Goal: Task Accomplishment & Management: Complete application form

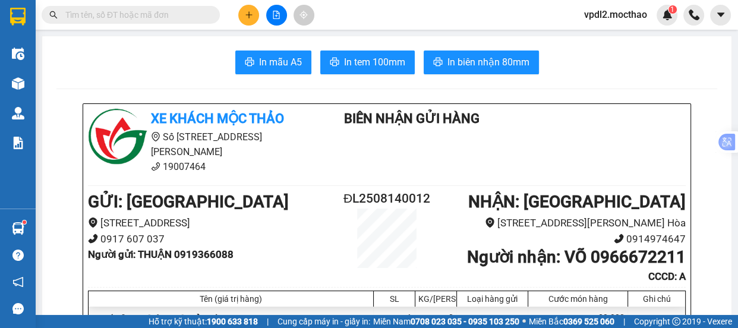
click at [254, 17] on button at bounding box center [248, 15] width 21 height 21
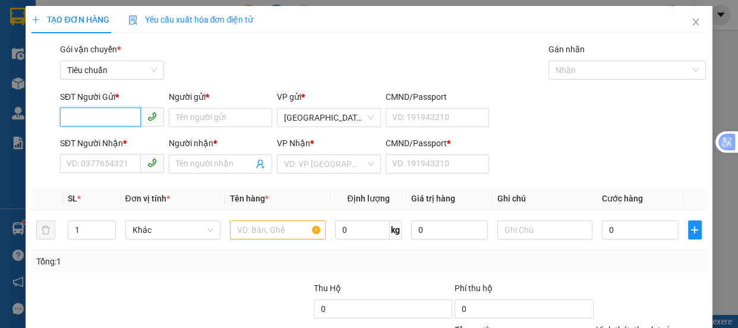
click at [102, 115] on input "SĐT Người Gửi *" at bounding box center [100, 117] width 81 height 19
type input "0941737268"
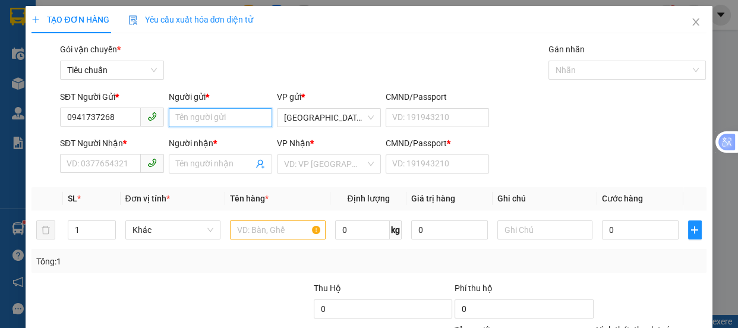
click at [214, 119] on input "Người gửi *" at bounding box center [221, 117] width 104 height 19
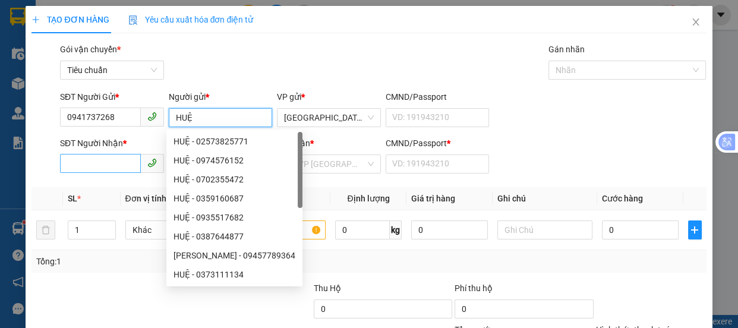
type input "HUỆ"
click at [88, 161] on input "SĐT Người Nhận *" at bounding box center [100, 163] width 81 height 19
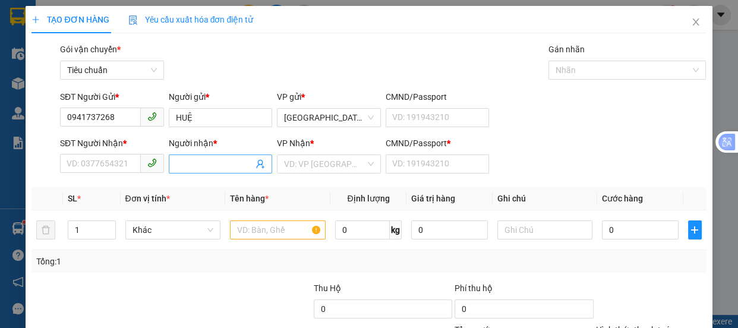
click at [201, 166] on input "Người nhận *" at bounding box center [215, 164] width 78 height 13
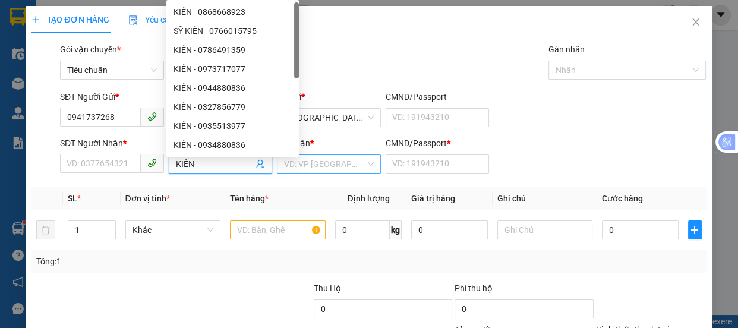
type input "KIÊN"
click at [294, 166] on input "search" at bounding box center [324, 164] width 81 height 18
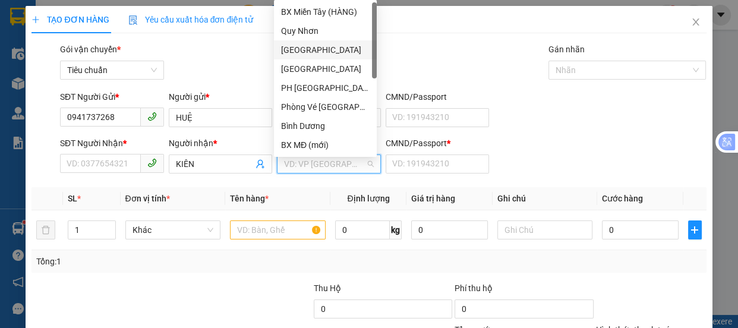
click at [299, 45] on div "[GEOGRAPHIC_DATA]" at bounding box center [325, 49] width 89 height 13
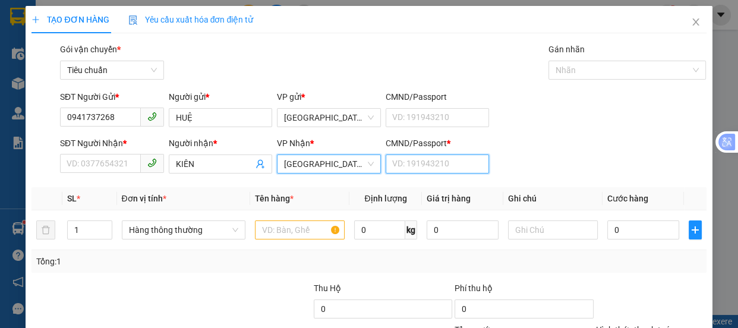
click at [413, 163] on input "CMND/Passport *" at bounding box center [438, 164] width 104 height 19
type input "A"
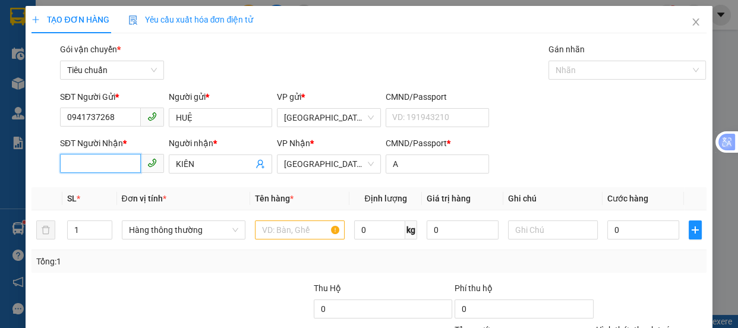
click at [107, 165] on input "SĐT Người Nhận *" at bounding box center [100, 163] width 81 height 19
type input "0981088013"
click at [81, 235] on input "1" at bounding box center [89, 230] width 43 height 18
type input "3"
type input "2"
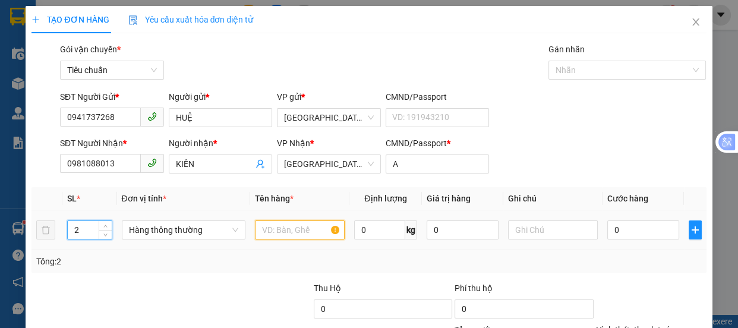
click at [285, 229] on input "text" at bounding box center [300, 230] width 90 height 19
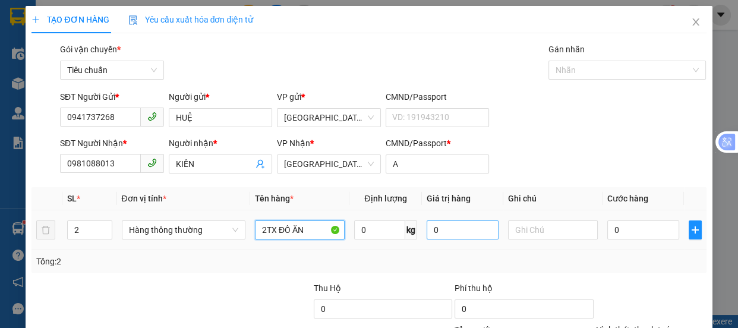
type input "2TX ĐỒ ĂN"
click at [445, 226] on input "0" at bounding box center [463, 230] width 72 height 19
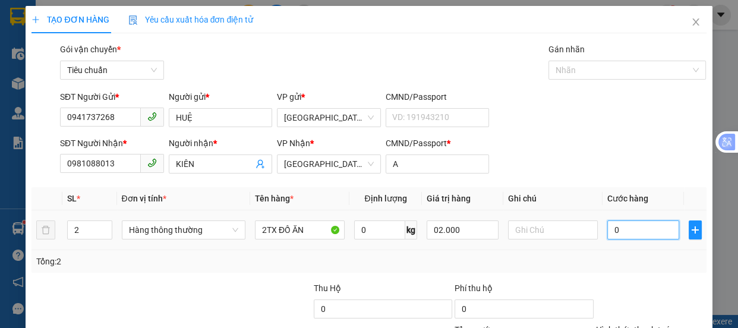
type input "2.000.000"
click at [637, 226] on input "0" at bounding box center [644, 230] width 72 height 19
type input "1"
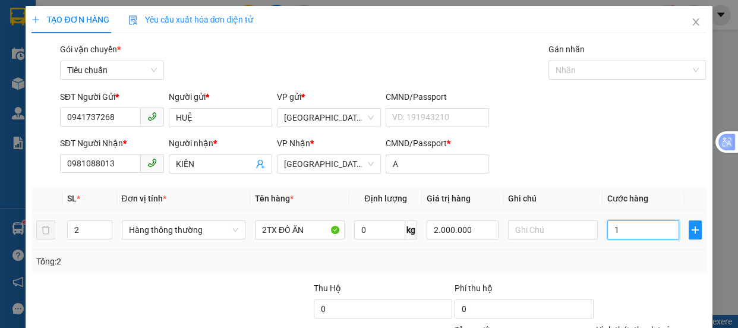
type input "13"
type input "130"
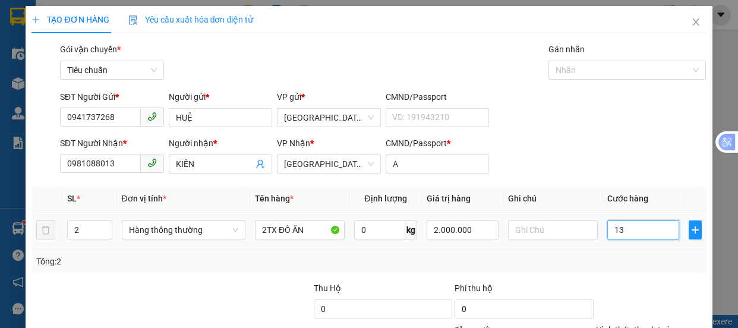
type input "130"
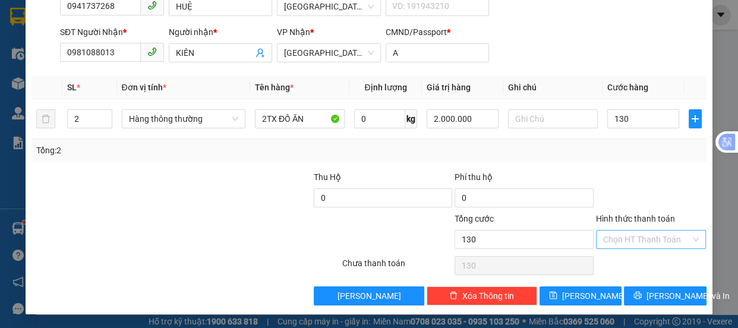
type input "130.000"
click at [644, 238] on input "Hình thức thanh toán" at bounding box center [647, 240] width 88 height 18
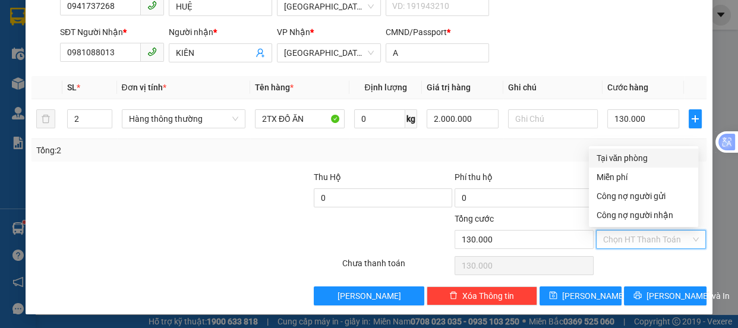
click at [633, 154] on div "Tại văn phòng" at bounding box center [643, 158] width 95 height 13
type input "0"
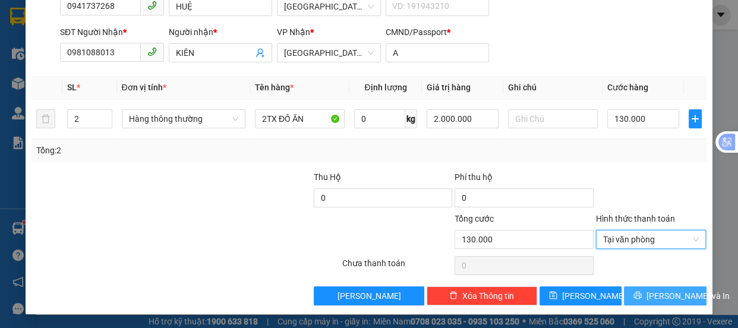
click at [667, 290] on span "[PERSON_NAME] và In" at bounding box center [688, 296] width 83 height 13
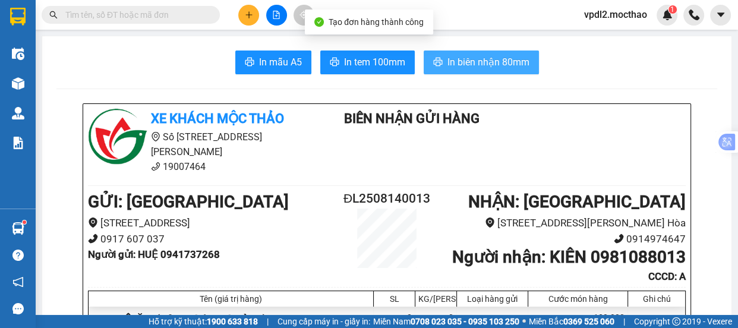
click at [486, 63] on span "In biên nhận 80mm" at bounding box center [489, 62] width 82 height 15
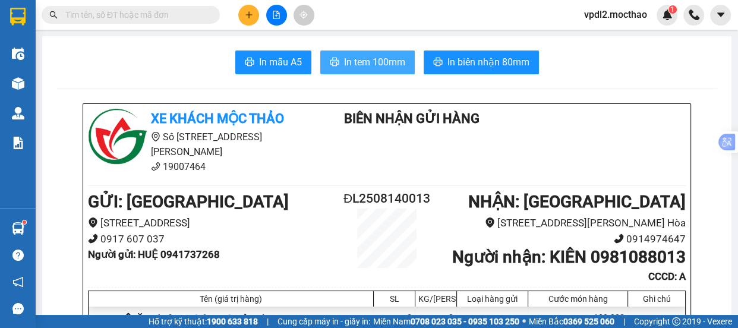
click at [383, 62] on span "In tem 100mm" at bounding box center [374, 62] width 61 height 15
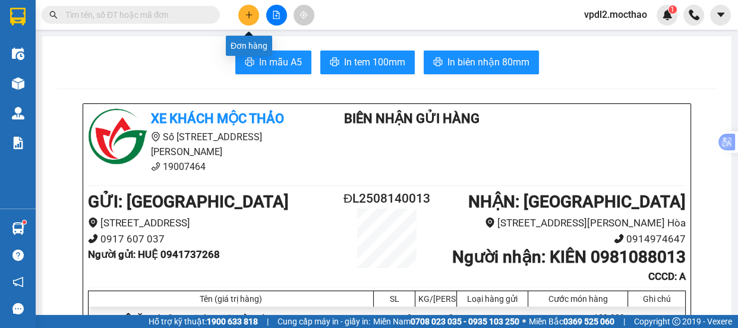
click at [251, 17] on icon "plus" at bounding box center [249, 15] width 8 height 8
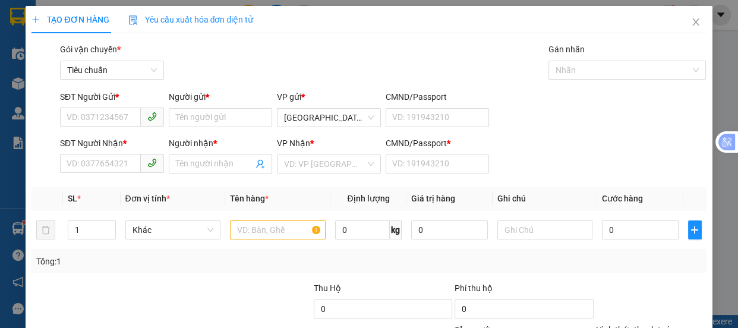
click at [114, 106] on div "SĐT Người Gửi *" at bounding box center [112, 99] width 104 height 18
click at [117, 118] on input "SĐT Người Gửi *" at bounding box center [100, 117] width 81 height 19
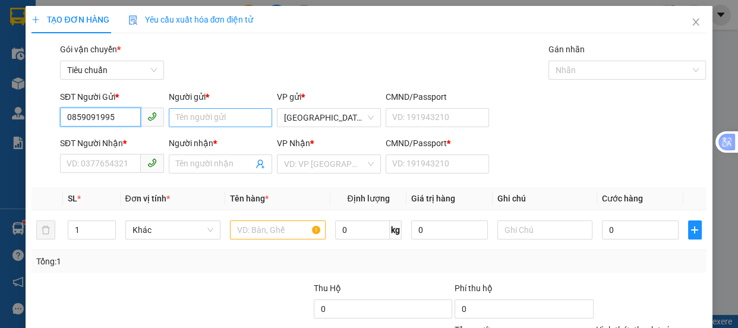
type input "0859091995"
click at [193, 119] on input "Người gửi *" at bounding box center [221, 117] width 104 height 19
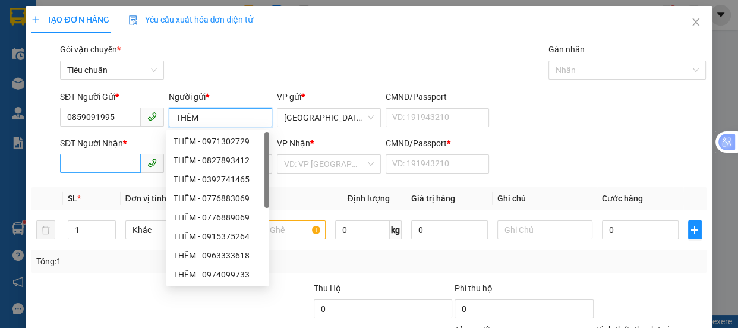
type input "THÊM"
click at [102, 165] on input "SĐT Người Nhận *" at bounding box center [100, 163] width 81 height 19
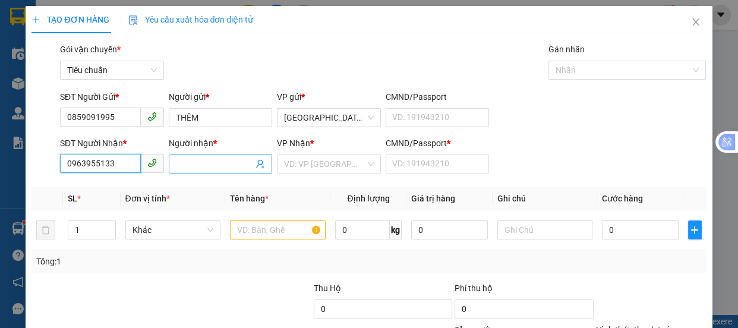
type input "0963955133"
click at [186, 166] on input "Người nhận *" at bounding box center [215, 164] width 78 height 13
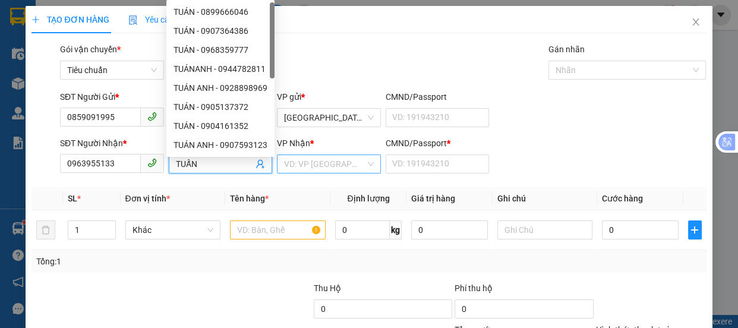
type input "TUẤN"
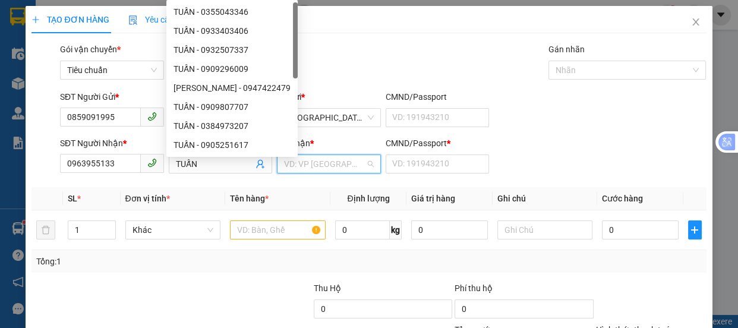
click at [306, 164] on input "search" at bounding box center [324, 164] width 81 height 18
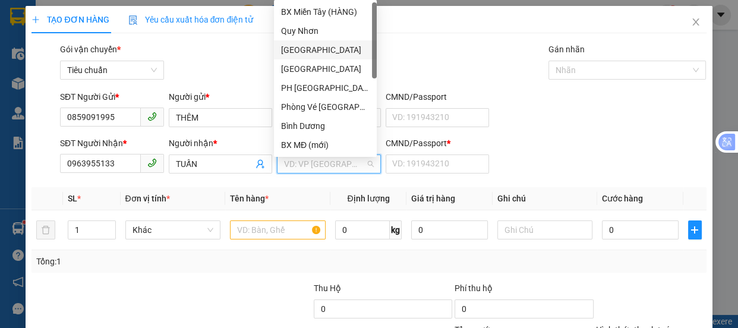
click at [308, 46] on div "[GEOGRAPHIC_DATA]" at bounding box center [325, 49] width 89 height 13
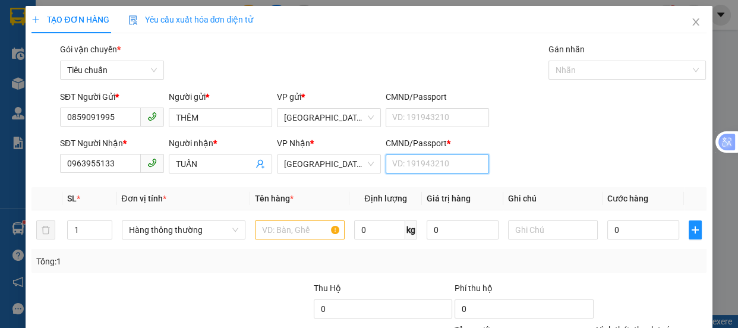
click at [402, 163] on input "CMND/Passport *" at bounding box center [438, 164] width 104 height 19
type input "A"
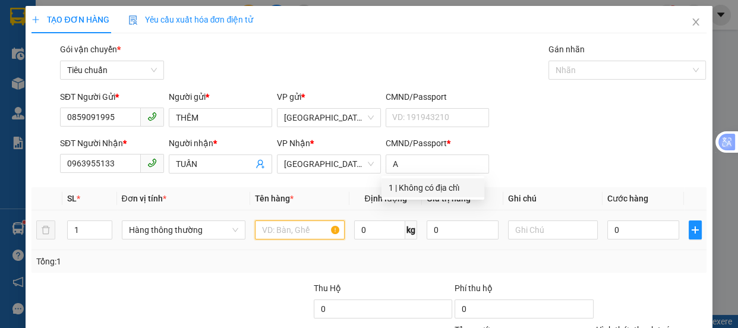
click at [269, 227] on input "text" at bounding box center [300, 230] width 90 height 19
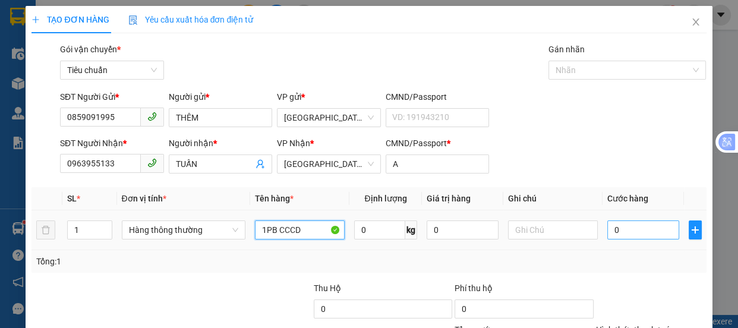
type input "1PB CCCD"
drag, startPoint x: 620, startPoint y: 227, endPoint x: 540, endPoint y: 268, distance: 89.9
click at [619, 226] on input "0" at bounding box center [644, 230] width 72 height 19
type input "3"
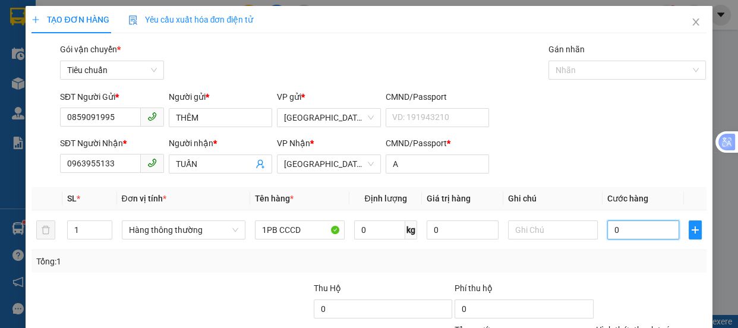
type input "3"
type input "30"
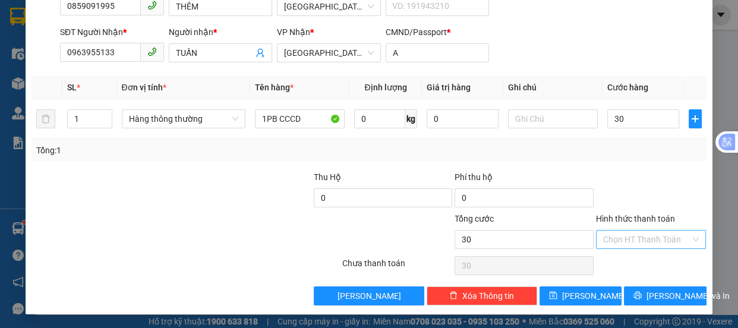
type input "30.000"
click at [632, 243] on input "Hình thức thanh toán" at bounding box center [647, 240] width 88 height 18
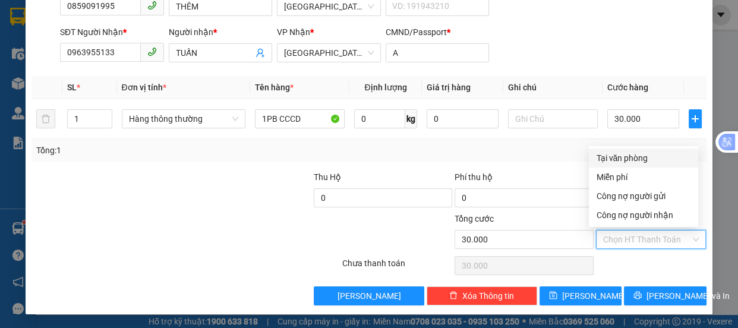
drag, startPoint x: 617, startPoint y: 155, endPoint x: 660, endPoint y: 229, distance: 85.2
click at [617, 157] on div "Tại văn phòng" at bounding box center [643, 158] width 95 height 13
type input "0"
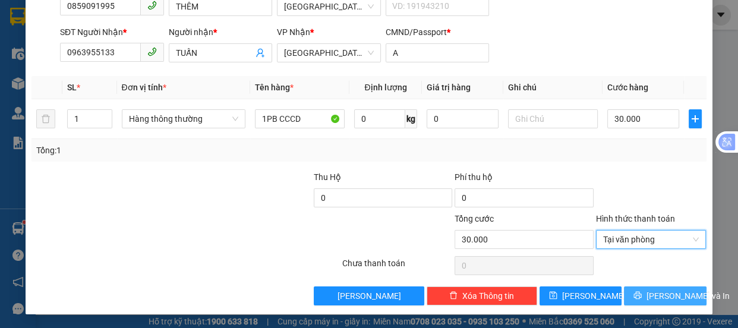
drag, startPoint x: 663, startPoint y: 296, endPoint x: 649, endPoint y: 276, distance: 24.7
click at [663, 294] on span "[PERSON_NAME] và In" at bounding box center [688, 296] width 83 height 13
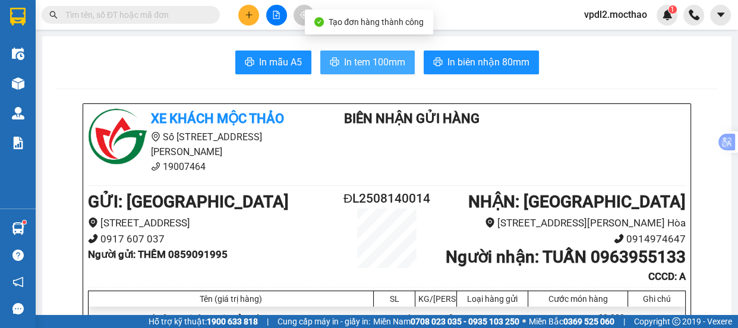
drag, startPoint x: 355, startPoint y: 62, endPoint x: 391, endPoint y: 85, distance: 42.5
click at [355, 62] on span "In tem 100mm" at bounding box center [374, 62] width 61 height 15
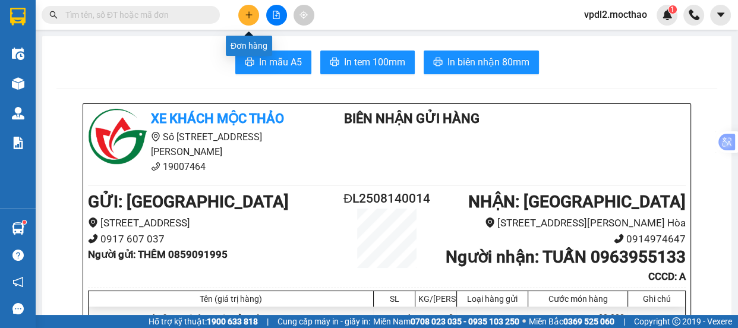
click at [250, 15] on icon "plus" at bounding box center [249, 15] width 8 height 8
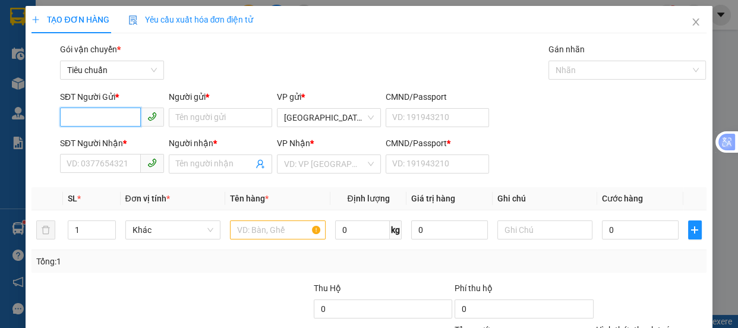
click at [125, 118] on input "SĐT Người Gửi *" at bounding box center [100, 117] width 81 height 19
click at [110, 116] on input "SĐT Người Gửi *" at bounding box center [100, 117] width 81 height 19
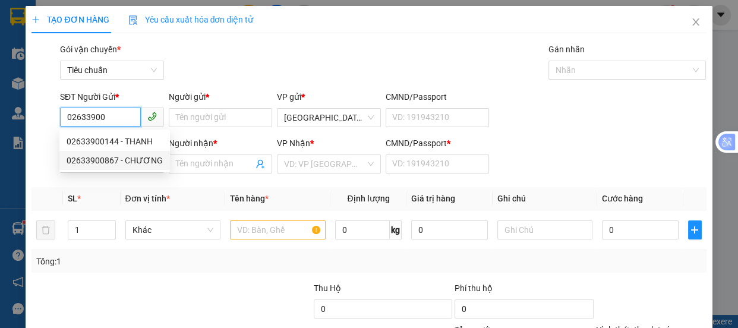
click at [108, 158] on div "02633900867 - CHƯƠNG" at bounding box center [115, 160] width 96 height 13
type input "02633900867"
type input "CHƯƠNG"
type input "0978992936"
type input "PHƯỚC VY"
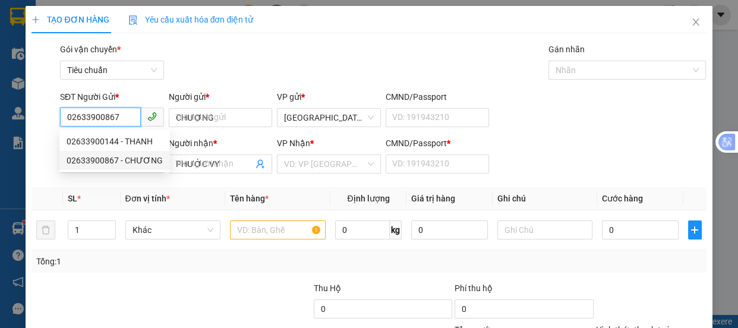
type input "0"
type input "70.000"
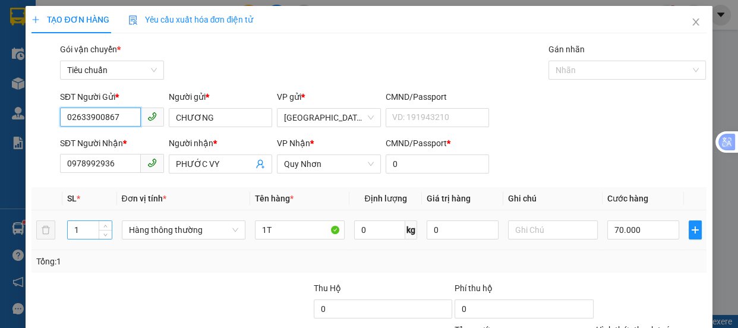
type input "02633900867"
click at [85, 232] on input "1" at bounding box center [89, 230] width 43 height 18
type input "2"
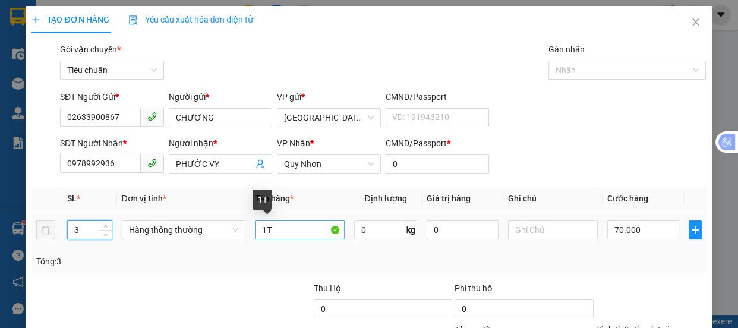
type input "3"
click at [264, 232] on input "1T" at bounding box center [300, 230] width 90 height 19
type input "0"
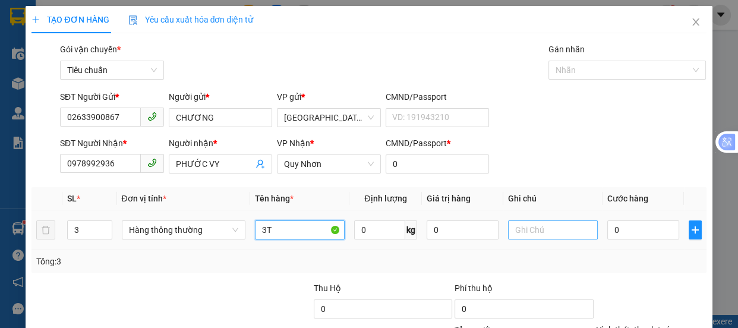
type input "3T"
click at [515, 226] on input "text" at bounding box center [553, 230] width 90 height 19
type input "PHÔI NẤM"
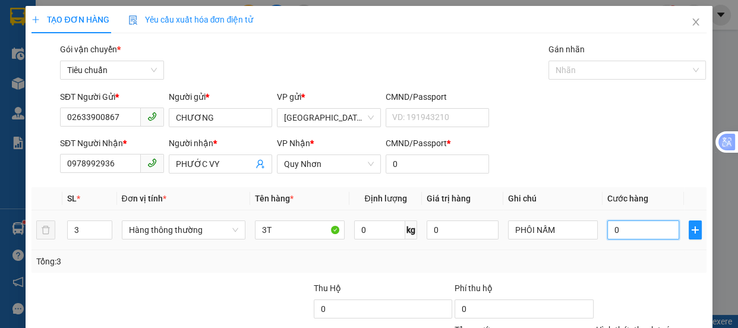
click at [627, 228] on input "0" at bounding box center [644, 230] width 72 height 19
type input "2"
type input "24"
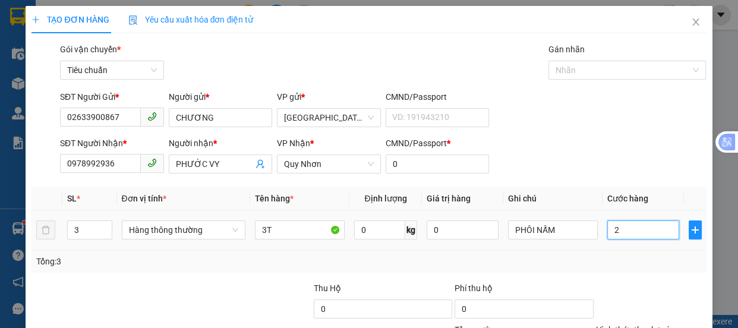
type input "24"
type input "240"
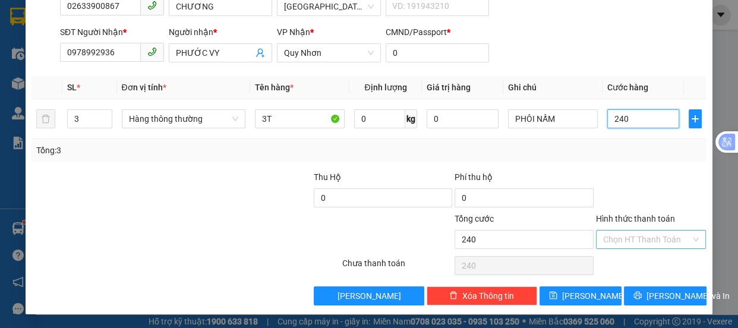
type input "240"
type input "240.000"
click at [634, 234] on input "Hình thức thanh toán" at bounding box center [647, 240] width 88 height 18
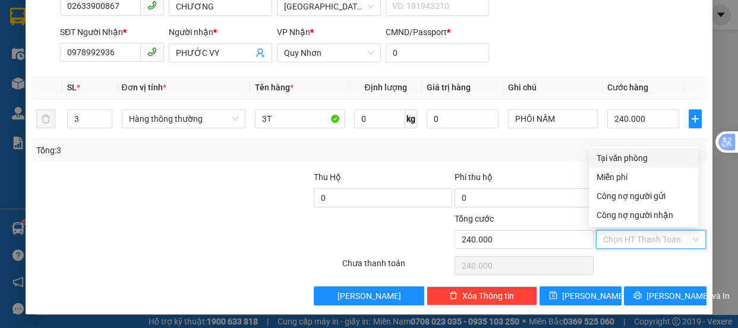
click at [613, 159] on div "Tại văn phòng" at bounding box center [643, 158] width 95 height 13
type input "0"
drag, startPoint x: 623, startPoint y: 155, endPoint x: 624, endPoint y: 161, distance: 6.6
click at [624, 155] on div "Tại văn phòng" at bounding box center [643, 158] width 95 height 13
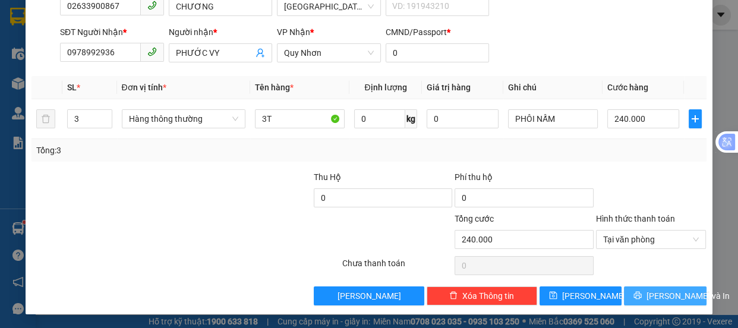
click at [653, 293] on span "[PERSON_NAME] và In" at bounding box center [688, 296] width 83 height 13
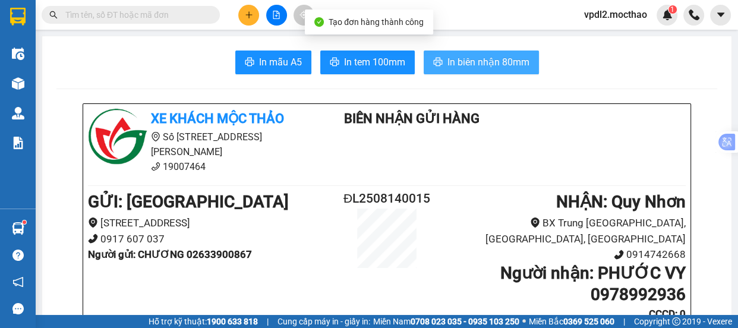
drag, startPoint x: 473, startPoint y: 56, endPoint x: 529, endPoint y: 71, distance: 57.7
click at [474, 56] on span "In biên nhận 80mm" at bounding box center [489, 62] width 82 height 15
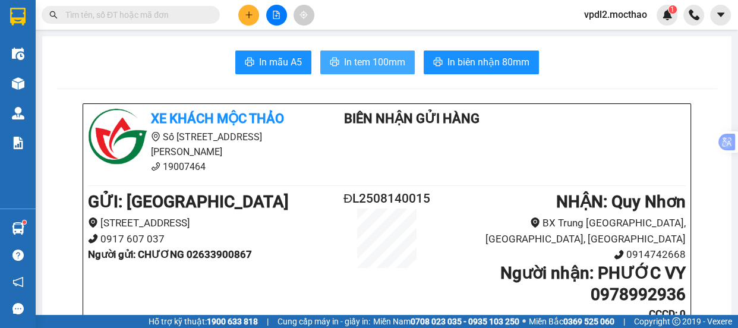
drag, startPoint x: 364, startPoint y: 55, endPoint x: 355, endPoint y: 52, distance: 9.1
click at [364, 54] on button "In tem 100mm" at bounding box center [367, 63] width 95 height 24
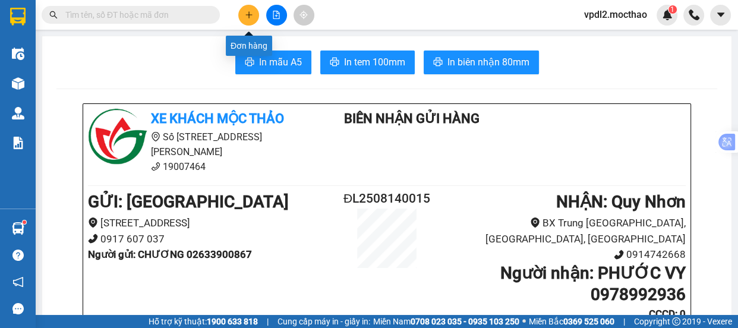
click at [247, 18] on icon "plus" at bounding box center [249, 15] width 8 height 8
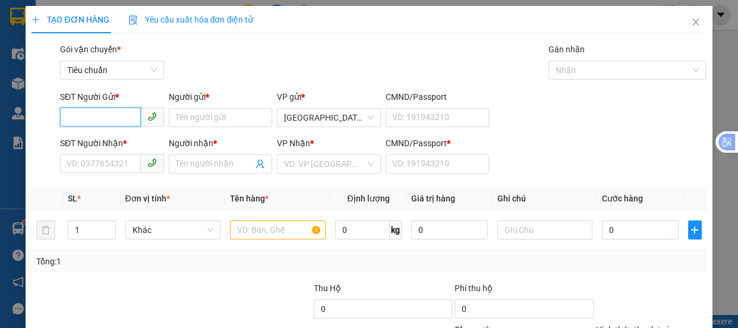
drag, startPoint x: 105, startPoint y: 117, endPoint x: 112, endPoint y: 114, distance: 8.0
click at [107, 116] on input "SĐT Người Gửi *" at bounding box center [100, 117] width 81 height 19
drag, startPoint x: 87, startPoint y: 117, endPoint x: 93, endPoint y: 118, distance: 6.2
click at [92, 118] on input "0877868" at bounding box center [100, 117] width 81 height 19
click at [138, 130] on div "SĐT Người Gửi * 0877868" at bounding box center [112, 111] width 104 height 42
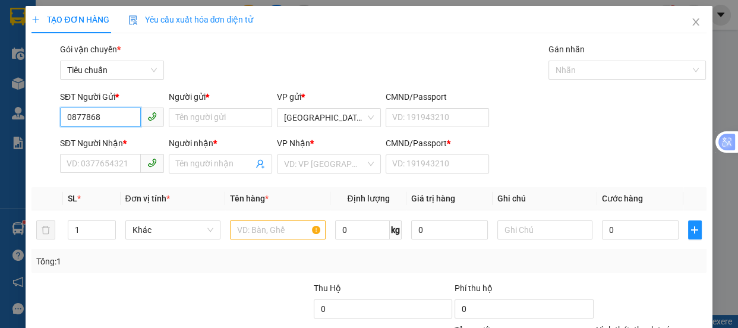
click at [88, 115] on input "0877868" at bounding box center [100, 117] width 81 height 19
click at [103, 141] on div "0877968879 - HOÀI" at bounding box center [111, 141] width 89 height 13
type input "0877968879"
type input "HOÀI"
type input "0962982847"
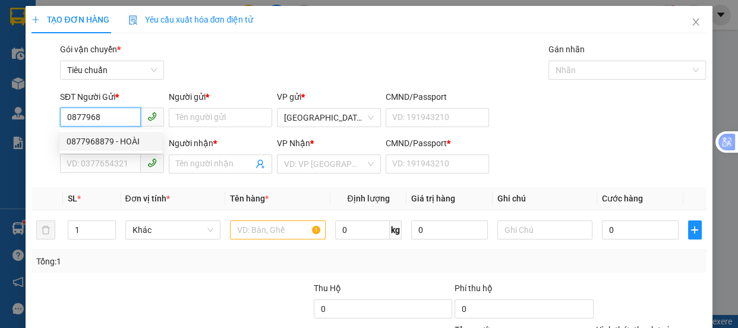
type input "TRANG"
type input "0"
type input "300.000"
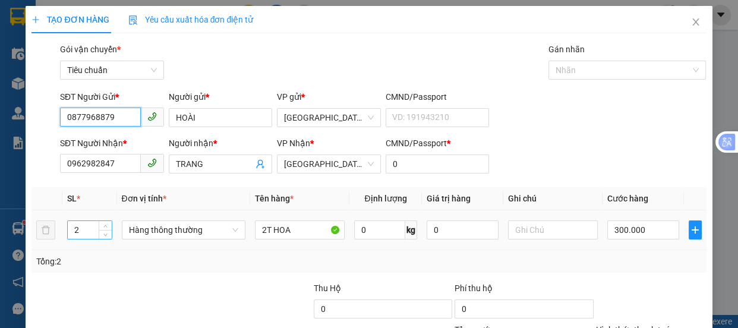
type input "0877968879"
click at [84, 228] on input "2" at bounding box center [89, 230] width 43 height 18
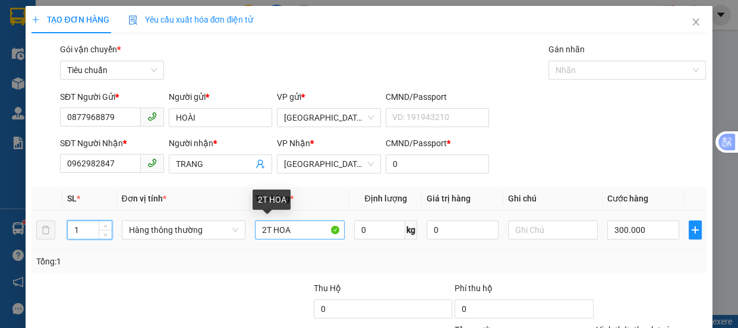
type input "1"
click at [264, 229] on input "2T HOA" at bounding box center [300, 230] width 90 height 19
type input "0"
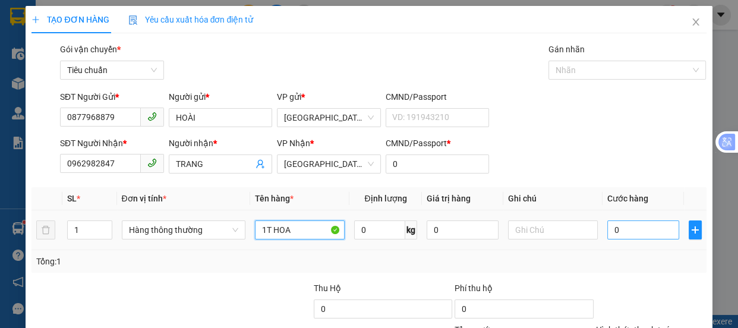
type input "1T HOA"
click at [633, 228] on input "0" at bounding box center [644, 230] width 72 height 19
type input "1"
type input "15"
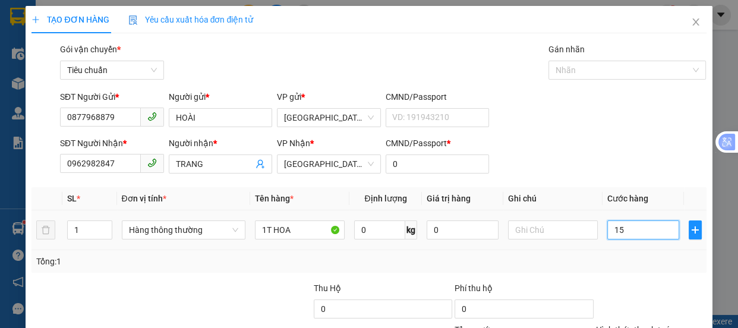
type input "15"
type input "150"
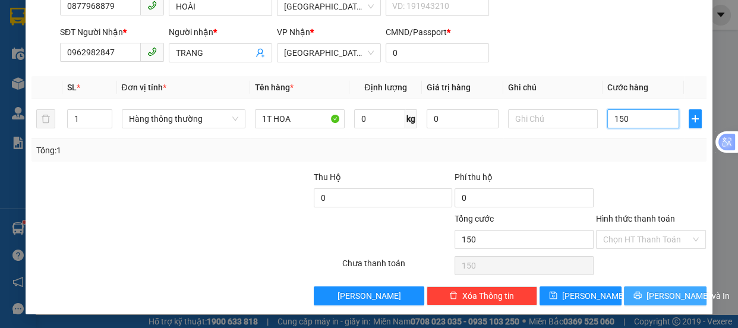
type input "150"
type input "150.000"
click at [660, 290] on span "[PERSON_NAME] và In" at bounding box center [688, 296] width 83 height 13
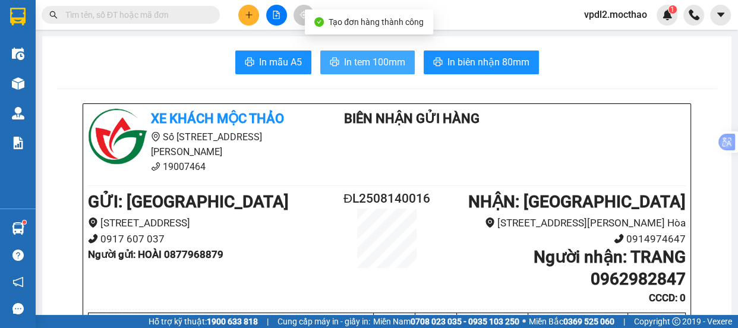
click at [388, 64] on span "In tem 100mm" at bounding box center [374, 62] width 61 height 15
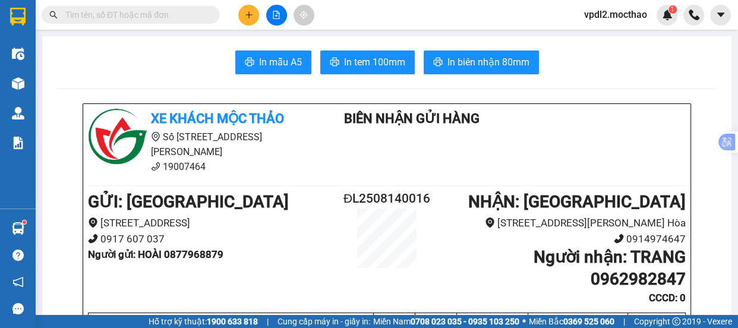
click at [248, 15] on icon "plus" at bounding box center [249, 15] width 8 height 8
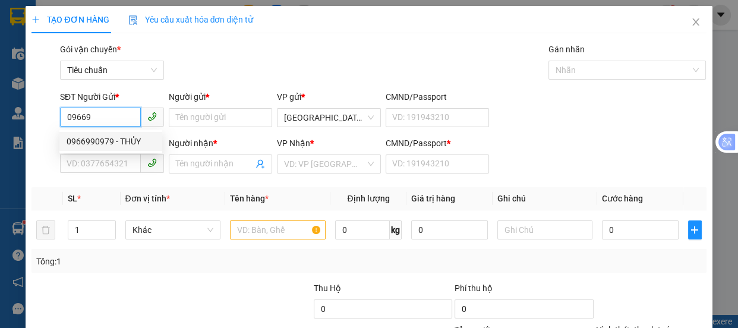
click at [99, 137] on div "0966990979 - THỦY" at bounding box center [111, 141] width 89 height 13
type input "0966990979"
type input "THỦY"
type input "0973489692"
type input "HỒNG"
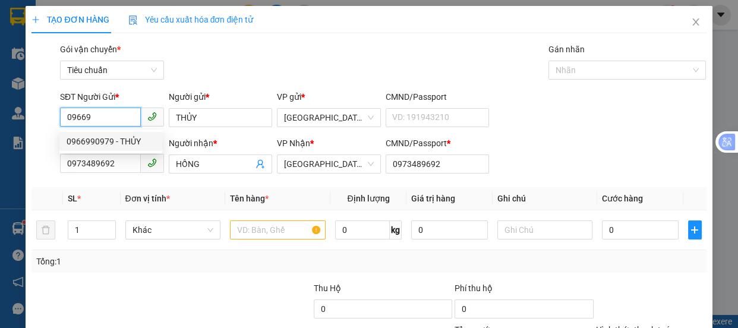
type input "0973489692"
type input "80.000"
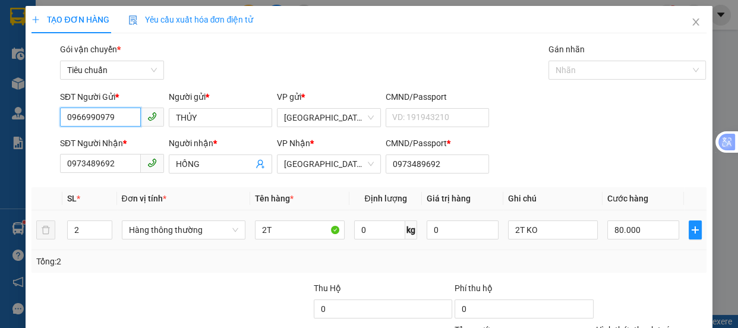
scroll to position [111, 0]
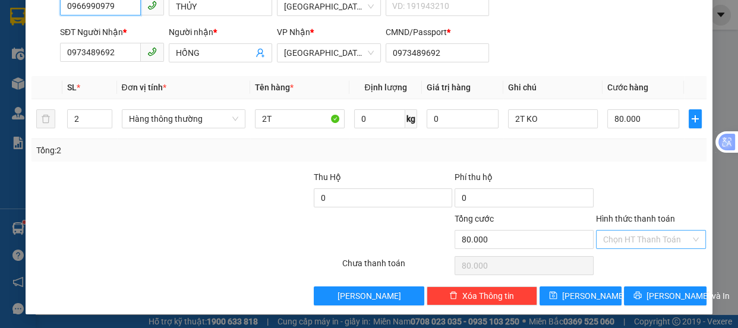
type input "0966990979"
click at [628, 232] on input "Hình thức thanh toán" at bounding box center [647, 240] width 88 height 18
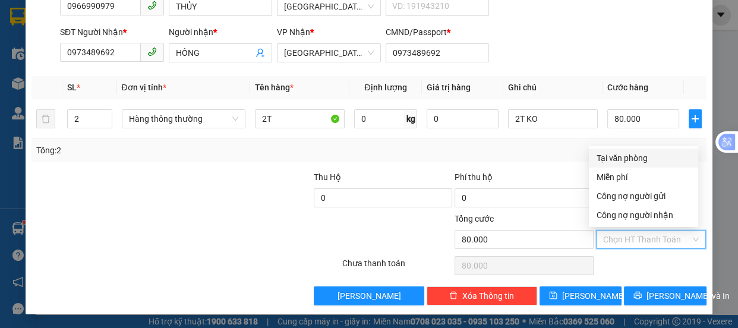
drag, startPoint x: 615, startPoint y: 154, endPoint x: 617, endPoint y: 184, distance: 29.8
click at [615, 155] on div "Tại văn phòng" at bounding box center [643, 158] width 95 height 13
type input "0"
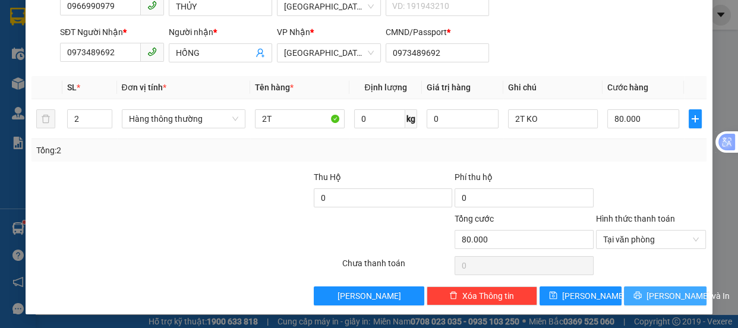
click at [656, 293] on span "[PERSON_NAME] và In" at bounding box center [688, 296] width 83 height 13
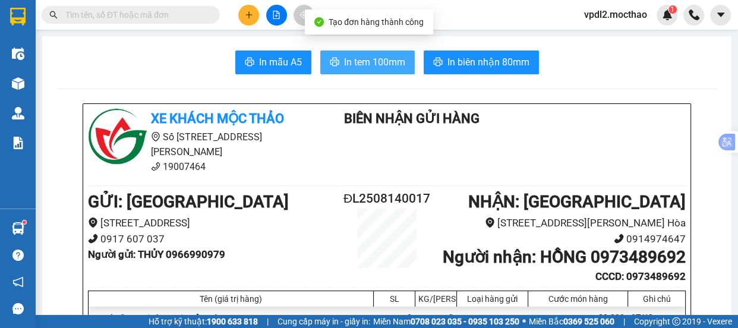
click at [363, 63] on span "In tem 100mm" at bounding box center [374, 62] width 61 height 15
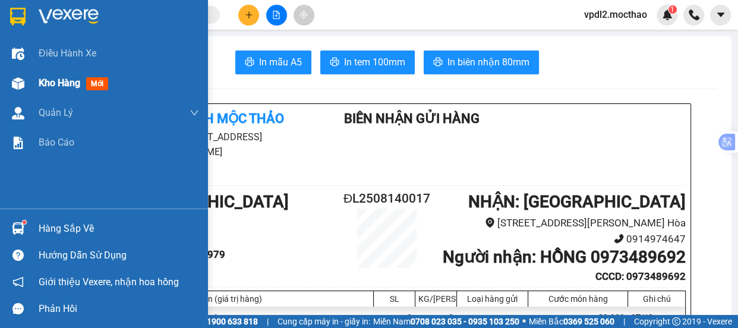
click at [54, 84] on span "Kho hàng" at bounding box center [60, 82] width 42 height 11
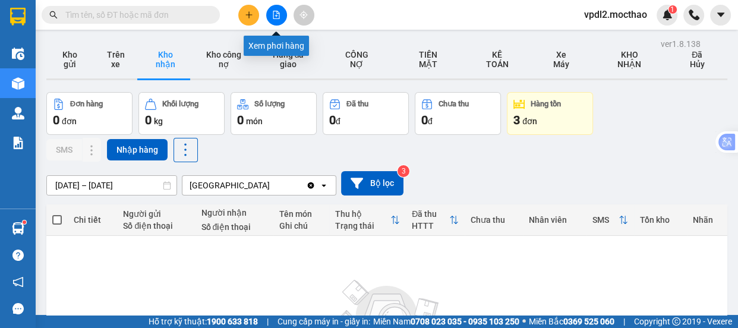
click at [279, 18] on icon "file-add" at bounding box center [276, 15] width 7 height 8
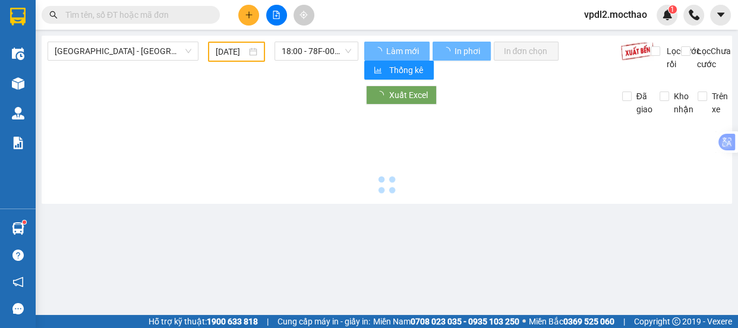
type input "[DATE]"
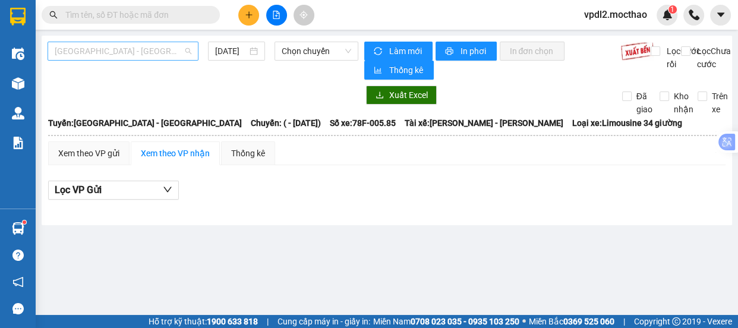
click at [141, 56] on span "[GEOGRAPHIC_DATA] - [GEOGRAPHIC_DATA]" at bounding box center [123, 51] width 137 height 18
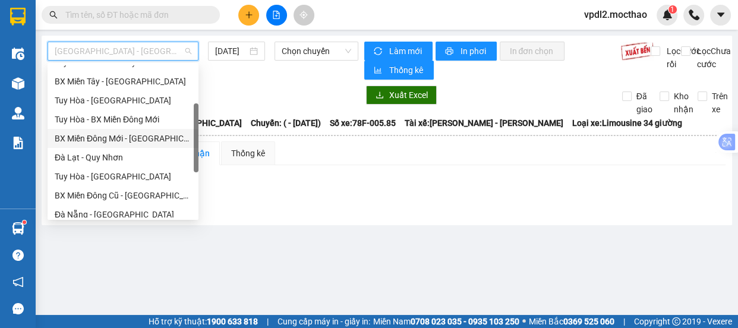
scroll to position [162, 0]
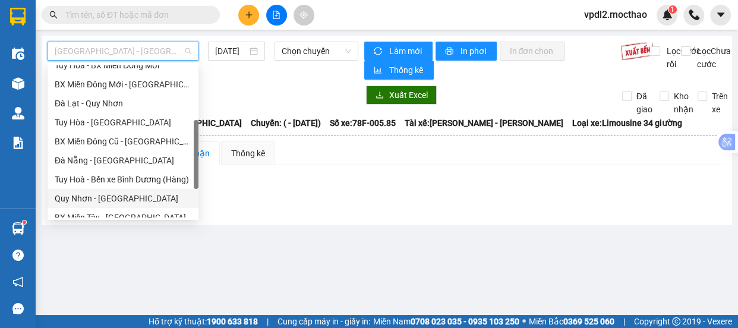
click at [116, 198] on div "Quy Nhơn - [GEOGRAPHIC_DATA]" at bounding box center [123, 198] width 137 height 13
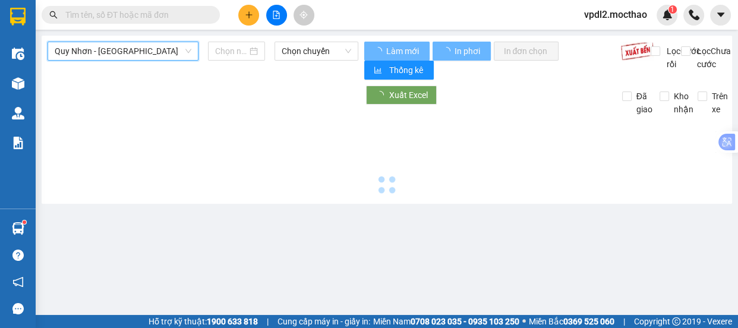
type input "[DATE]"
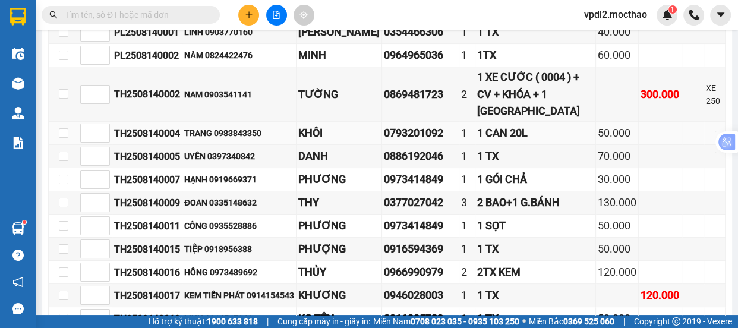
scroll to position [216, 0]
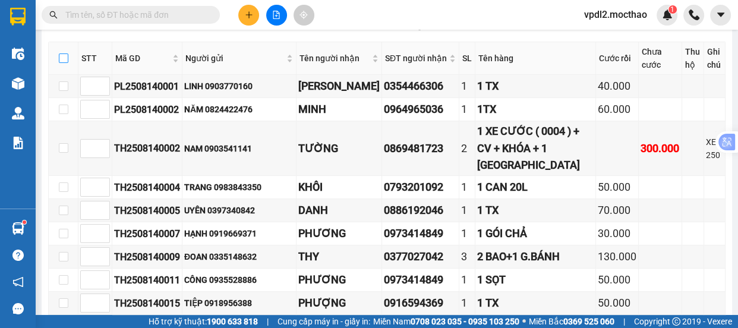
click at [62, 62] on input "checkbox" at bounding box center [64, 59] width 10 height 10
checkbox input "true"
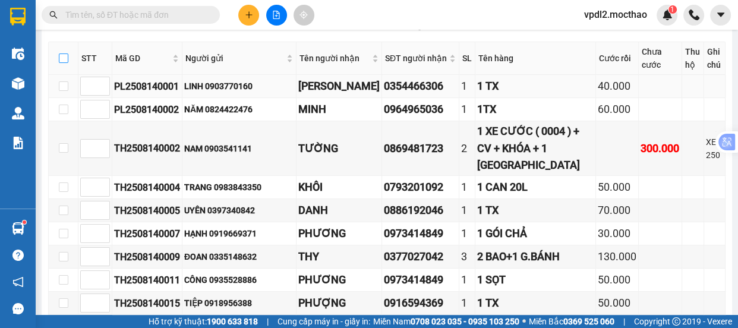
checkbox input "true"
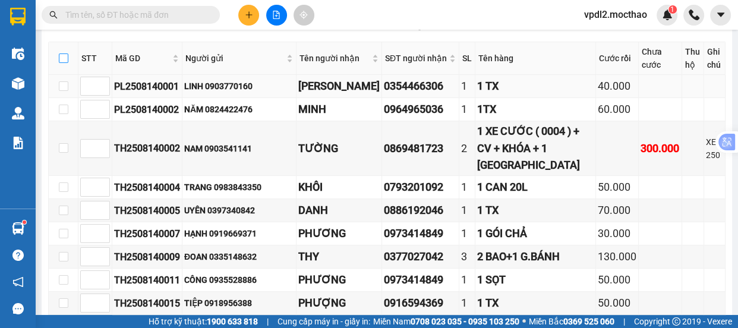
checkbox input "true"
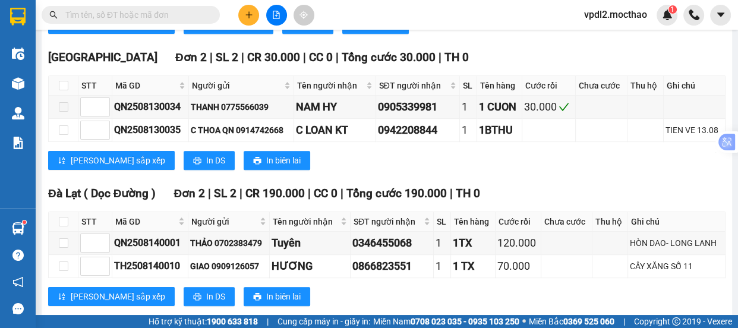
scroll to position [432, 0]
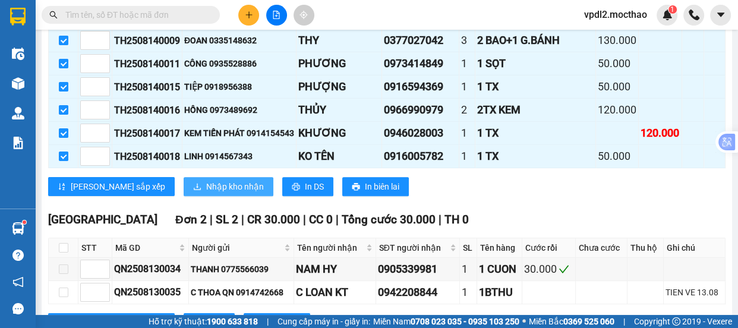
click at [206, 180] on span "Nhập kho nhận" at bounding box center [235, 186] width 58 height 13
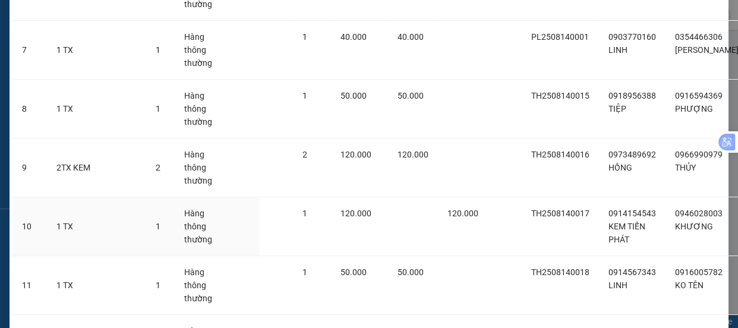
scroll to position [577, 0]
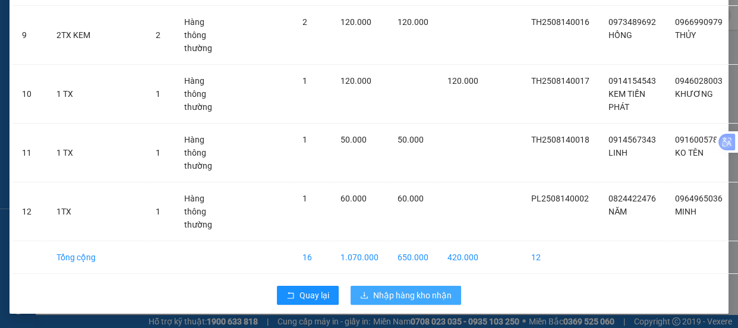
click at [411, 295] on span "Nhập hàng kho nhận" at bounding box center [412, 295] width 78 height 13
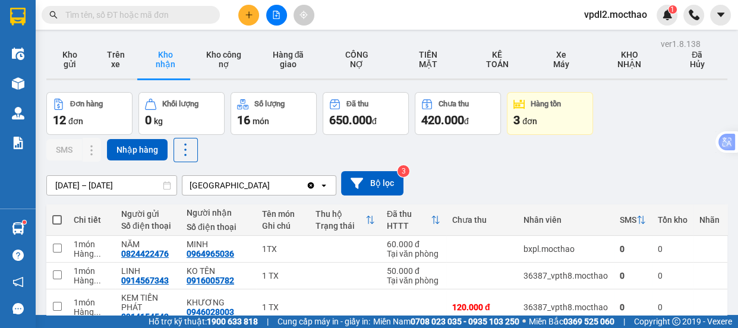
click at [248, 17] on icon "plus" at bounding box center [249, 15] width 8 height 8
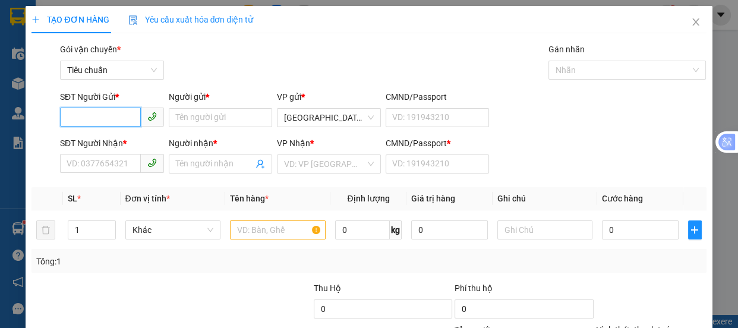
click at [118, 116] on input "SĐT Người Gửi *" at bounding box center [100, 117] width 81 height 19
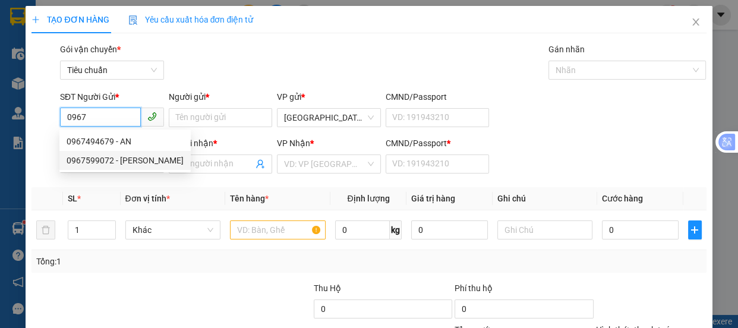
click at [100, 163] on div "0967599072 - [PERSON_NAME]" at bounding box center [125, 160] width 117 height 13
type input "0967599072"
type input "[PERSON_NAME]"
type input "0905391568"
type input "THU"
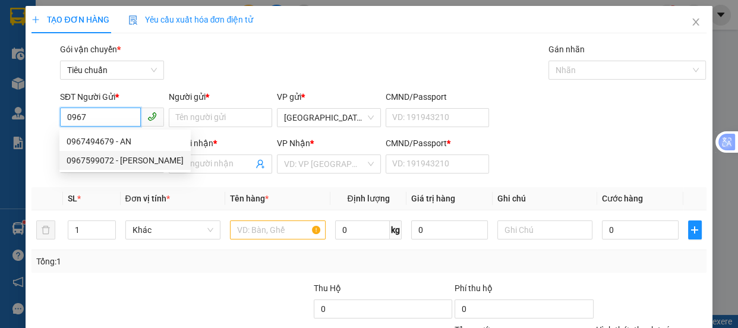
type input "0"
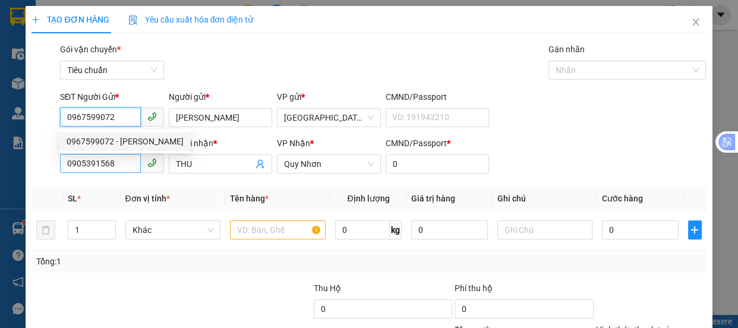
type input "90.000"
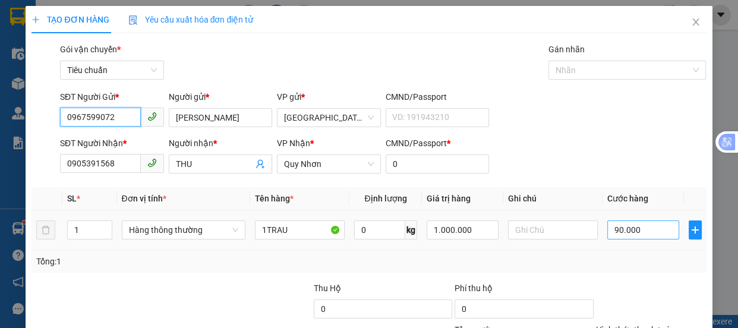
type input "0967599072"
drag, startPoint x: 648, startPoint y: 234, endPoint x: 499, endPoint y: 284, distance: 157.2
click at [648, 234] on input "90.000" at bounding box center [644, 230] width 72 height 19
type input "7"
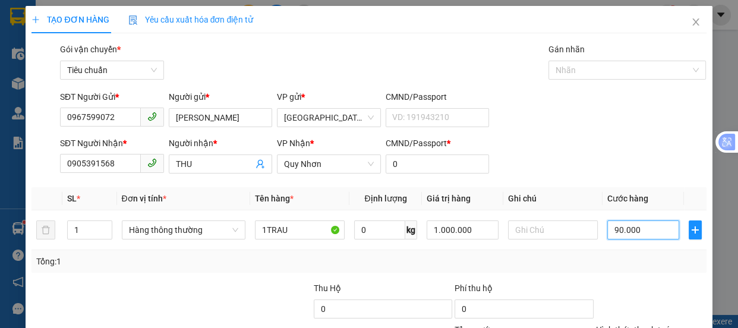
type input "7"
type input "70"
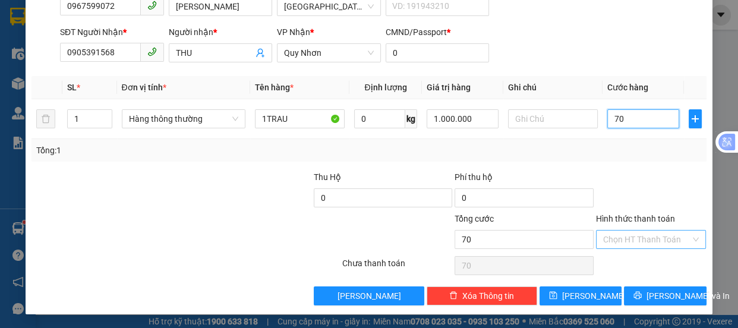
type input "70"
type input "70.000"
click at [627, 234] on input "Hình thức thanh toán" at bounding box center [647, 240] width 88 height 18
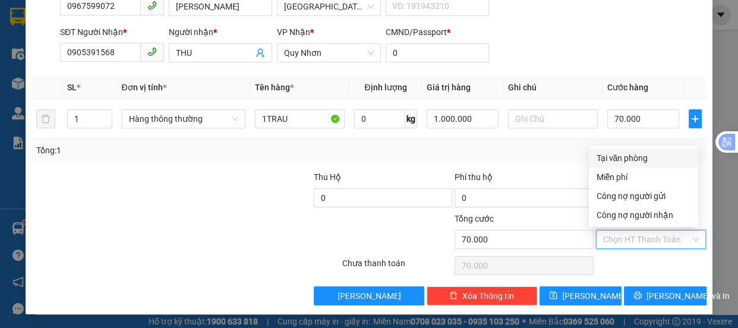
click at [611, 153] on div "Tại văn phòng" at bounding box center [643, 158] width 95 height 13
type input "0"
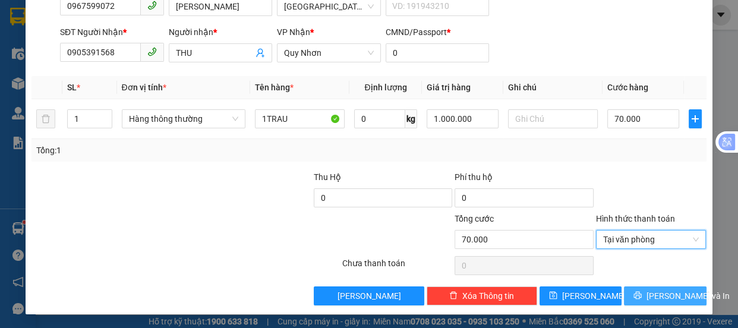
drag, startPoint x: 654, startPoint y: 295, endPoint x: 641, endPoint y: 284, distance: 16.8
click at [653, 295] on span "[PERSON_NAME] và In" at bounding box center [688, 296] width 83 height 13
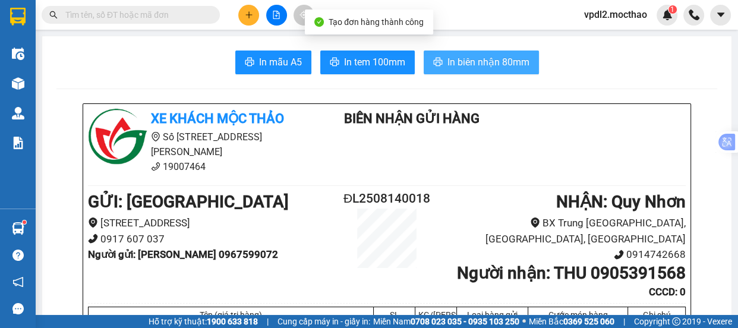
click at [460, 55] on span "In biên nhận 80mm" at bounding box center [489, 62] width 82 height 15
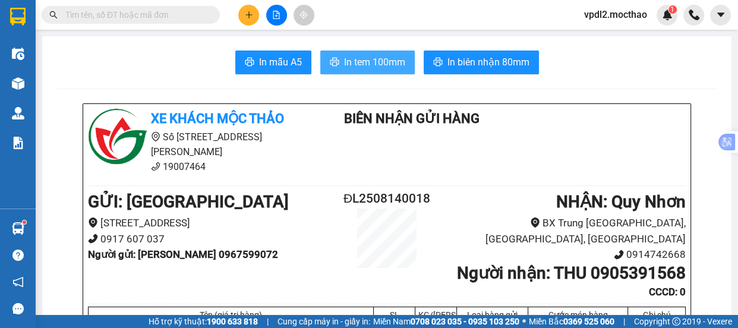
drag, startPoint x: 376, startPoint y: 56, endPoint x: 375, endPoint y: 64, distance: 7.2
click at [375, 59] on span "In tem 100mm" at bounding box center [374, 62] width 61 height 15
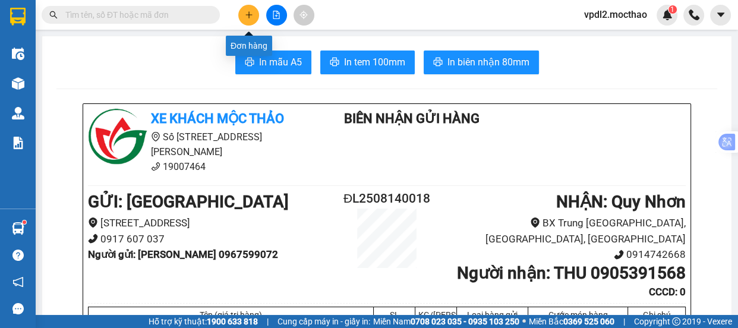
click at [246, 17] on icon "plus" at bounding box center [249, 15] width 8 height 8
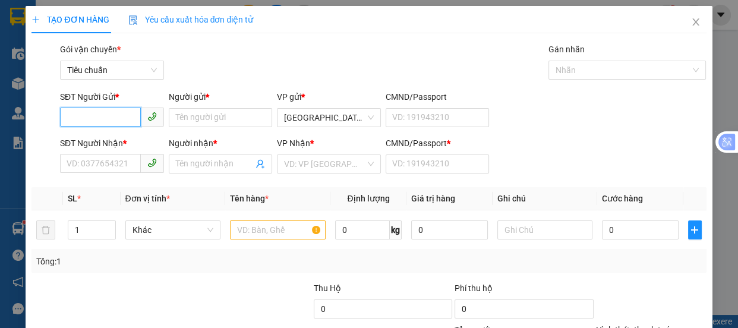
click at [100, 113] on input "SĐT Người Gửi *" at bounding box center [100, 117] width 81 height 19
click at [99, 140] on div "0943461083 - LY" at bounding box center [111, 141] width 89 height 13
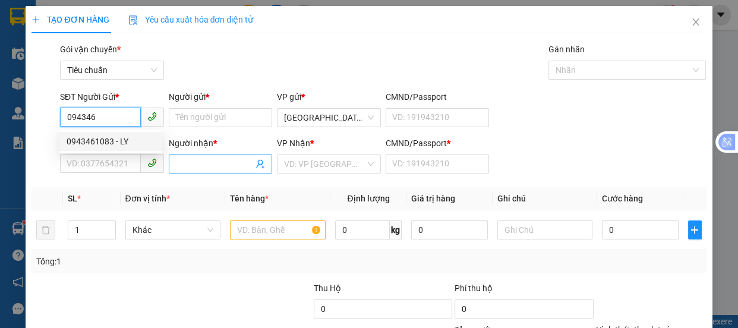
type input "0943461083"
type input "LY"
type input "0796712583"
type input "TRÂM"
type input "0"
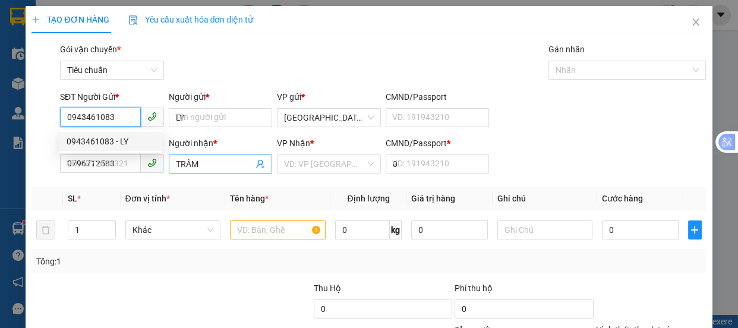
type input "40.000"
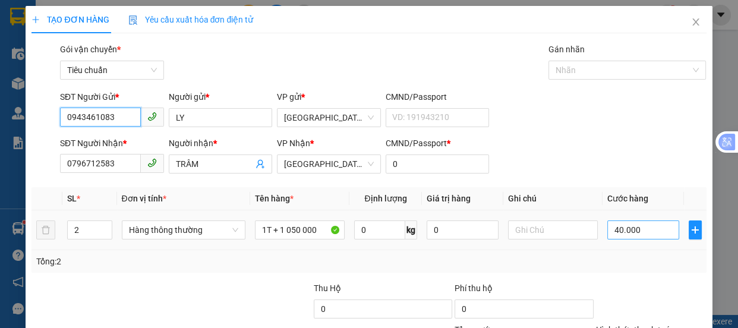
type input "0943461083"
click at [631, 227] on input "40.000" at bounding box center [644, 230] width 72 height 19
type input "5"
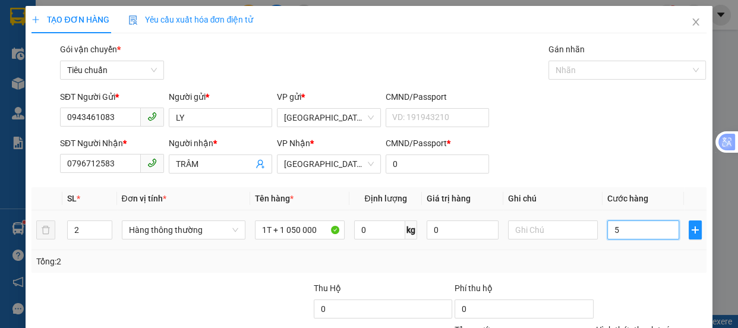
type input "50"
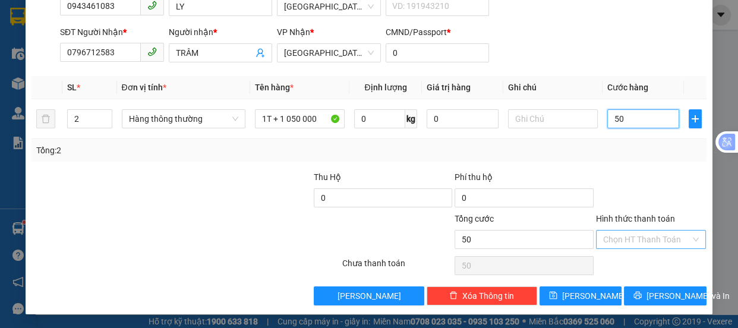
type input "50"
type input "50.000"
click at [636, 240] on input "Hình thức thanh toán" at bounding box center [647, 240] width 88 height 18
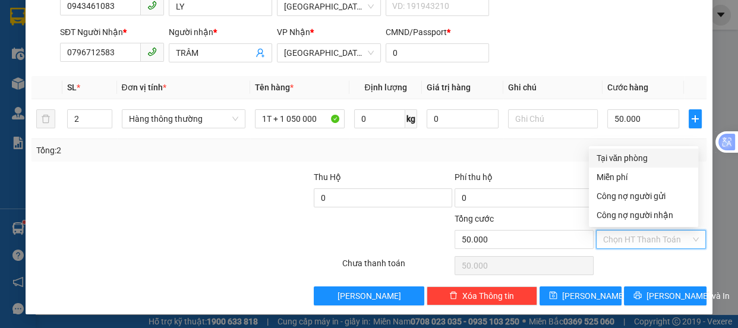
click at [627, 158] on div "Tại văn phòng" at bounding box center [643, 158] width 95 height 13
type input "0"
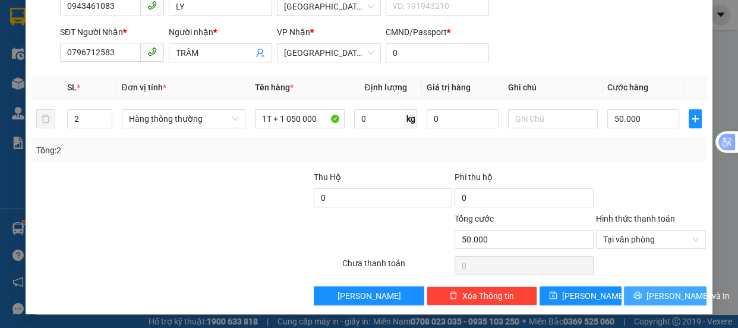
click at [670, 294] on span "[PERSON_NAME] và In" at bounding box center [688, 296] width 83 height 13
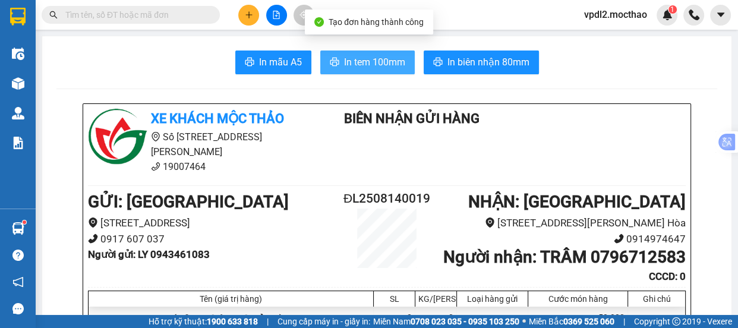
click at [382, 58] on span "In tem 100mm" at bounding box center [374, 62] width 61 height 15
click at [378, 59] on span "In tem 100mm" at bounding box center [374, 62] width 61 height 15
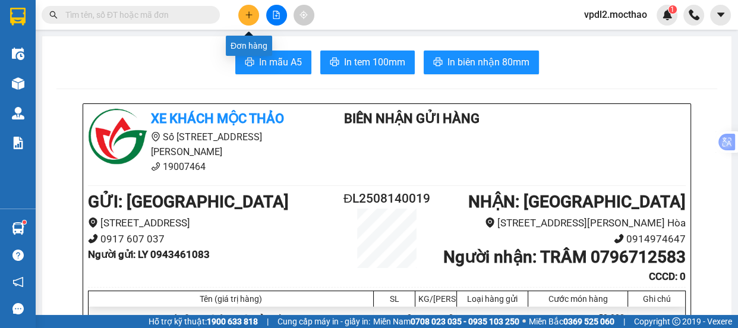
click at [243, 15] on button at bounding box center [248, 15] width 21 height 21
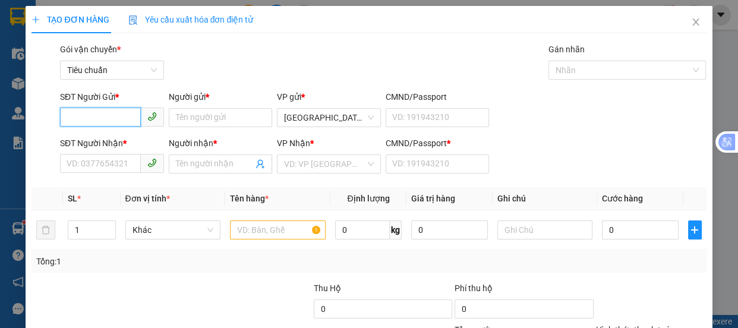
click at [120, 119] on input "SĐT Người Gửi *" at bounding box center [100, 117] width 81 height 19
type input "0945367766"
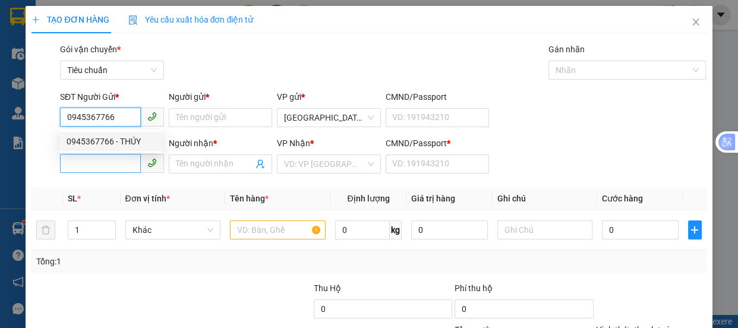
drag, startPoint x: 105, startPoint y: 138, endPoint x: 109, endPoint y: 154, distance: 16.4
click at [105, 138] on div "0945367766 - THÚY" at bounding box center [111, 141] width 89 height 13
type input "THÚY"
type input "0989246195"
type input "LINH"
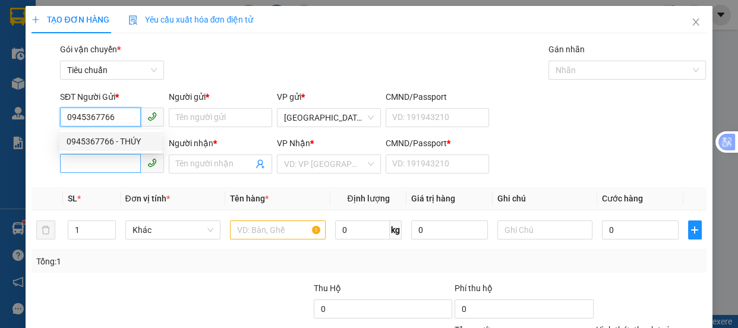
type input "0"
type input "30.000"
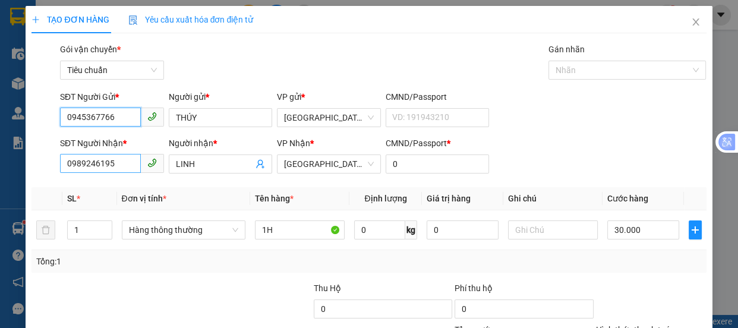
type input "0945367766"
click at [119, 164] on input "0989246195" at bounding box center [100, 163] width 81 height 19
type input "0"
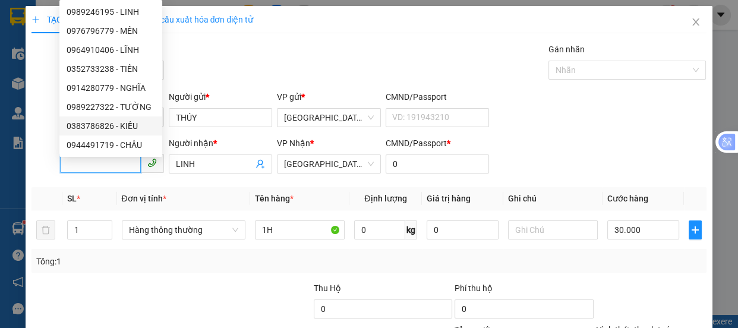
click at [100, 128] on div "0383786826 - KIỀU" at bounding box center [111, 125] width 89 height 13
type input "0383786826"
type input "KIỀU"
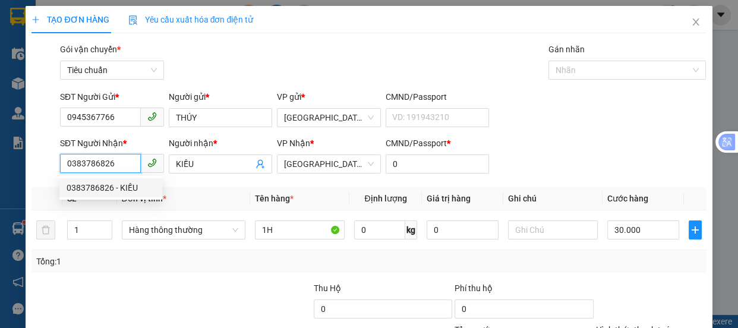
type input "60.000"
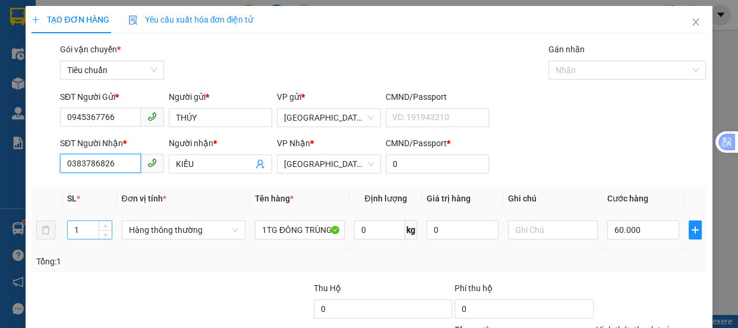
type input "0383786826"
click at [89, 229] on input "1" at bounding box center [89, 230] width 43 height 18
type input "2"
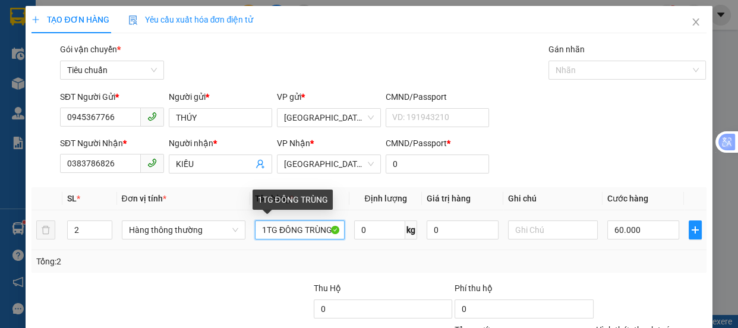
click at [337, 226] on input "1TG ĐÔNG TRÙNG" at bounding box center [300, 230] width 90 height 19
type input "0"
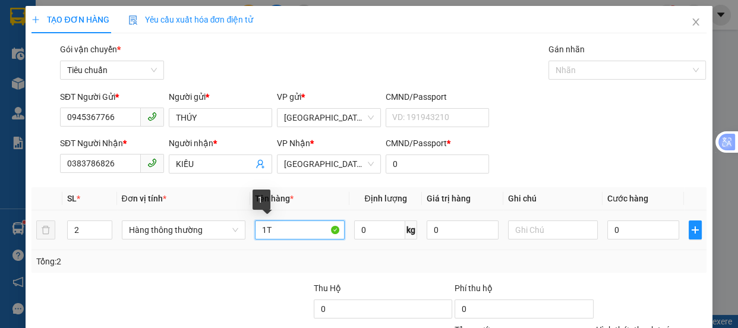
type input "1"
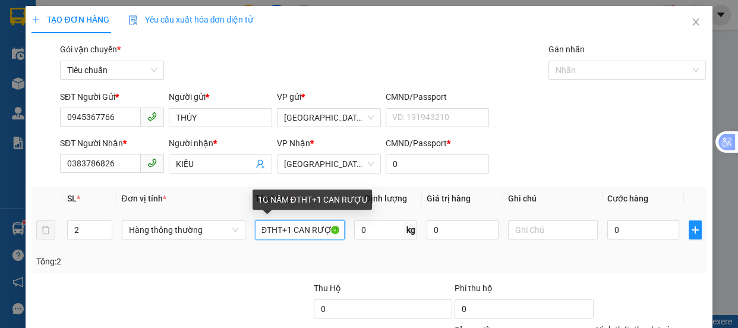
scroll to position [0, 34]
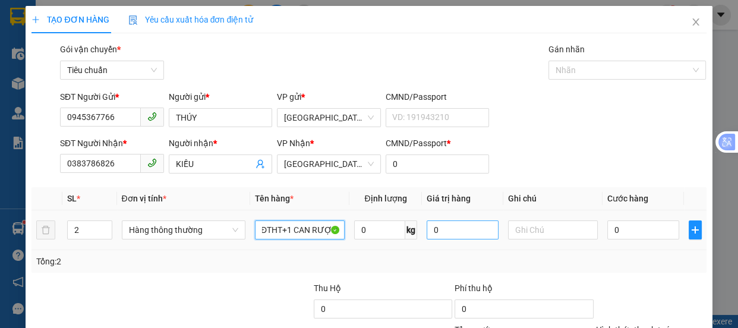
type input "1G NẤM ĐTHT+1 CAN RƯỢU"
click at [442, 231] on input "0" at bounding box center [463, 230] width 72 height 19
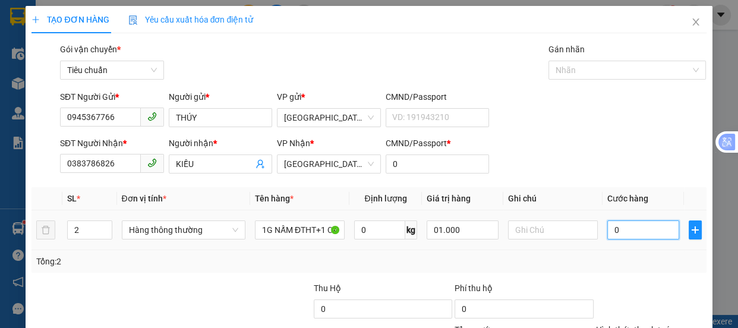
type input "1.000.000"
click at [620, 231] on input "0" at bounding box center [644, 230] width 72 height 19
type input "6"
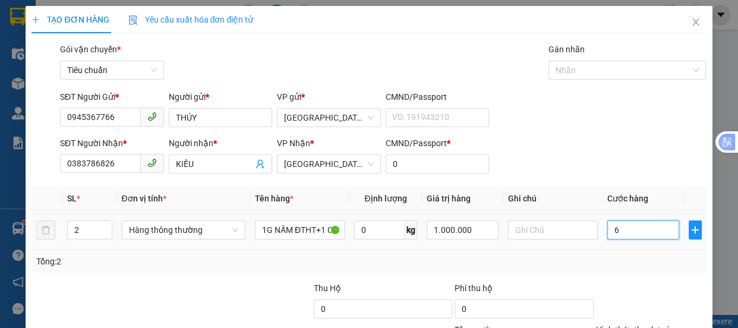
type input "60"
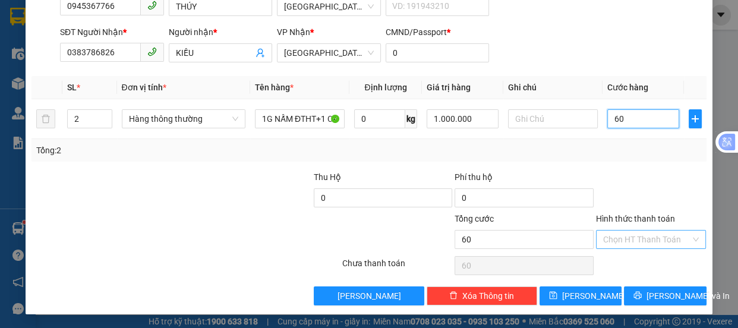
type input "60"
type input "60.000"
click at [660, 234] on input "Hình thức thanh toán" at bounding box center [647, 240] width 88 height 18
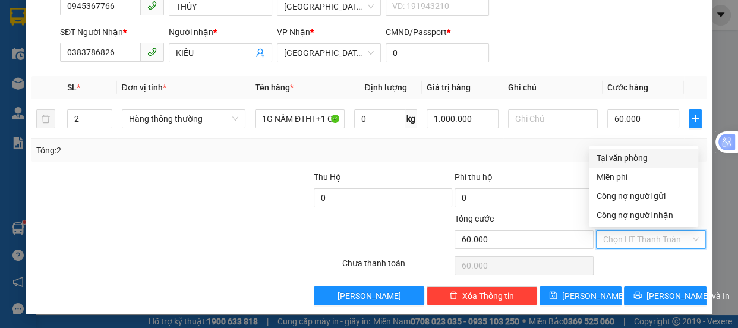
click at [629, 161] on div "Tại văn phòng" at bounding box center [643, 158] width 95 height 13
type input "0"
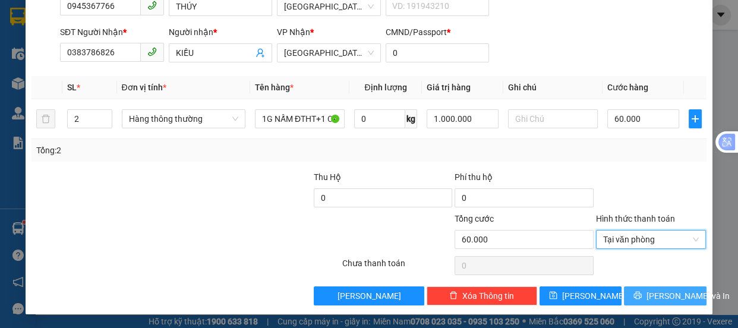
click at [667, 296] on span "[PERSON_NAME] và In" at bounding box center [688, 296] width 83 height 13
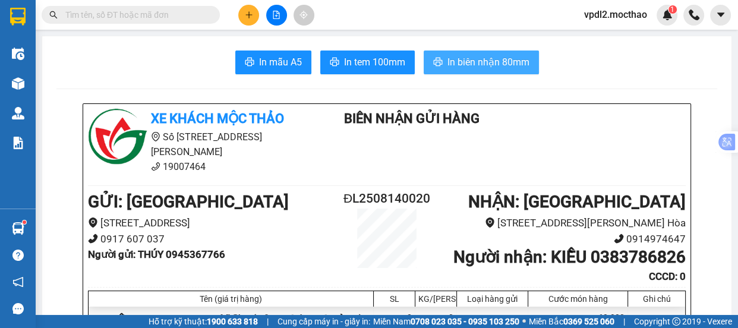
click at [507, 62] on span "In biên nhận 80mm" at bounding box center [489, 62] width 82 height 15
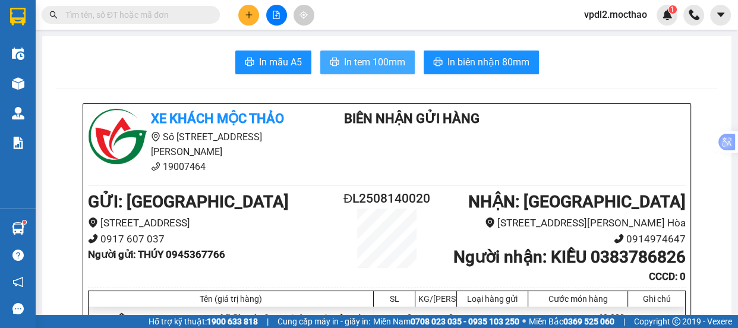
click at [358, 58] on span "In tem 100mm" at bounding box center [374, 62] width 61 height 15
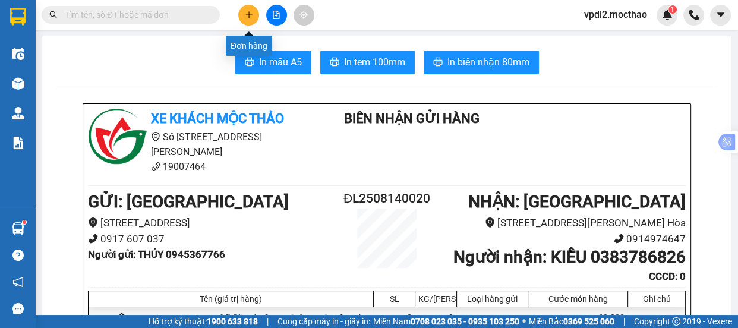
click at [250, 11] on icon "plus" at bounding box center [249, 15] width 8 height 8
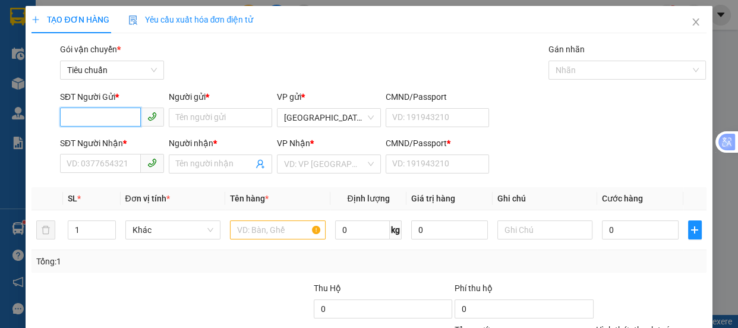
click at [112, 117] on input "SĐT Người Gửi *" at bounding box center [100, 117] width 81 height 19
click at [106, 142] on div "0934425813 - THIÊN THẢO" at bounding box center [117, 141] width 101 height 13
type input "0934425813"
type input "THIÊN THẢO"
type input "0988045579"
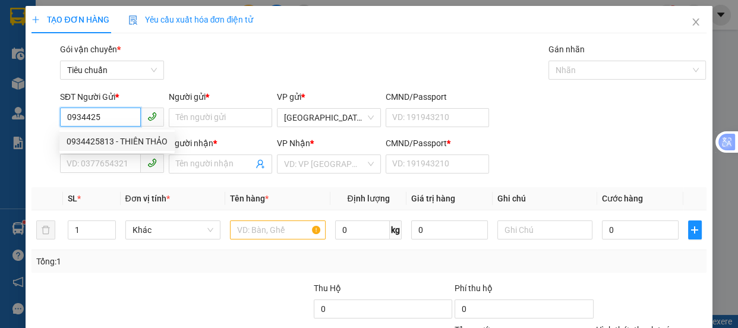
type input "THUẬN"
type input "0"
type input "70.000"
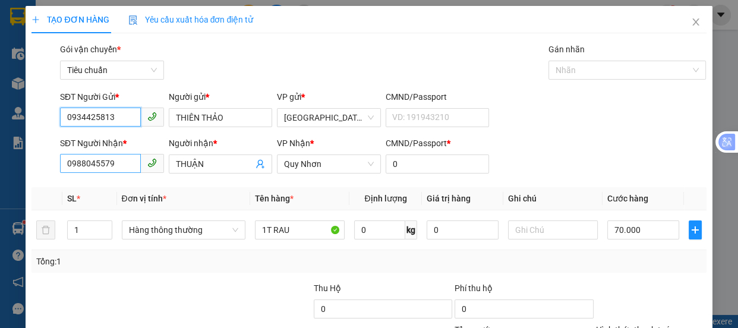
type input "0934425813"
click at [116, 166] on input "0988045579" at bounding box center [100, 163] width 81 height 19
type input "0"
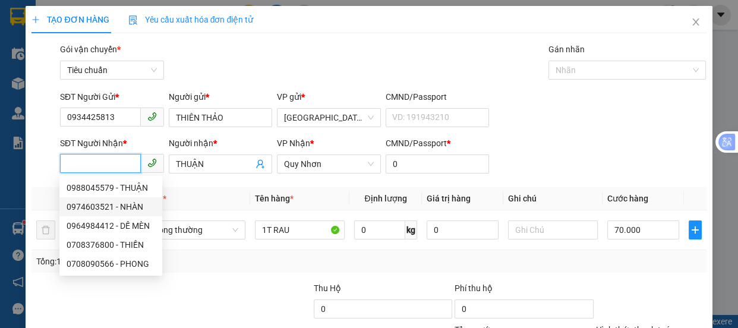
click at [89, 206] on div "0974603521 - NHÀN" at bounding box center [111, 206] width 89 height 13
type input "0974603521"
type input "NHÀN"
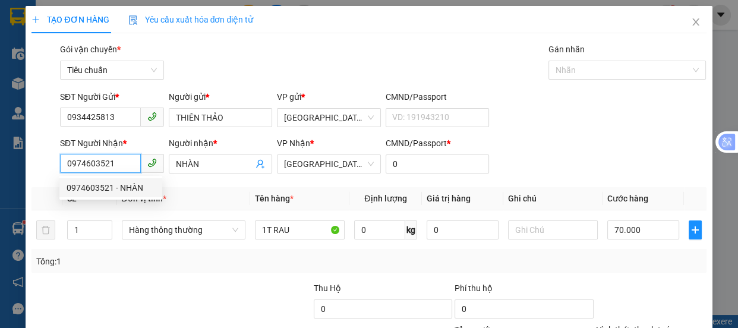
type input "60.000"
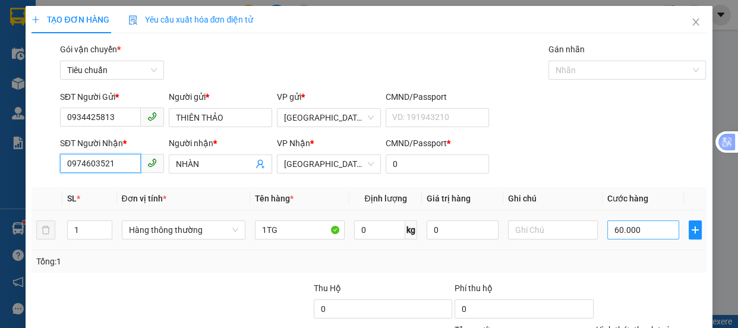
type input "0974603521"
click at [639, 221] on input "60.000" at bounding box center [644, 230] width 72 height 19
type input "8"
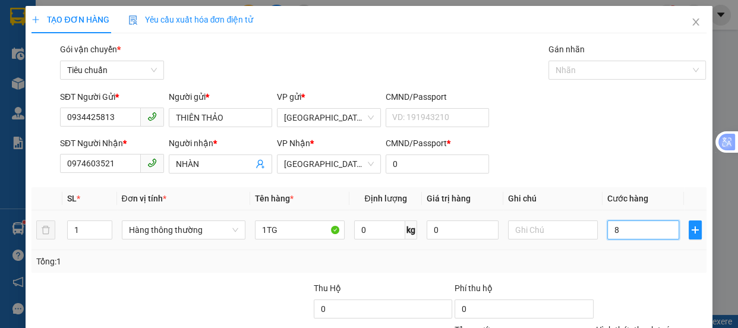
type input "80"
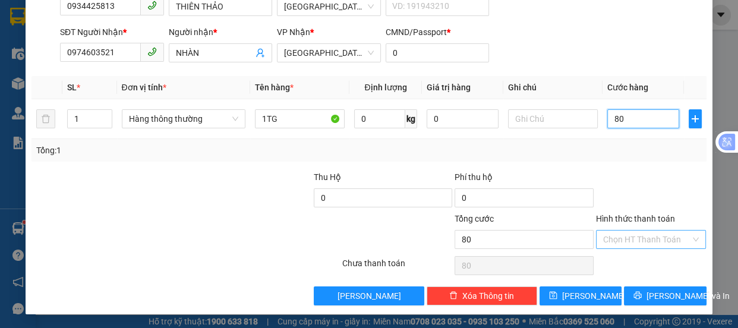
type input "80"
type input "80.000"
click at [646, 238] on input "Hình thức thanh toán" at bounding box center [647, 240] width 88 height 18
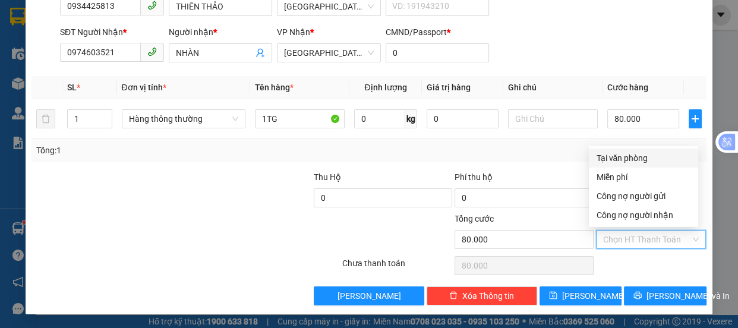
click at [630, 159] on div "Tại văn phòng" at bounding box center [643, 158] width 95 height 13
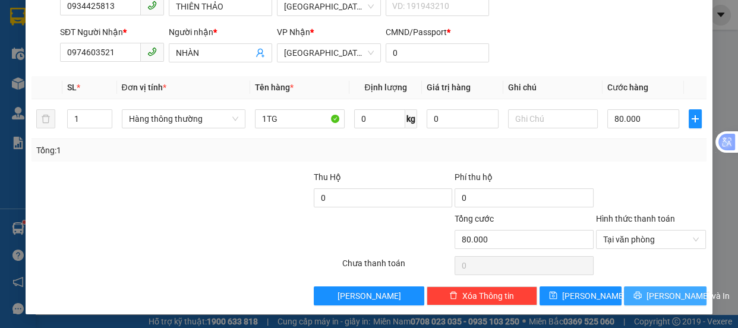
click at [649, 298] on span "[PERSON_NAME] và In" at bounding box center [688, 296] width 83 height 13
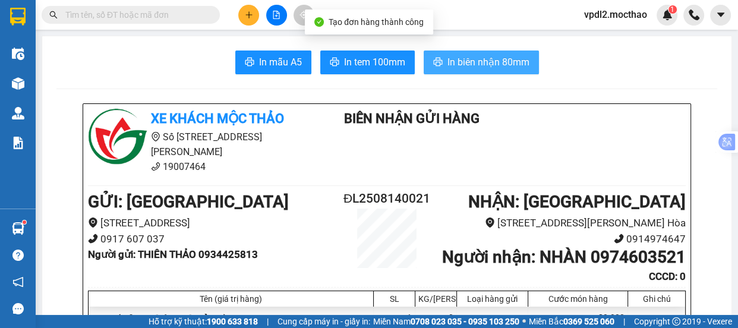
click at [440, 56] on button "In biên nhận 80mm" at bounding box center [481, 63] width 115 height 24
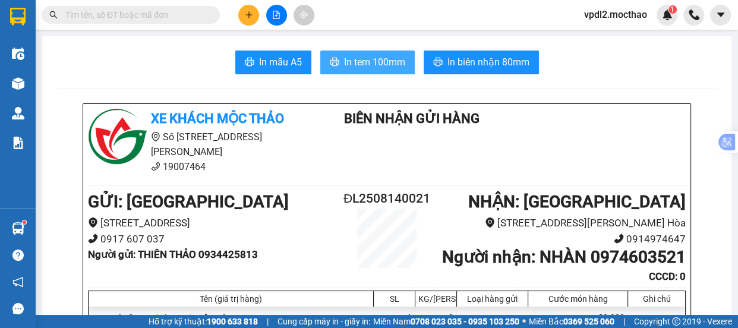
click at [377, 64] on span "In tem 100mm" at bounding box center [374, 62] width 61 height 15
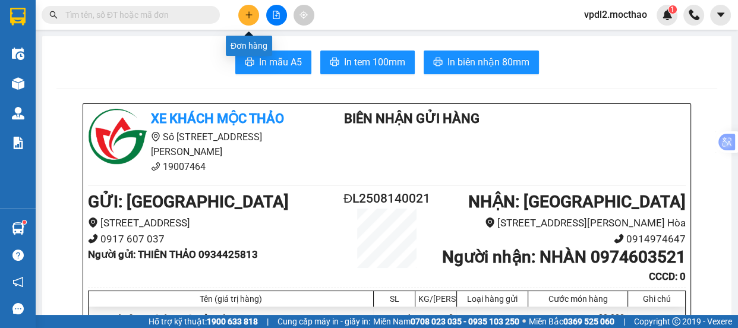
click at [244, 12] on button at bounding box center [248, 15] width 21 height 21
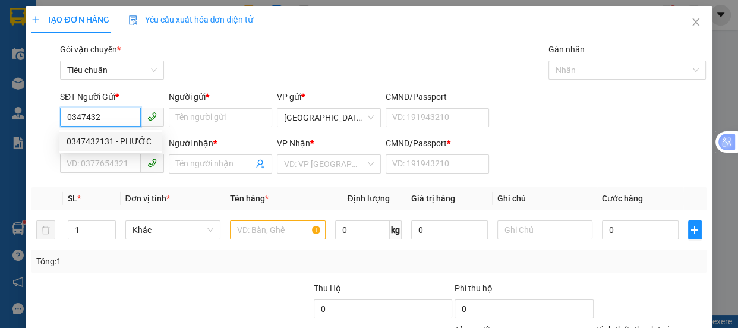
click at [98, 144] on div "0347432131 - PHƯỚC" at bounding box center [111, 141] width 89 height 13
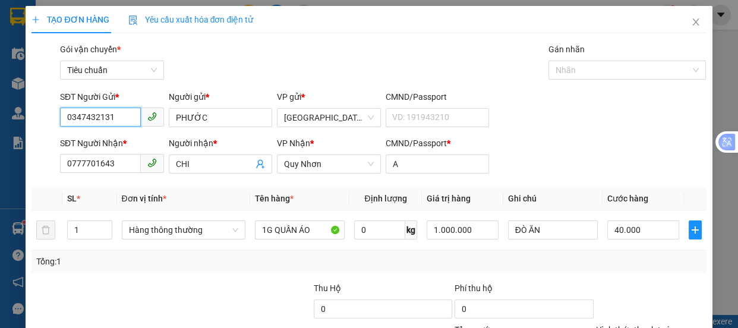
scroll to position [111, 0]
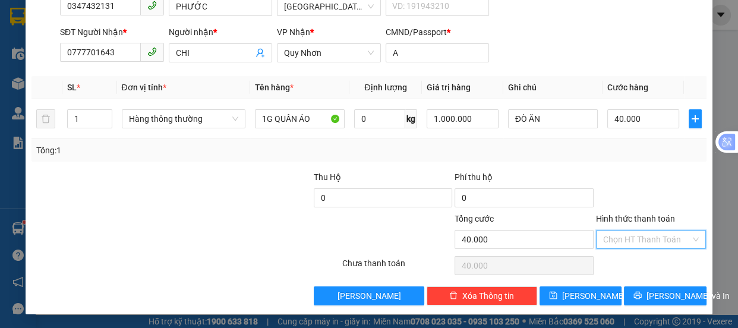
click at [628, 238] on input "Hình thức thanh toán" at bounding box center [647, 240] width 88 height 18
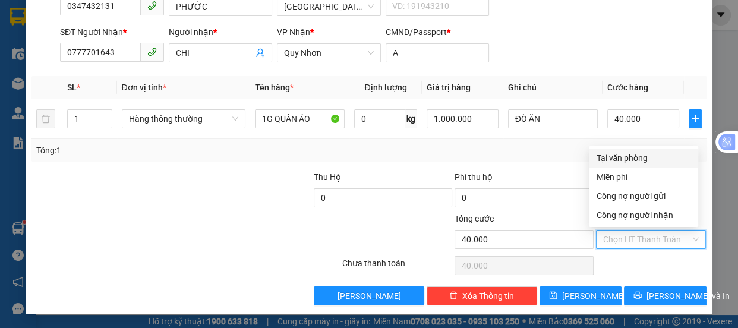
click at [616, 159] on div "Tại văn phòng" at bounding box center [643, 158] width 95 height 13
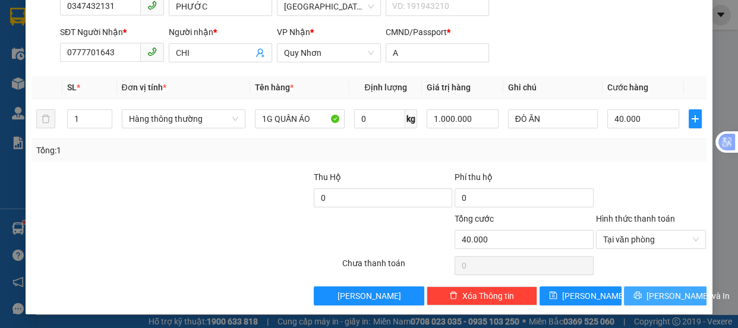
click at [661, 290] on span "[PERSON_NAME] và In" at bounding box center [688, 296] width 83 height 13
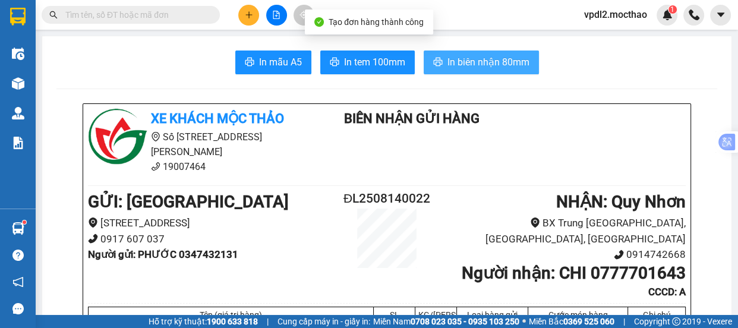
click at [452, 62] on span "In biên nhận 80mm" at bounding box center [489, 62] width 82 height 15
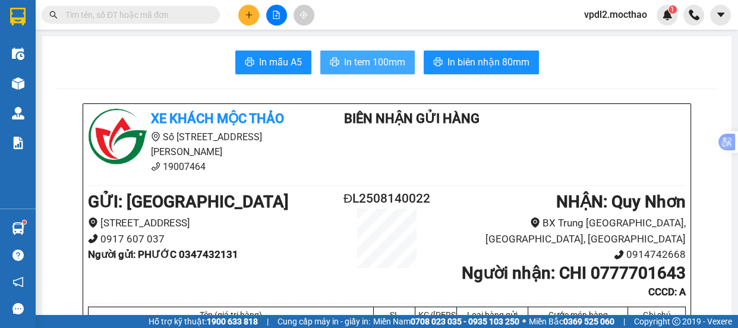
click at [369, 62] on span "In tem 100mm" at bounding box center [374, 62] width 61 height 15
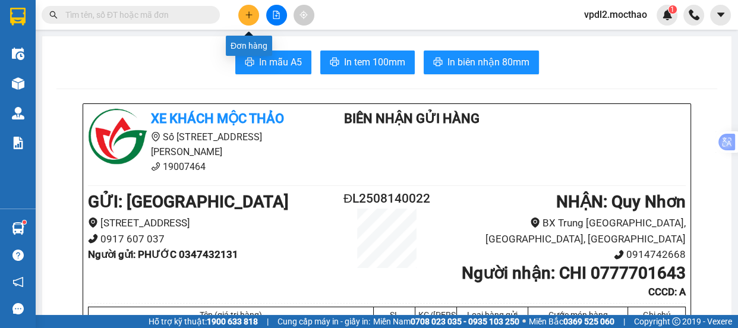
click at [250, 14] on icon "plus" at bounding box center [249, 14] width 7 height 1
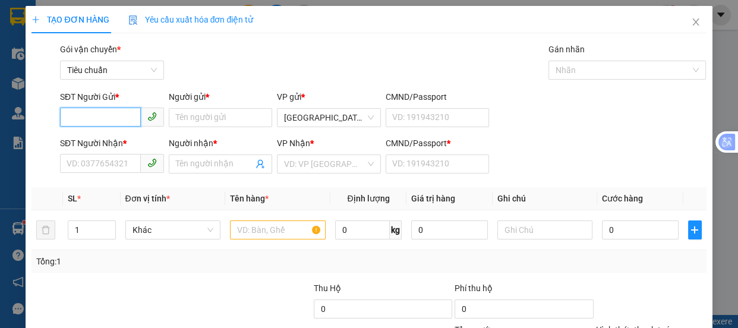
click at [102, 115] on input "SĐT Người Gửi *" at bounding box center [100, 117] width 81 height 19
click at [88, 143] on div "0916077396 - HOÀNG" at bounding box center [111, 141] width 89 height 13
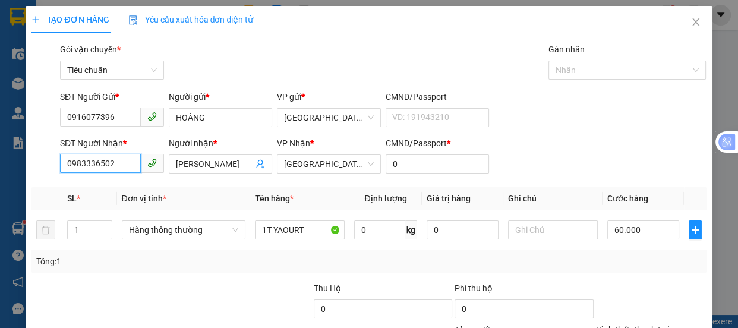
click at [113, 162] on input "0983336502" at bounding box center [100, 163] width 81 height 19
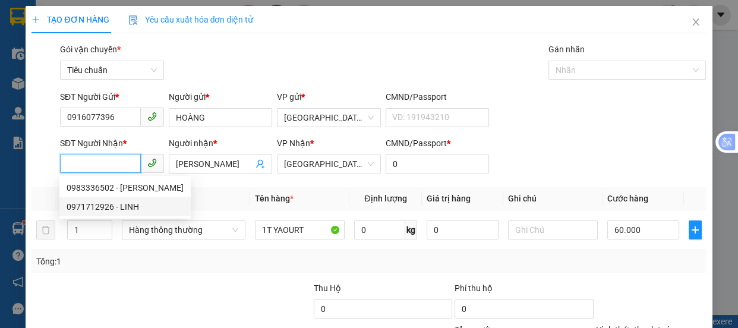
click at [90, 204] on div "0971712926 - LINH" at bounding box center [125, 206] width 117 height 13
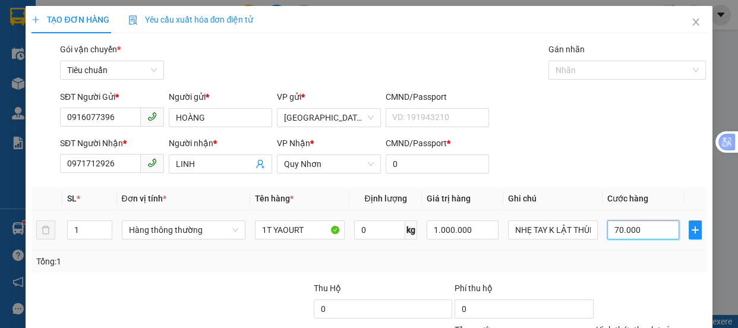
click at [632, 232] on input "70.000" at bounding box center [644, 230] width 72 height 19
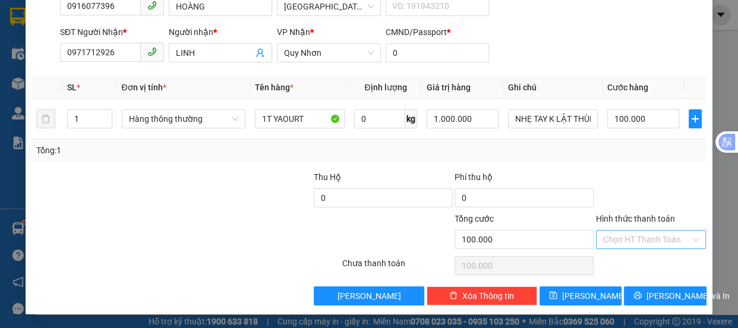
click at [651, 238] on input "Hình thức thanh toán" at bounding box center [647, 240] width 88 height 18
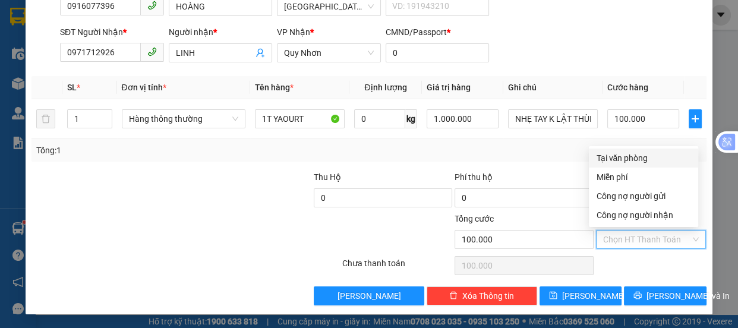
click at [636, 156] on div "Tại văn phòng" at bounding box center [643, 158] width 95 height 13
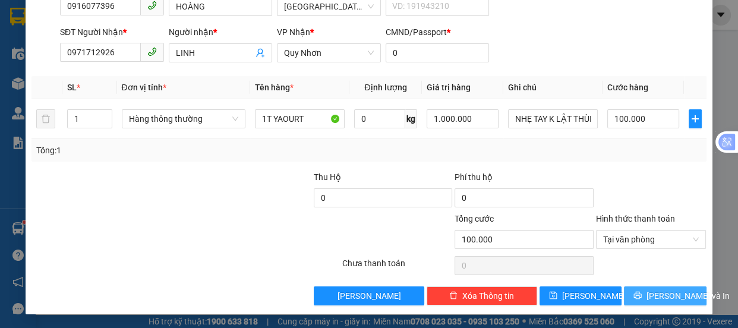
click at [672, 292] on span "[PERSON_NAME] và In" at bounding box center [688, 296] width 83 height 13
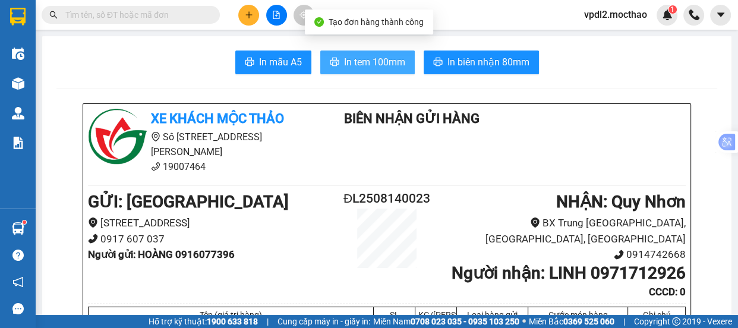
click at [392, 61] on span "In tem 100mm" at bounding box center [374, 62] width 61 height 15
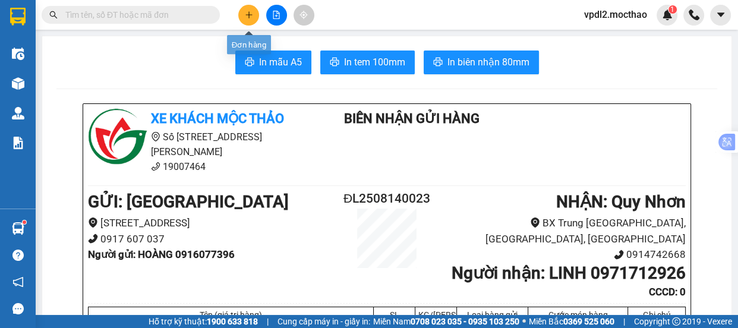
click at [244, 14] on button at bounding box center [248, 15] width 21 height 21
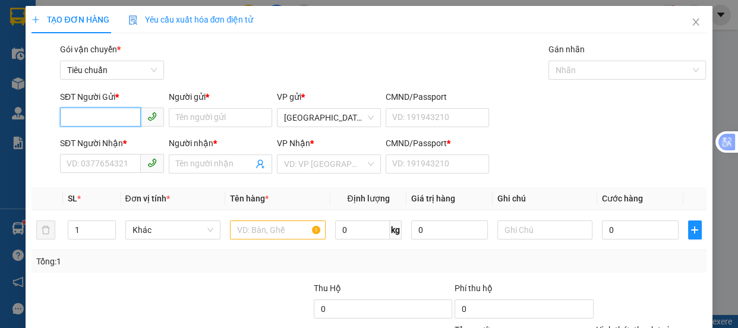
click at [116, 125] on input "SĐT Người Gửi *" at bounding box center [100, 117] width 81 height 19
click at [109, 117] on input "SĐT Người Gửi *" at bounding box center [100, 117] width 81 height 19
click at [97, 142] on div "0905623299 - TÂM" at bounding box center [111, 141] width 89 height 13
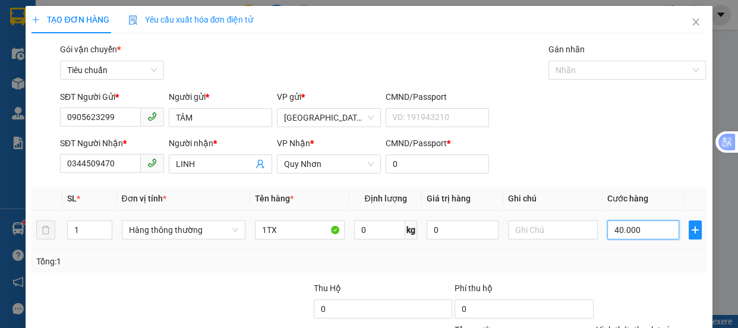
click at [642, 235] on input "40.000" at bounding box center [644, 230] width 72 height 19
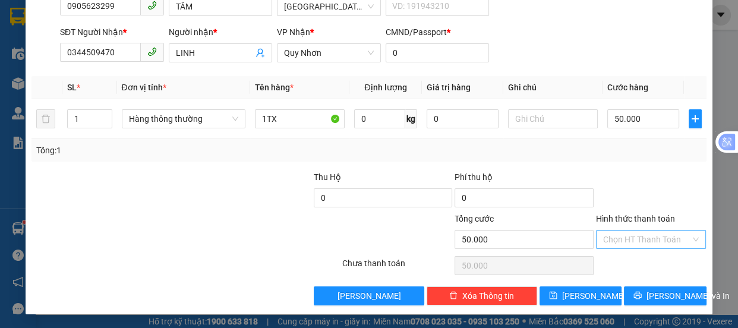
click at [627, 231] on input "Hình thức thanh toán" at bounding box center [647, 240] width 88 height 18
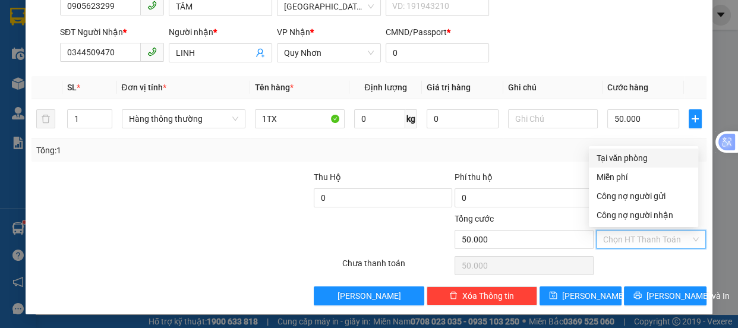
drag, startPoint x: 629, startPoint y: 153, endPoint x: 658, endPoint y: 257, distance: 107.5
click at [629, 155] on div "Tại văn phòng" at bounding box center [643, 158] width 95 height 13
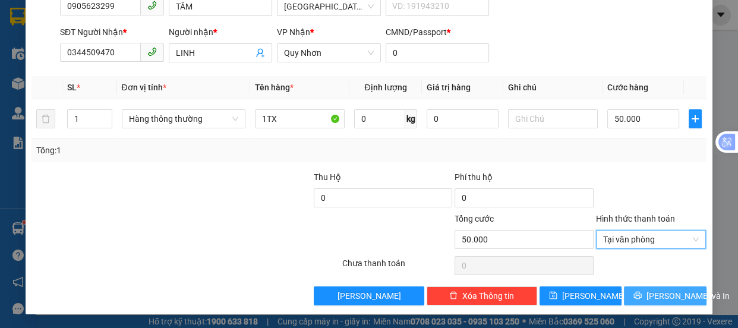
click at [665, 301] on span "[PERSON_NAME] và In" at bounding box center [688, 296] width 83 height 13
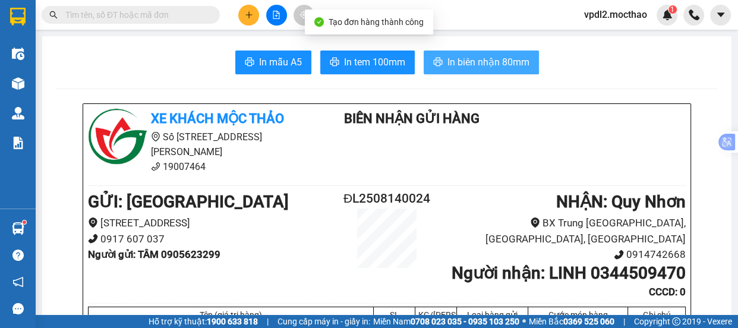
click at [482, 55] on span "In biên nhận 80mm" at bounding box center [489, 62] width 82 height 15
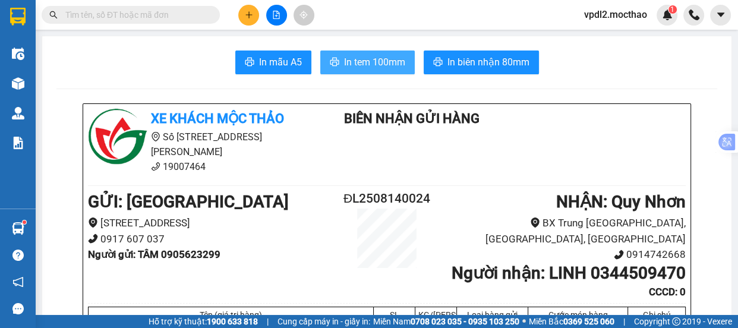
click at [399, 62] on span "In tem 100mm" at bounding box center [374, 62] width 61 height 15
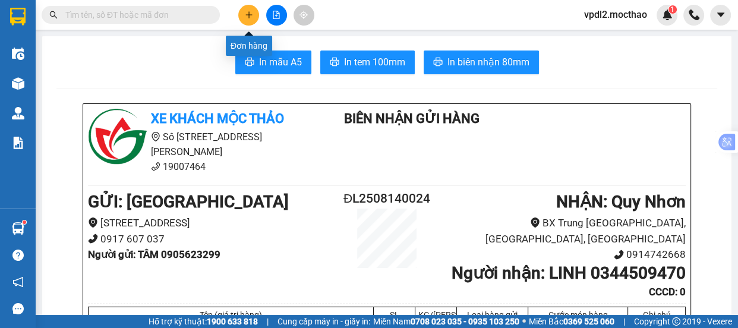
click at [257, 13] on button at bounding box center [248, 15] width 21 height 21
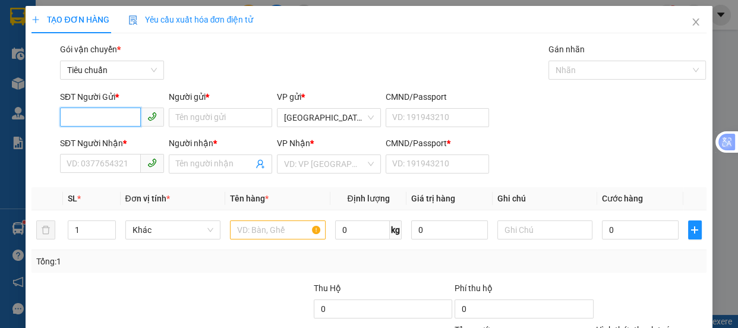
click at [115, 115] on input "SĐT Người Gửi *" at bounding box center [100, 117] width 81 height 19
click at [89, 137] on div "0974914268 - [PERSON_NAME]" at bounding box center [125, 141] width 117 height 13
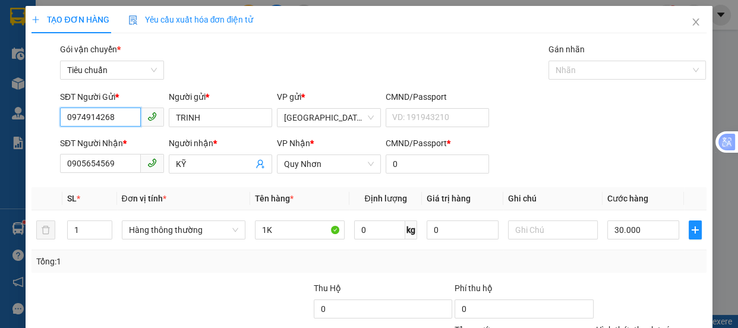
scroll to position [111, 0]
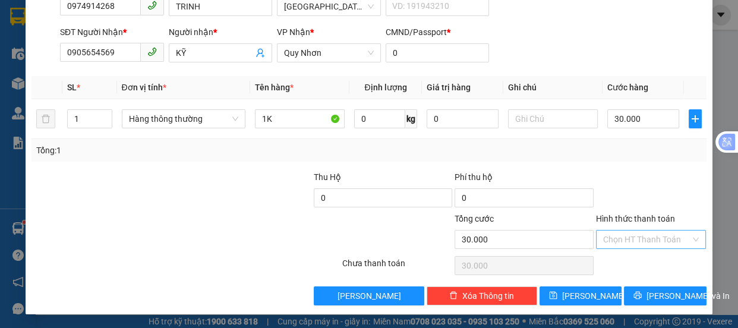
click at [630, 238] on input "Hình thức thanh toán" at bounding box center [647, 240] width 88 height 18
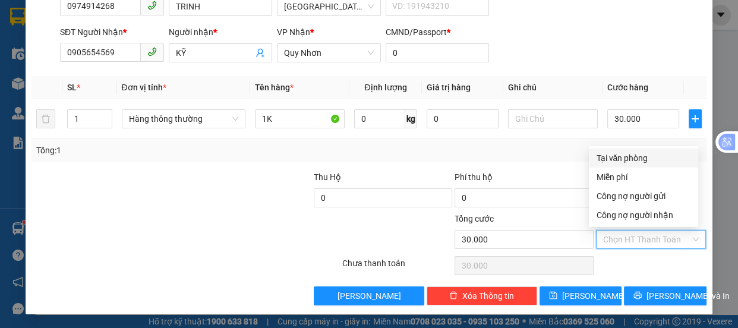
click at [607, 155] on div "Tại văn phòng" at bounding box center [643, 158] width 95 height 13
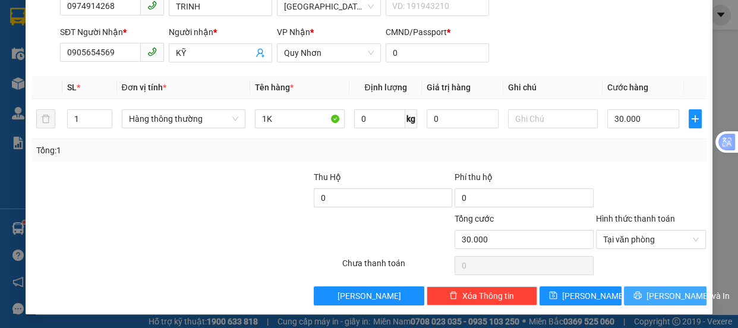
click at [637, 288] on button "[PERSON_NAME] và In" at bounding box center [665, 296] width 82 height 19
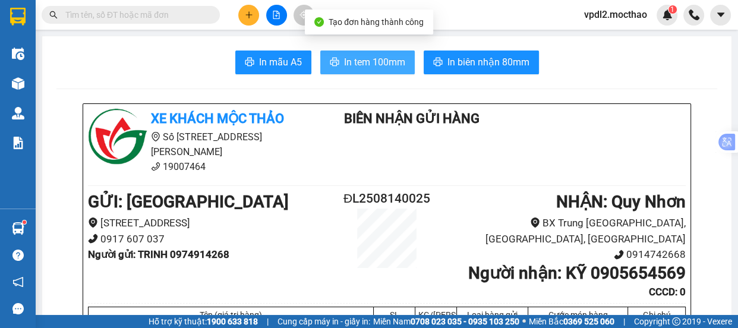
click at [357, 61] on span "In tem 100mm" at bounding box center [374, 62] width 61 height 15
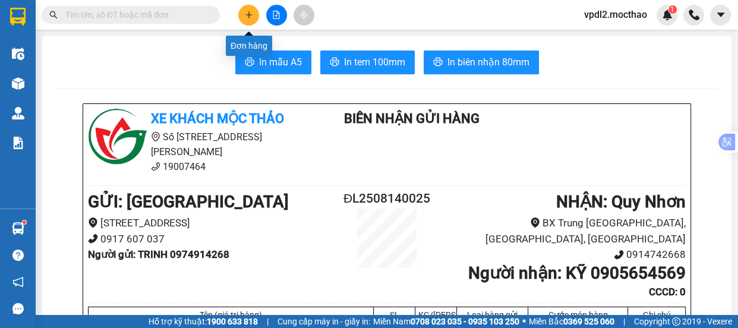
click at [250, 16] on icon "plus" at bounding box center [249, 15] width 8 height 8
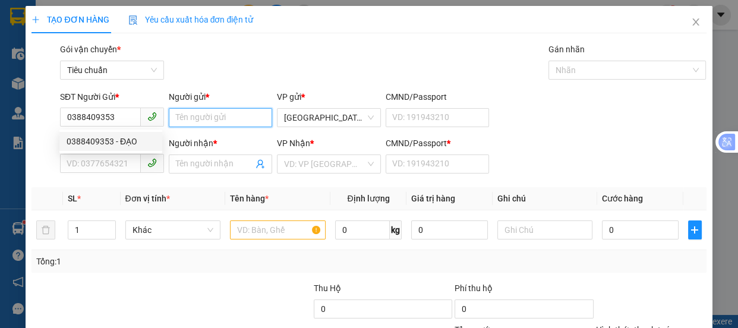
click at [185, 121] on input "Người gửi *" at bounding box center [221, 117] width 104 height 19
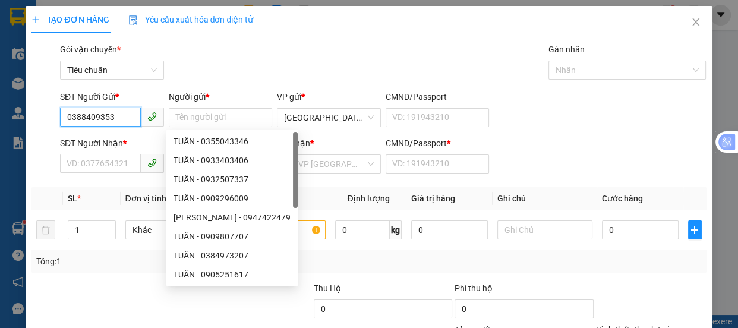
click at [119, 117] on input "0388409353" at bounding box center [100, 117] width 81 height 19
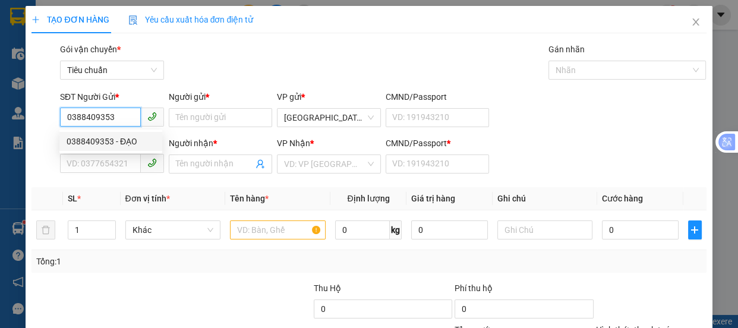
click at [99, 141] on div "0388409353 - ĐẠO" at bounding box center [111, 141] width 89 height 13
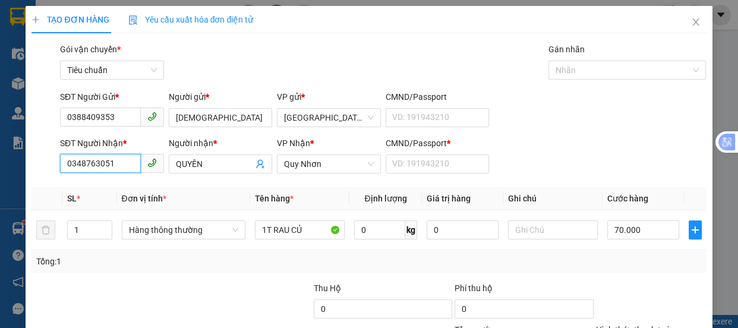
click at [121, 167] on input "0348763051" at bounding box center [100, 163] width 81 height 19
click at [88, 187] on div "0836705678 - [PERSON_NAME]" at bounding box center [125, 187] width 117 height 13
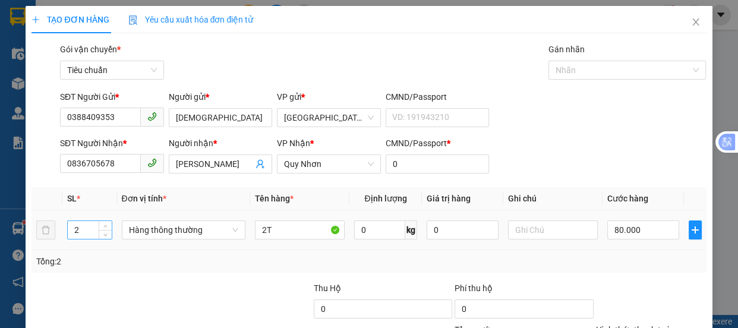
click at [83, 232] on input "2" at bounding box center [89, 230] width 43 height 18
click at [264, 227] on input "2T" at bounding box center [300, 230] width 90 height 19
click at [621, 232] on input "0" at bounding box center [644, 230] width 72 height 19
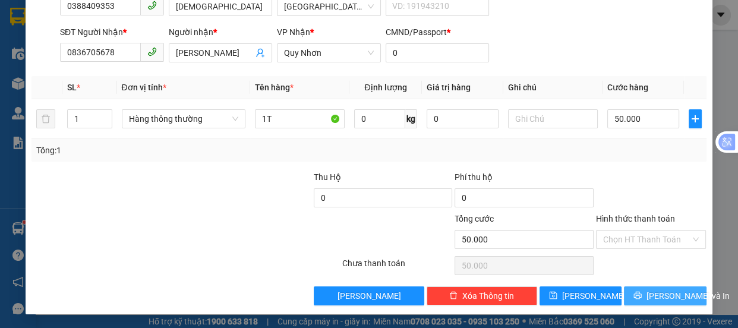
click at [657, 296] on span "[PERSON_NAME] và In" at bounding box center [688, 296] width 83 height 13
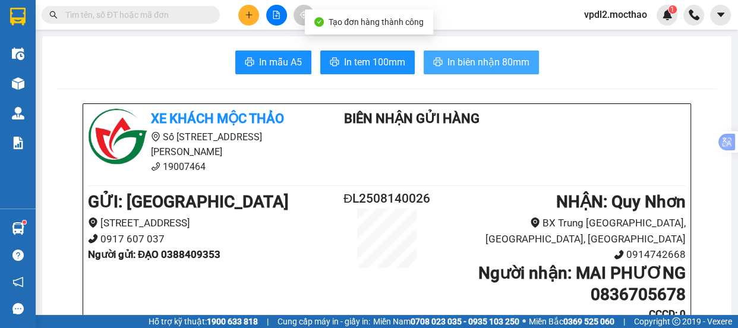
click at [476, 67] on span "In biên nhận 80mm" at bounding box center [489, 62] width 82 height 15
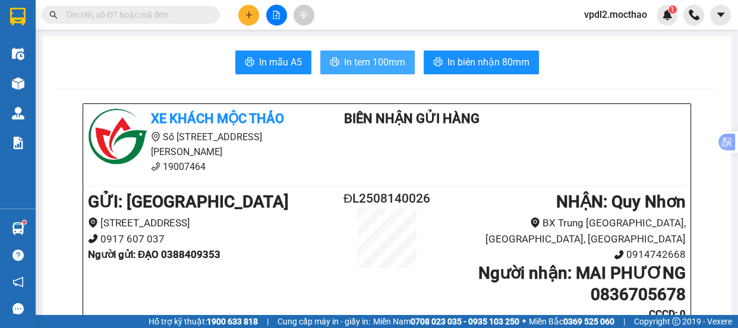
drag, startPoint x: 379, startPoint y: 67, endPoint x: 424, endPoint y: 78, distance: 46.0
click at [380, 67] on span "In tem 100mm" at bounding box center [374, 62] width 61 height 15
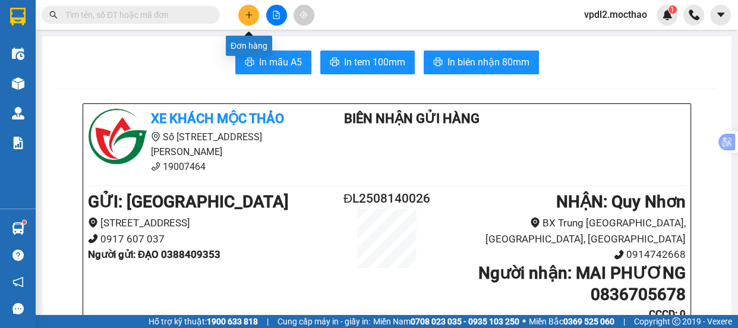
click at [244, 17] on button at bounding box center [248, 15] width 21 height 21
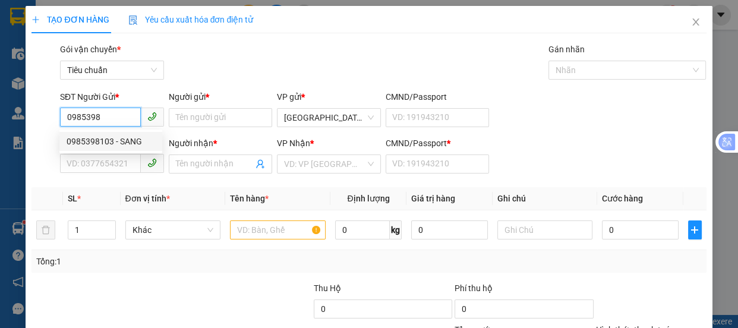
click at [75, 144] on div "0985398103 - SANG" at bounding box center [111, 141] width 89 height 13
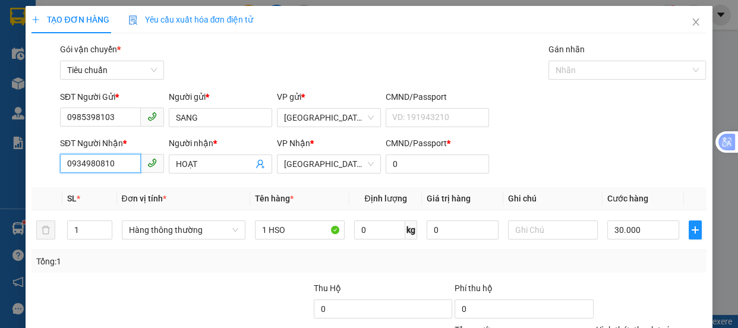
click at [129, 157] on input "0934980810" at bounding box center [100, 163] width 81 height 19
click at [101, 186] on div "0336555706 - HỒNG" at bounding box center [111, 187] width 89 height 13
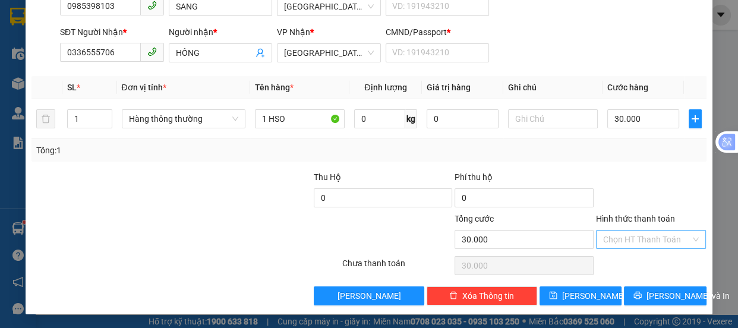
click at [643, 237] on input "Hình thức thanh toán" at bounding box center [647, 240] width 88 height 18
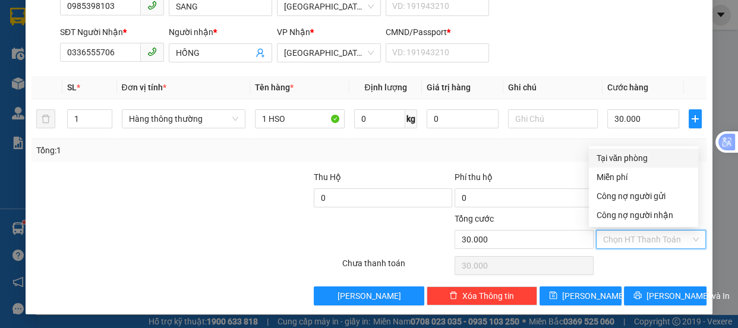
click at [633, 152] on div "Tại văn phòng" at bounding box center [643, 158] width 95 height 13
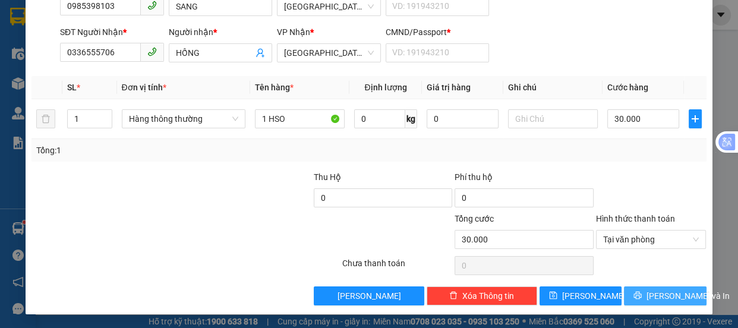
click at [662, 291] on span "[PERSON_NAME] và In" at bounding box center [688, 296] width 83 height 13
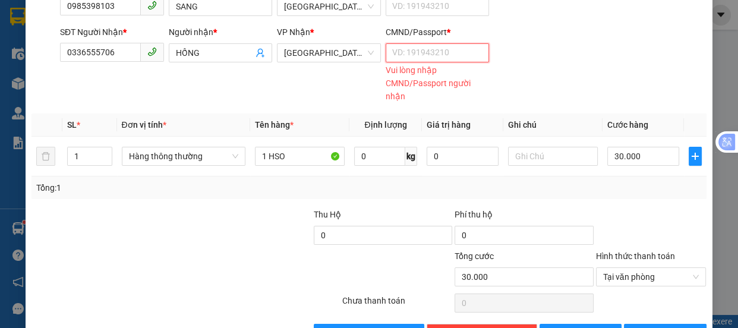
click at [416, 50] on input "CMND/Passport *" at bounding box center [438, 52] width 104 height 19
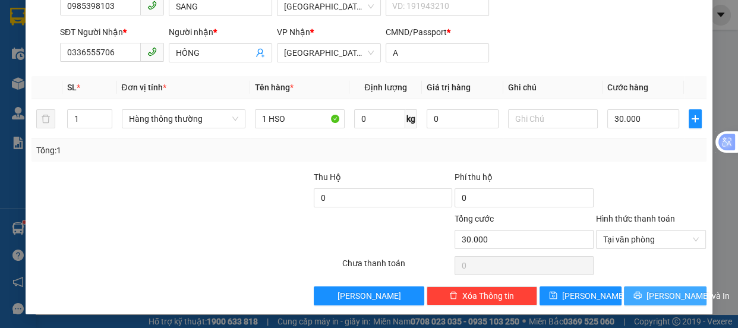
click at [664, 290] on span "[PERSON_NAME] và In" at bounding box center [688, 296] width 83 height 13
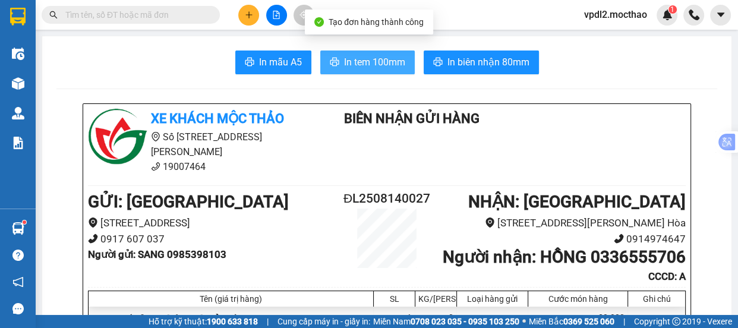
click at [346, 64] on span "In tem 100mm" at bounding box center [374, 62] width 61 height 15
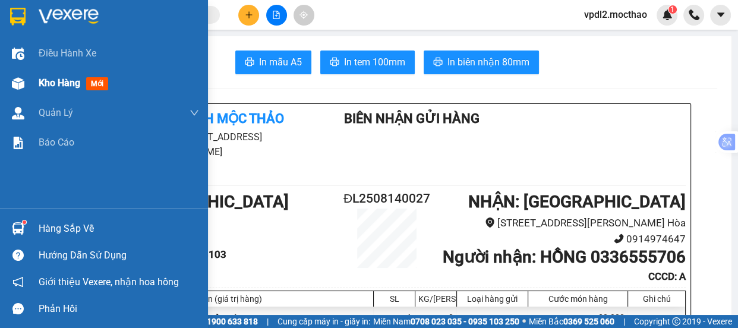
click at [73, 84] on span "Kho hàng" at bounding box center [60, 82] width 42 height 11
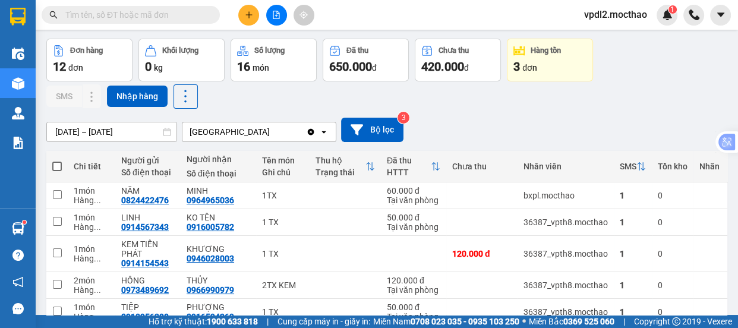
scroll to position [250, 0]
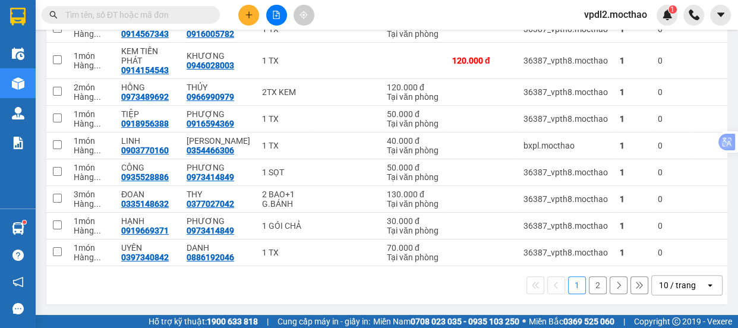
click at [684, 285] on div "10 / trang" at bounding box center [677, 285] width 37 height 12
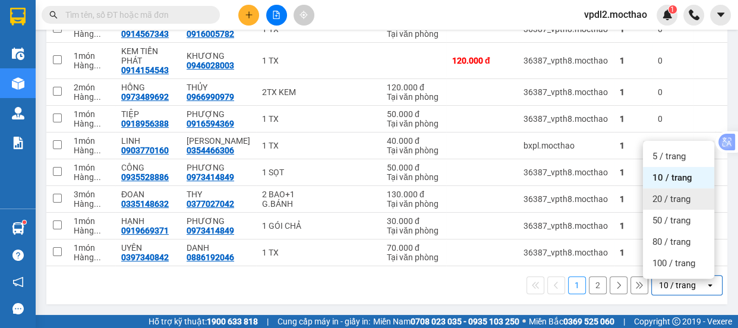
click at [674, 194] on span "20 / trang" at bounding box center [672, 199] width 38 height 12
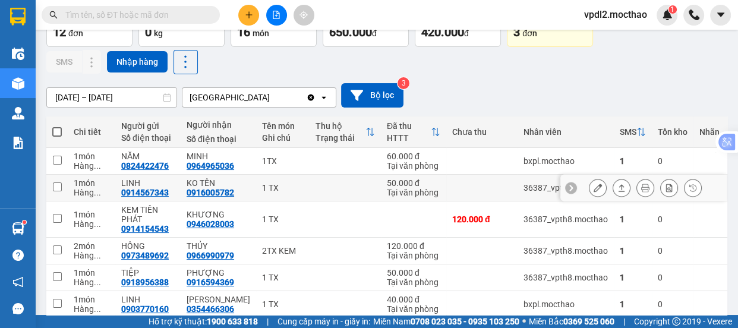
scroll to position [34, 0]
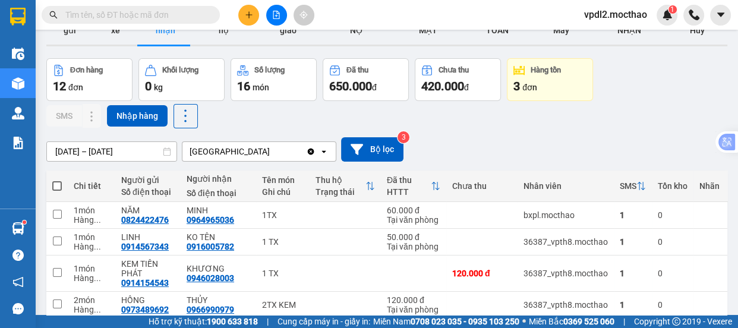
click at [60, 185] on span at bounding box center [57, 186] width 10 height 10
click at [57, 180] on input "checkbox" at bounding box center [57, 180] width 0 height 0
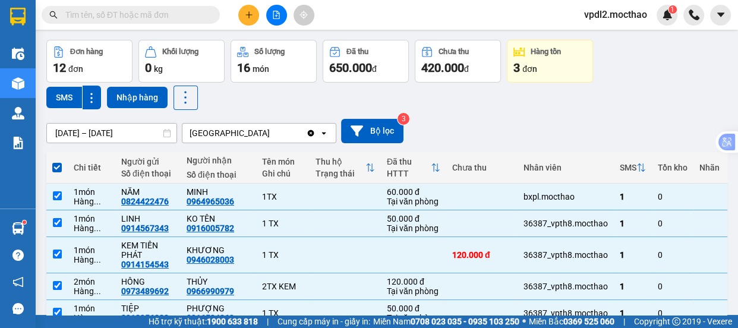
scroll to position [0, 0]
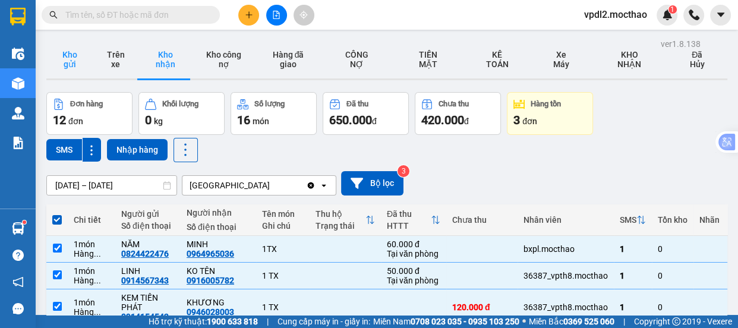
click at [70, 61] on button "Kho gửi" at bounding box center [69, 59] width 46 height 38
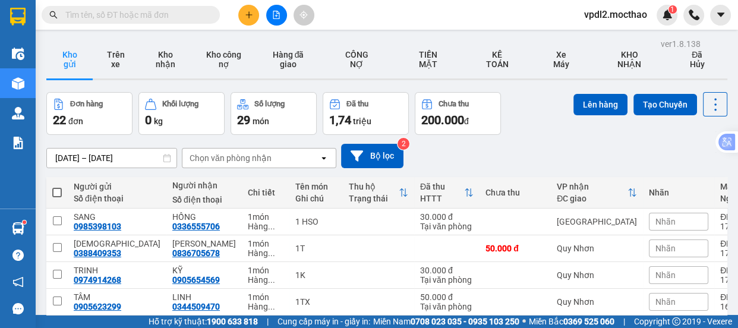
scroll to position [242, 0]
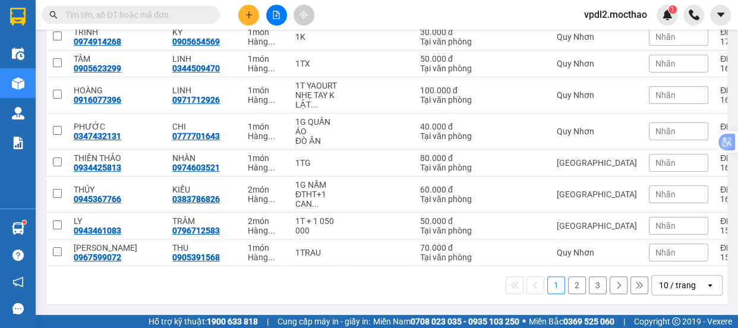
click at [675, 284] on div "10 / trang" at bounding box center [677, 285] width 37 height 12
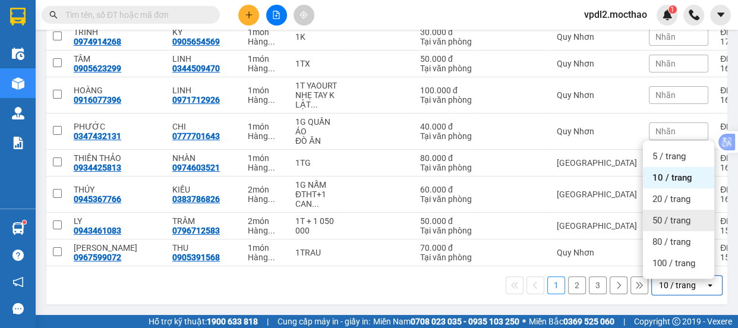
click at [655, 215] on span "50 / trang" at bounding box center [672, 221] width 38 height 12
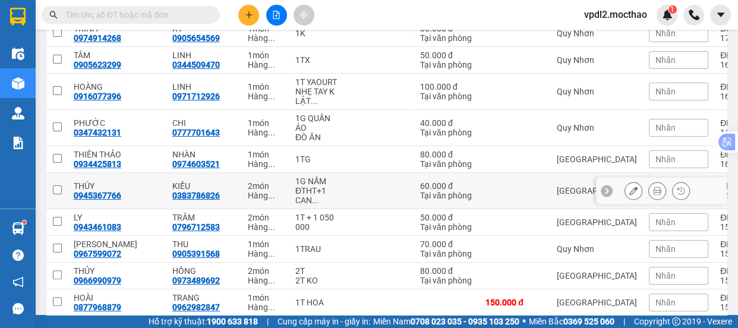
scroll to position [0, 0]
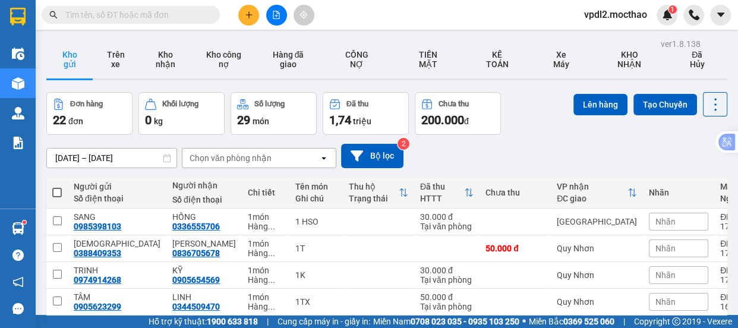
click at [59, 191] on span at bounding box center [57, 193] width 10 height 10
click at [57, 187] on input "checkbox" at bounding box center [57, 187] width 0 height 0
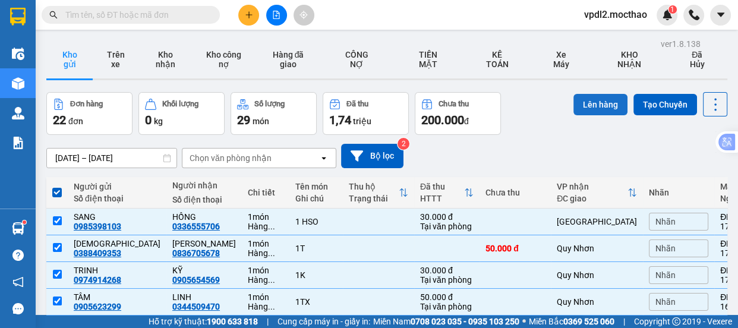
click at [591, 103] on button "Lên hàng" at bounding box center [601, 104] width 54 height 21
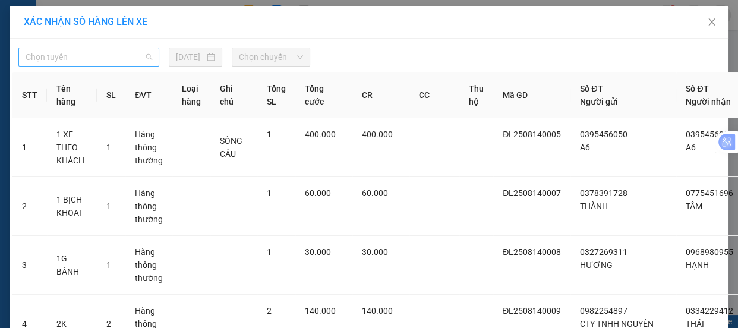
click at [77, 52] on span "Chọn tuyến" at bounding box center [89, 57] width 127 height 18
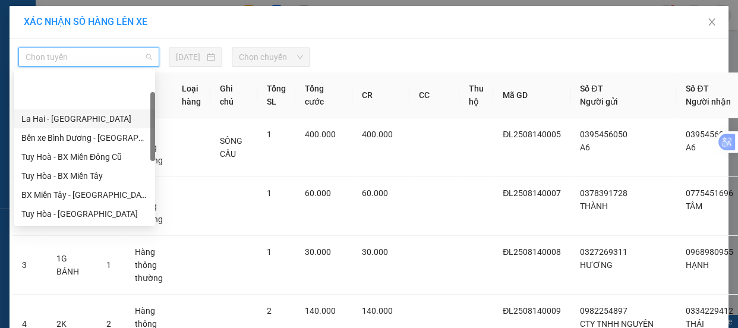
scroll to position [162, 0]
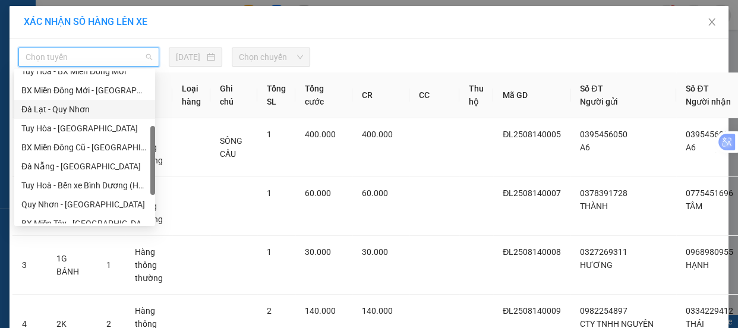
click at [75, 107] on div "Đà Lạt - Quy Nhơn" at bounding box center [84, 109] width 127 height 13
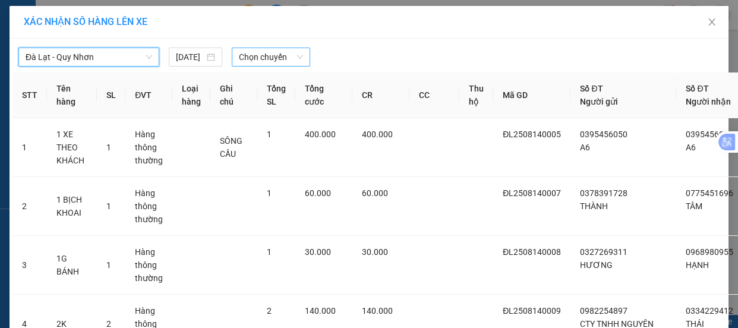
click at [250, 54] on span "Chọn chuyến" at bounding box center [271, 57] width 64 height 18
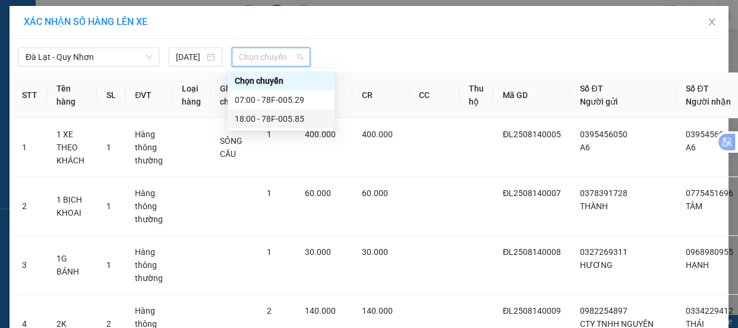
click at [288, 119] on div "18:00 - 78F-005.85" at bounding box center [281, 118] width 93 height 13
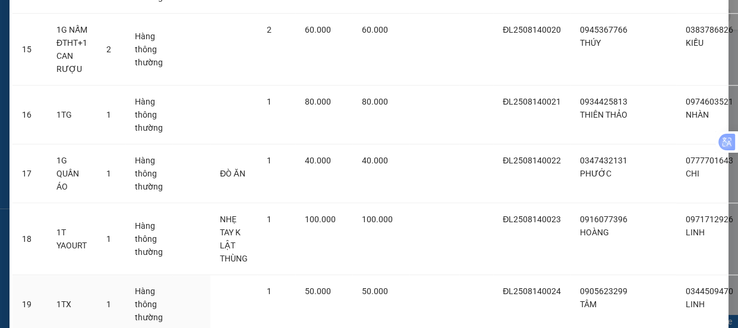
scroll to position [1253, 0]
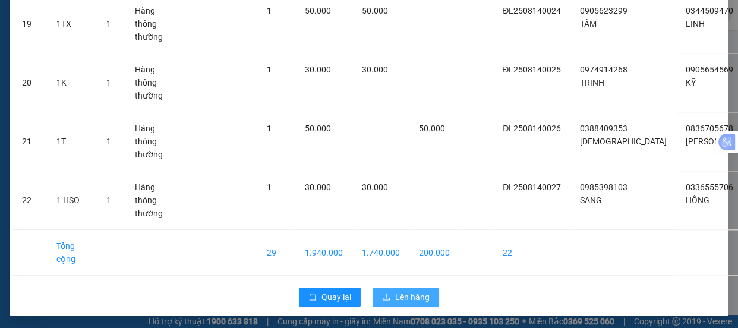
click at [410, 299] on span "Lên hàng" at bounding box center [412, 297] width 34 height 13
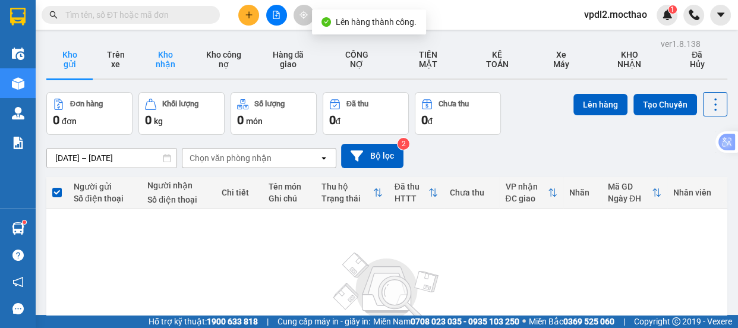
click at [163, 54] on button "Kho nhận" at bounding box center [166, 59] width 54 height 38
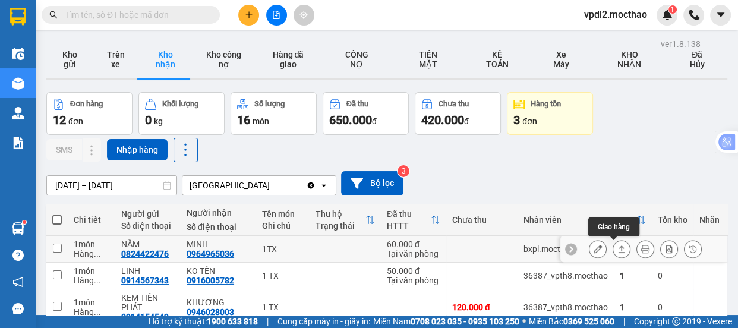
click at [618, 247] on icon at bounding box center [622, 249] width 8 height 8
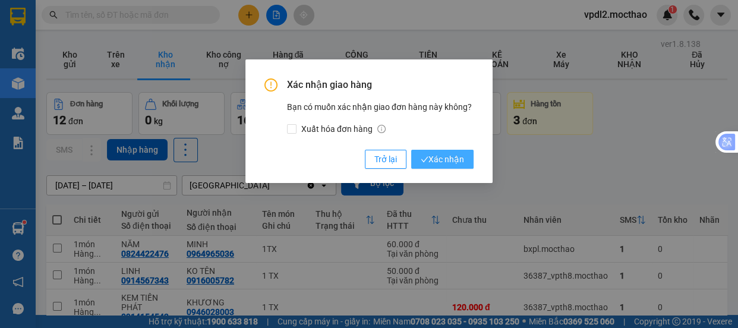
click at [445, 155] on span "Xác nhận" at bounding box center [442, 159] width 43 height 13
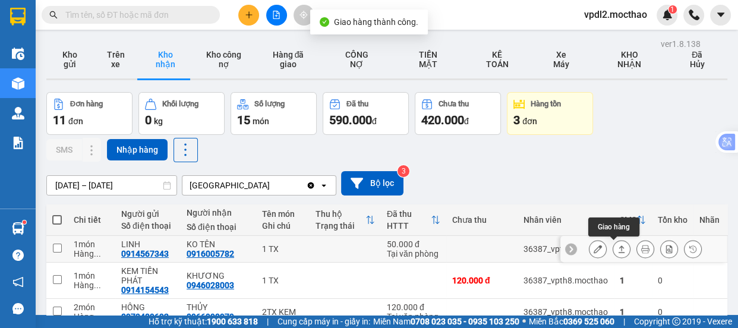
click at [618, 246] on icon at bounding box center [622, 249] width 8 height 8
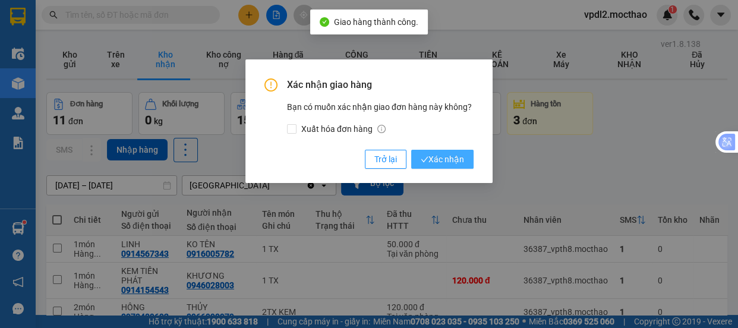
click at [427, 161] on icon "check" at bounding box center [425, 160] width 8 height 8
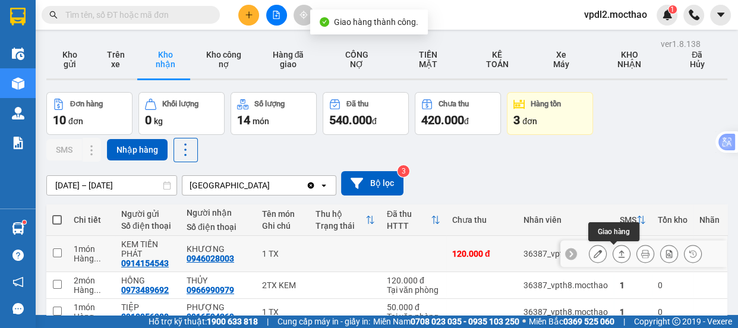
click at [618, 250] on icon at bounding box center [622, 254] width 8 height 8
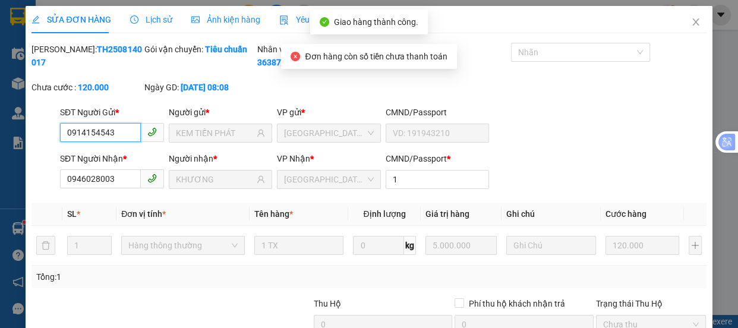
scroll to position [140, 0]
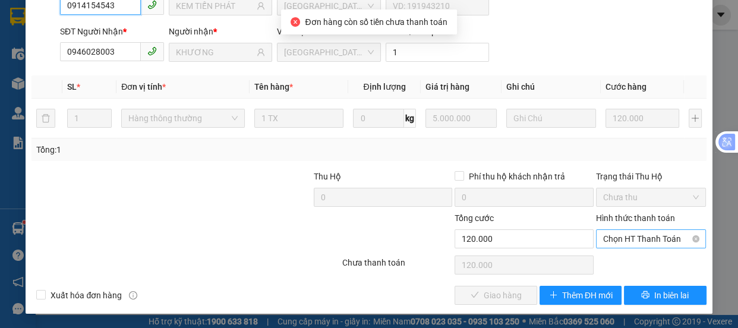
click at [613, 238] on span "Chọn HT Thanh Toán" at bounding box center [651, 239] width 96 height 18
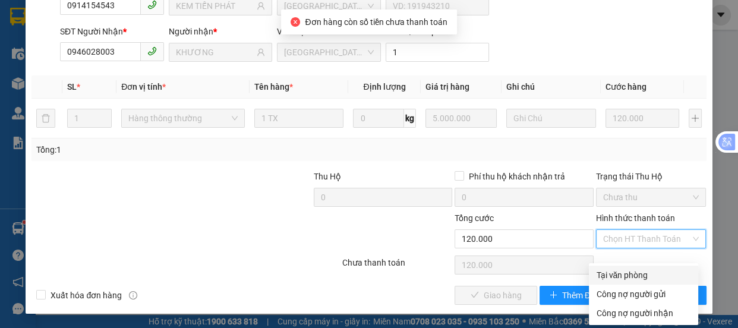
click at [619, 269] on div "Tại văn phòng" at bounding box center [643, 275] width 95 height 13
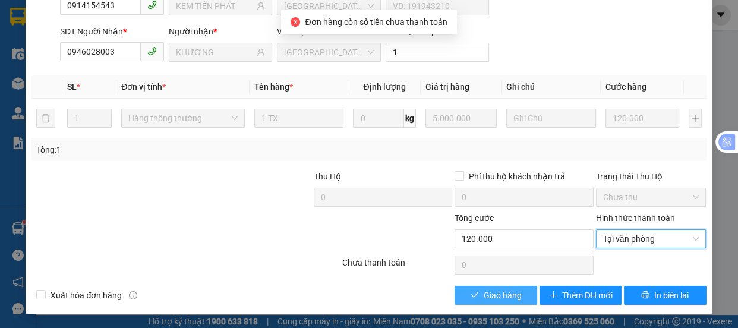
click at [484, 294] on span "Giao hàng" at bounding box center [503, 295] width 38 height 13
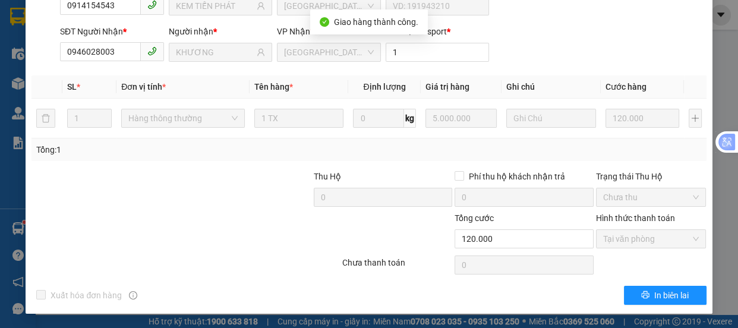
scroll to position [0, 0]
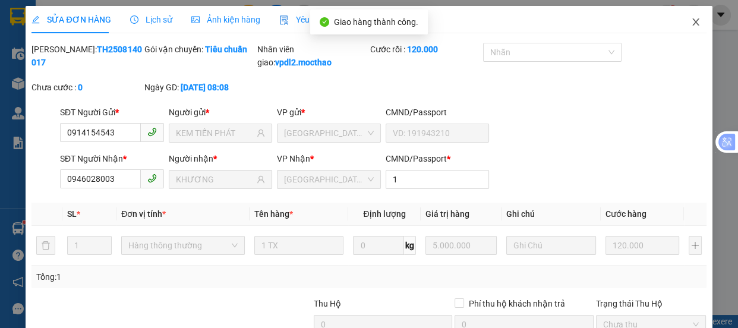
click at [691, 20] on icon "close" at bounding box center [696, 22] width 10 height 10
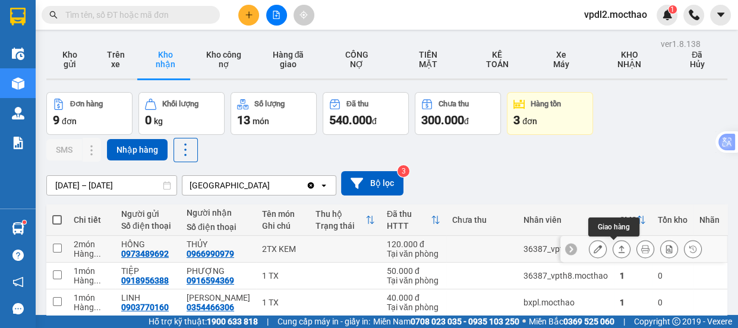
click at [619, 247] on icon at bounding box center [622, 249] width 7 height 7
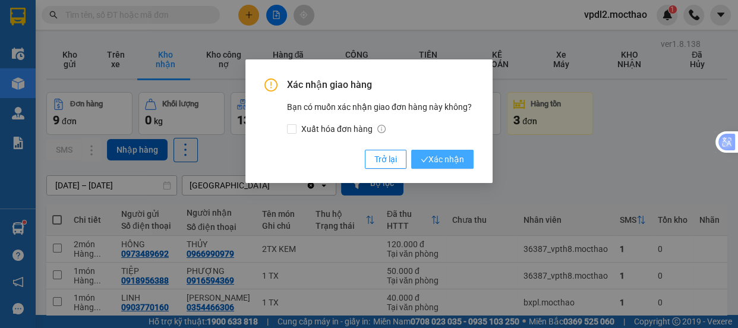
click at [451, 165] on span "Xác nhận" at bounding box center [442, 159] width 43 height 13
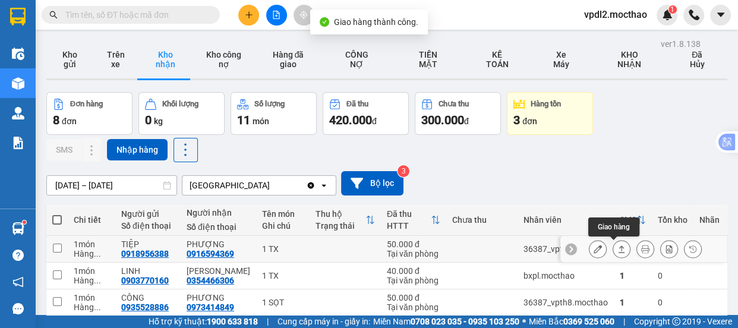
click at [619, 247] on icon at bounding box center [622, 249] width 7 height 7
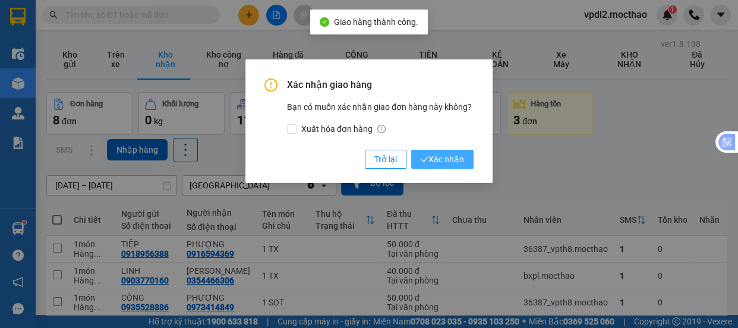
click at [426, 153] on span "Xác nhận" at bounding box center [442, 159] width 43 height 13
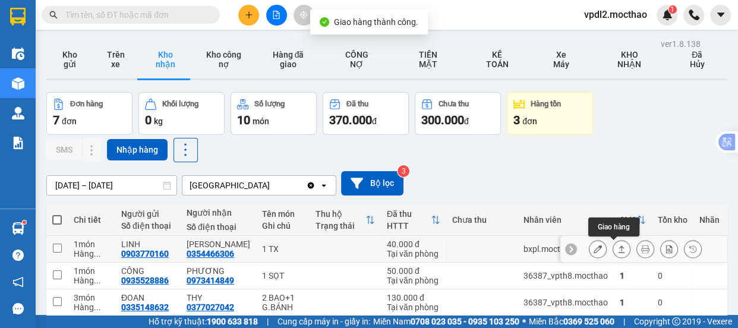
click at [618, 246] on icon at bounding box center [622, 249] width 8 height 8
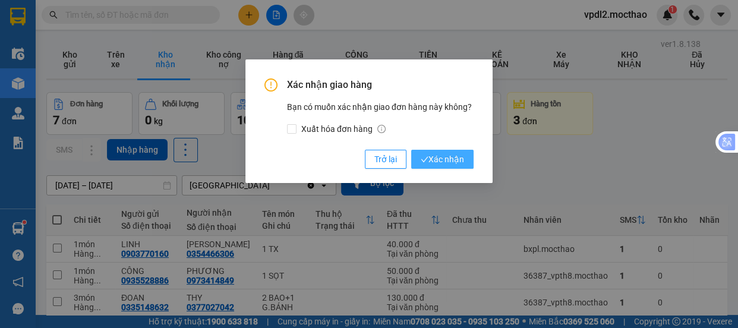
click at [451, 156] on span "Xác nhận" at bounding box center [442, 159] width 43 height 13
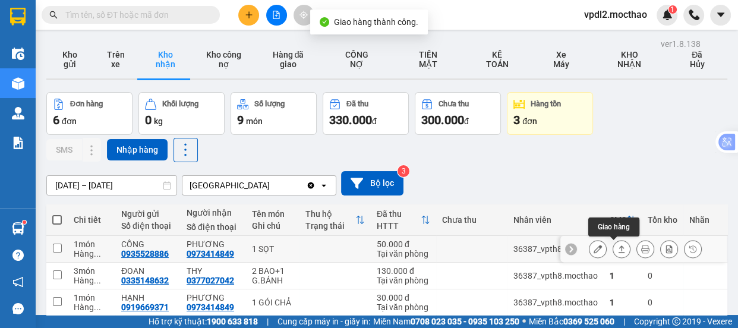
click at [618, 246] on icon at bounding box center [622, 249] width 8 height 8
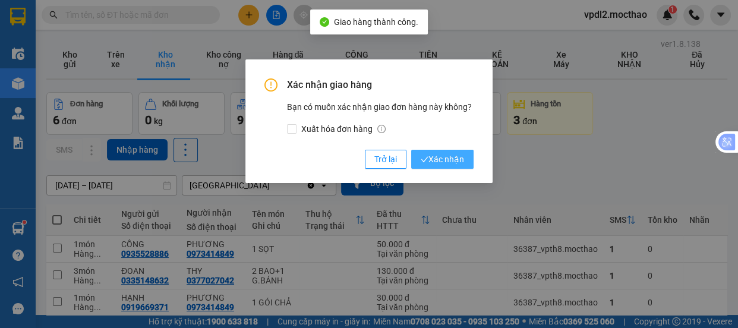
click at [445, 152] on button "Xác nhận" at bounding box center [442, 159] width 62 height 19
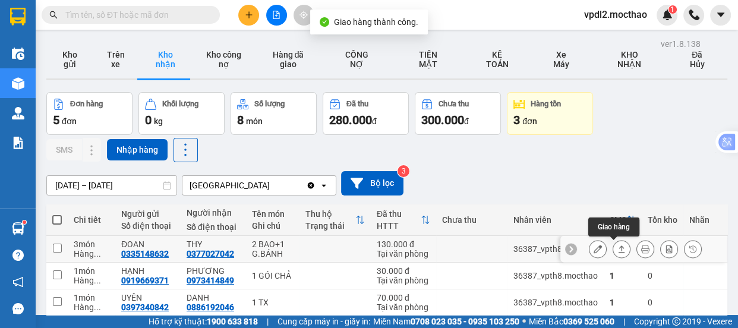
click at [618, 245] on icon at bounding box center [622, 249] width 8 height 8
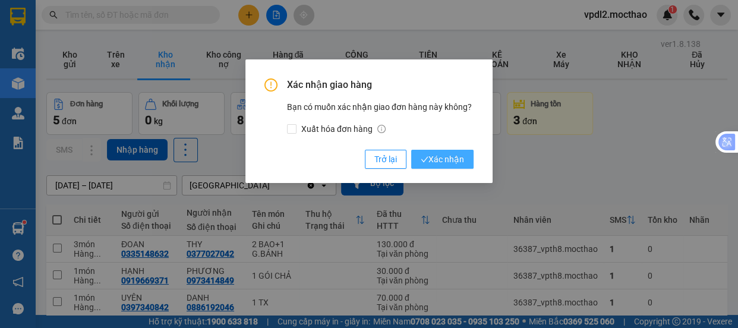
click at [420, 161] on button "Xác nhận" at bounding box center [442, 159] width 62 height 19
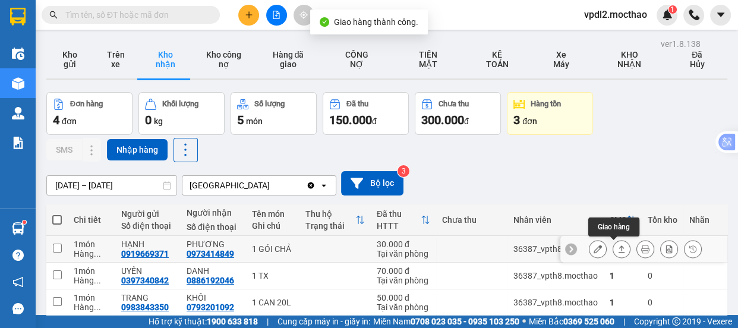
click at [619, 248] on icon at bounding box center [622, 249] width 7 height 7
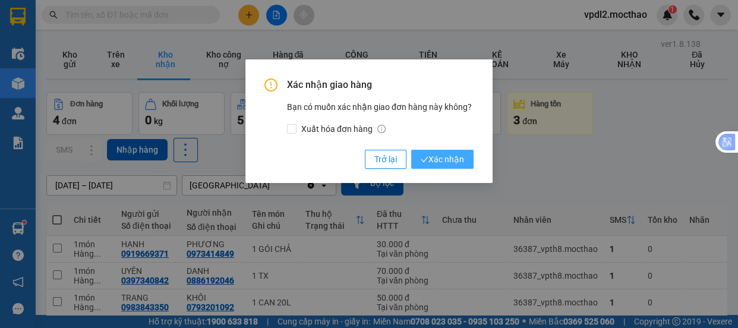
click at [448, 161] on span "Xác nhận" at bounding box center [442, 159] width 43 height 13
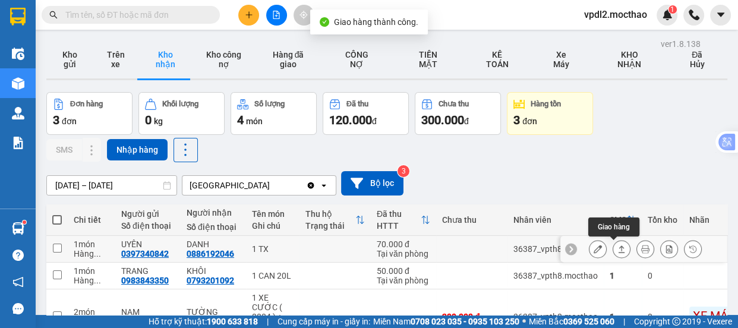
click at [616, 243] on button at bounding box center [621, 249] width 17 height 21
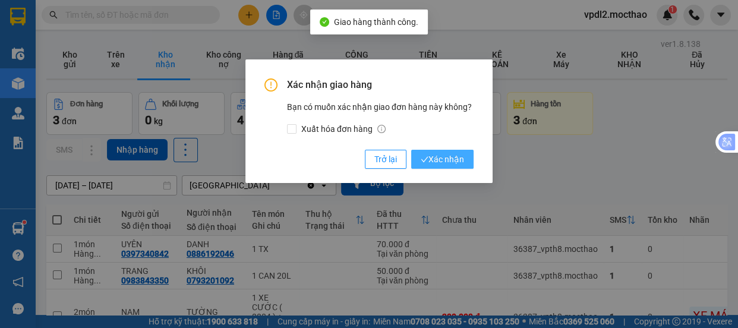
click at [446, 160] on span "Xác nhận" at bounding box center [442, 159] width 43 height 13
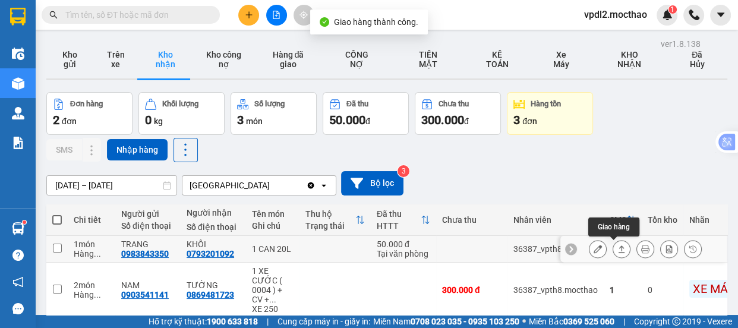
click at [613, 244] on button at bounding box center [621, 249] width 17 height 21
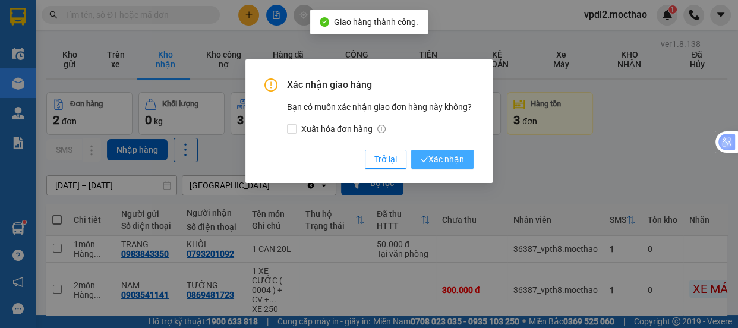
click at [440, 155] on span "Xác nhận" at bounding box center [442, 159] width 43 height 13
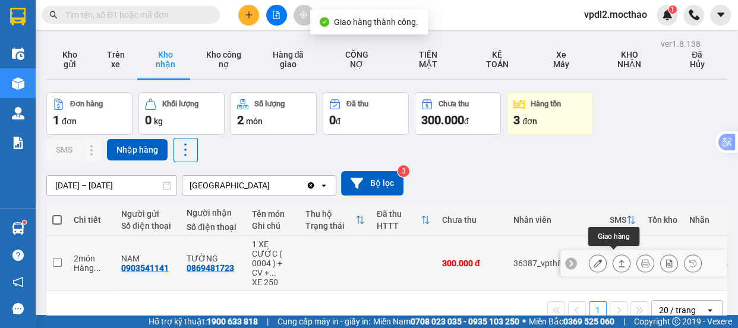
click at [618, 259] on icon at bounding box center [622, 263] width 8 height 8
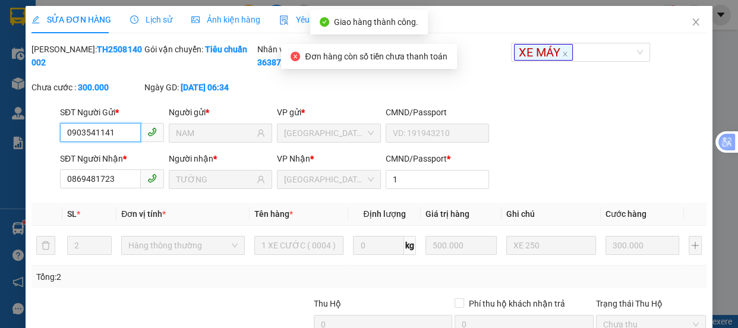
scroll to position [140, 0]
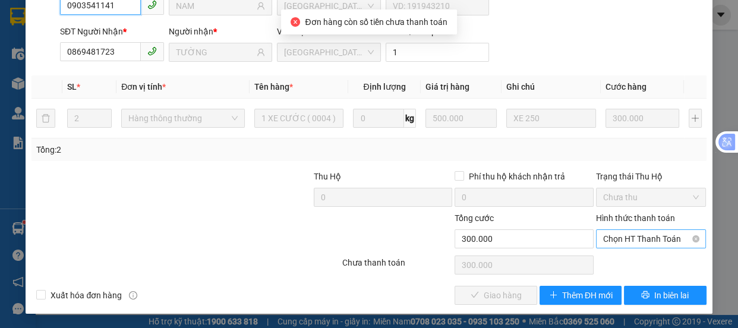
click at [616, 240] on span "Chọn HT Thanh Toán" at bounding box center [651, 239] width 96 height 18
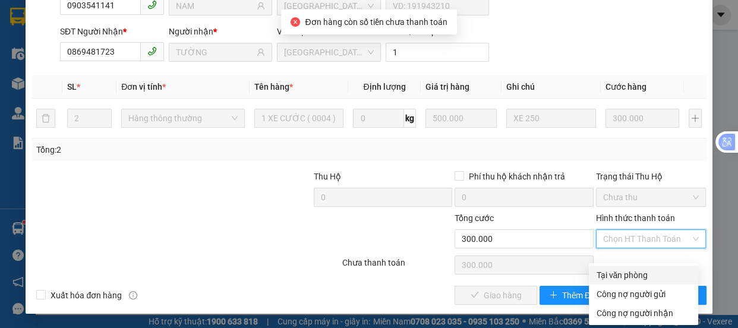
click at [628, 269] on div "Tại văn phòng" at bounding box center [643, 275] width 95 height 13
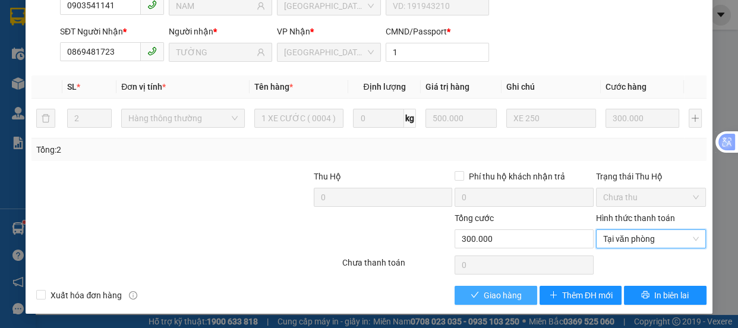
click at [512, 297] on span "Giao hàng" at bounding box center [503, 295] width 38 height 13
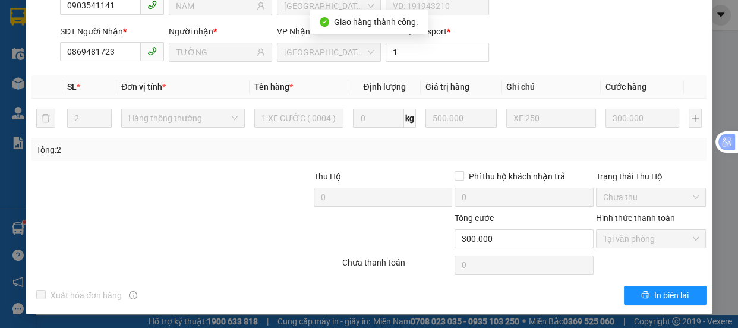
scroll to position [0, 0]
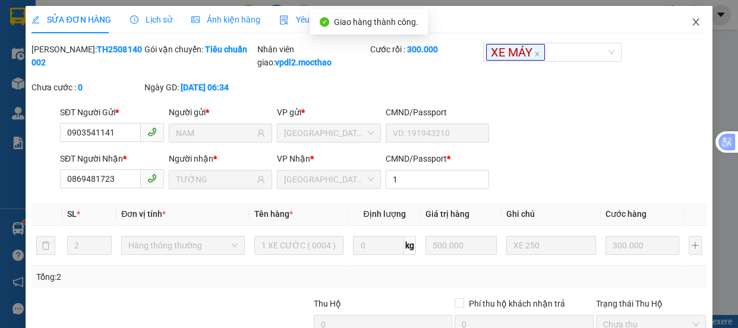
click at [691, 21] on icon "close" at bounding box center [696, 22] width 10 height 10
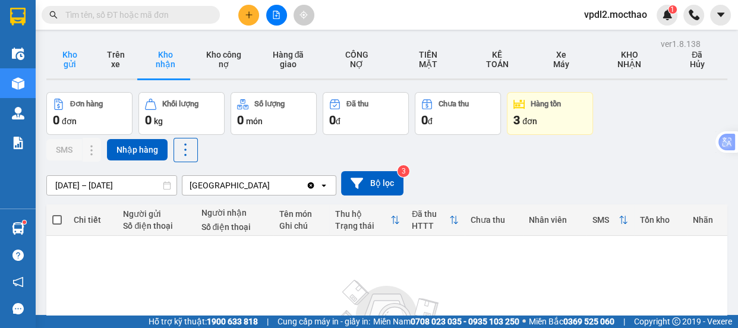
drag, startPoint x: 59, startPoint y: 59, endPoint x: 69, endPoint y: 62, distance: 9.8
click at [59, 59] on button "Kho gửi" at bounding box center [69, 59] width 46 height 38
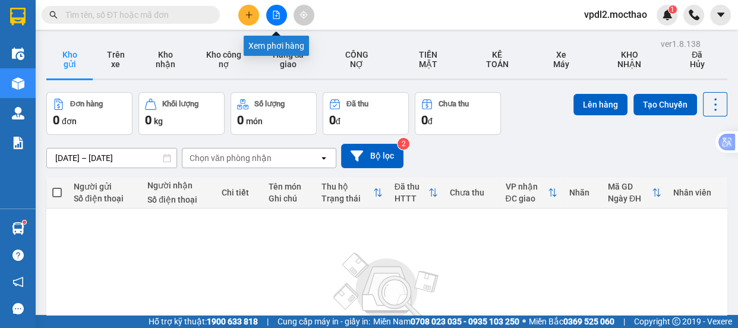
click at [273, 12] on icon "file-add" at bounding box center [276, 15] width 8 height 8
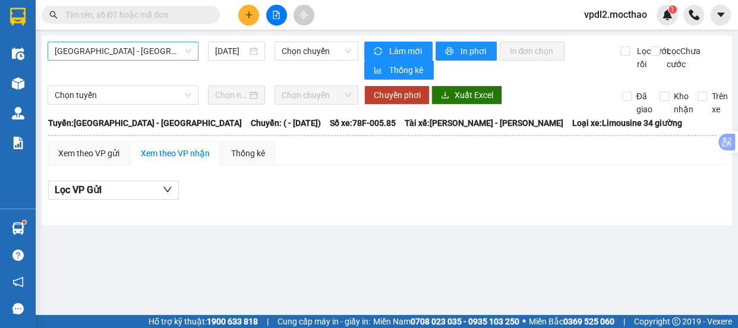
click at [97, 49] on span "[GEOGRAPHIC_DATA] - [GEOGRAPHIC_DATA]" at bounding box center [123, 51] width 137 height 18
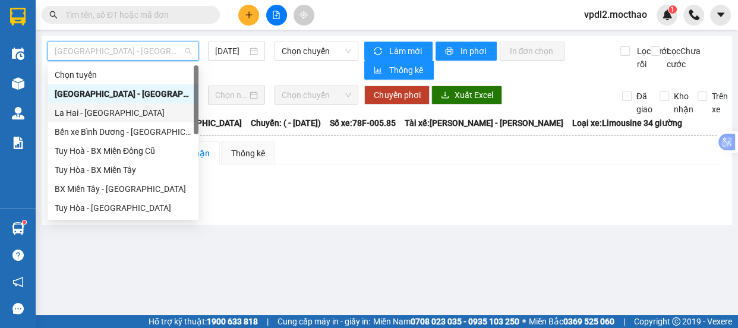
scroll to position [162, 0]
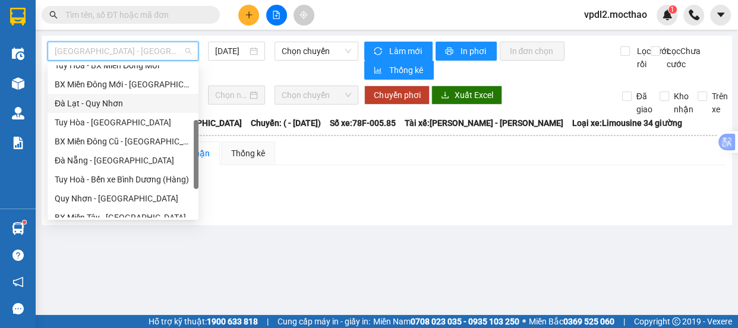
click at [105, 103] on div "Đà Lạt - Quy Nhơn" at bounding box center [123, 103] width 137 height 13
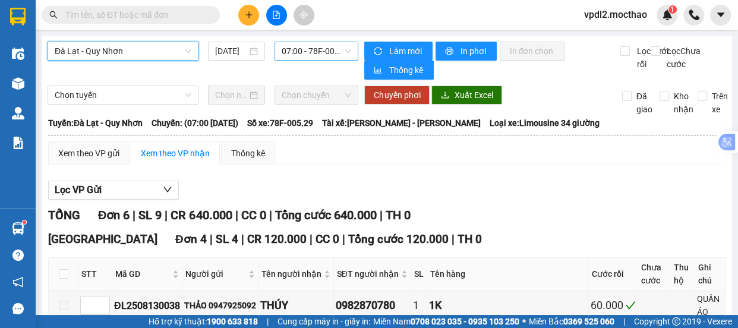
click at [309, 52] on span "07:00 - 78F-005.29" at bounding box center [317, 51] width 70 height 18
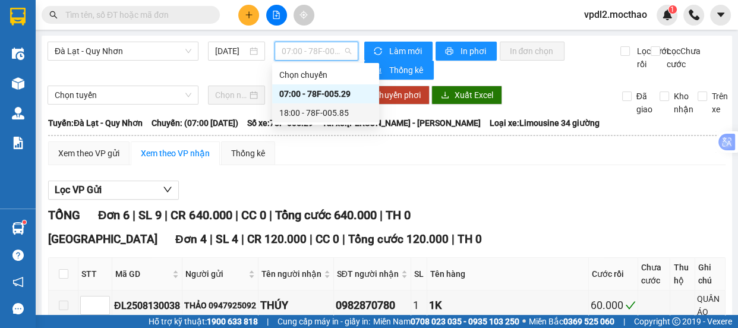
click at [332, 111] on div "18:00 - 78F-005.85" at bounding box center [325, 112] width 93 height 13
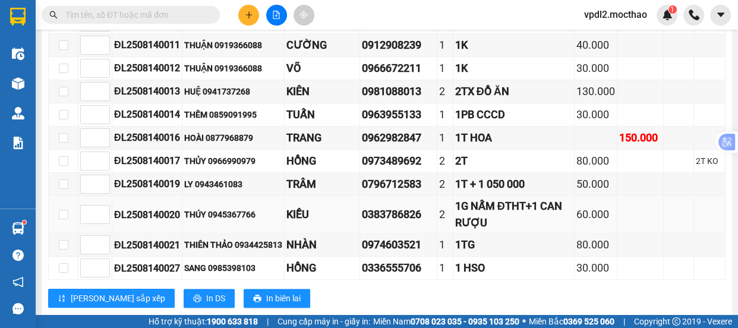
scroll to position [729, 0]
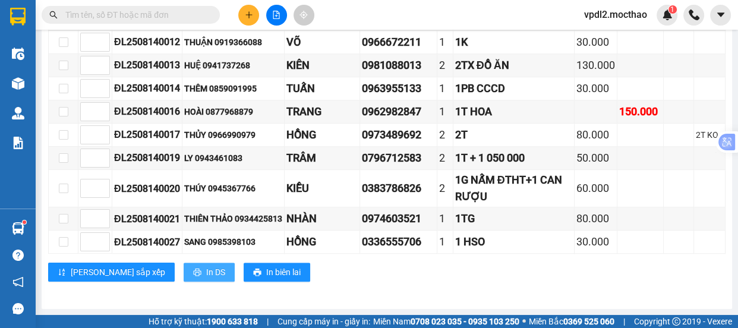
click at [206, 273] on span "In DS" at bounding box center [215, 272] width 19 height 13
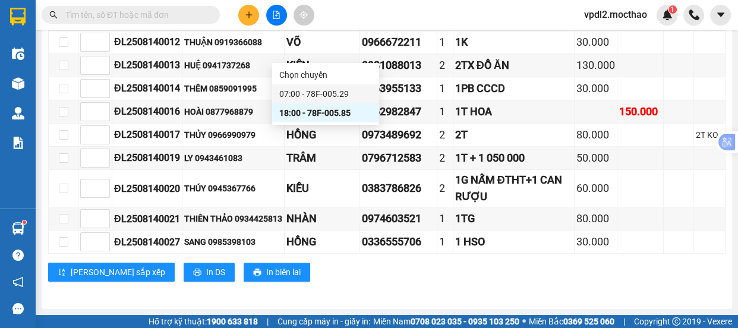
click at [331, 90] on div "07:00 - 78F-005.29" at bounding box center [325, 93] width 93 height 13
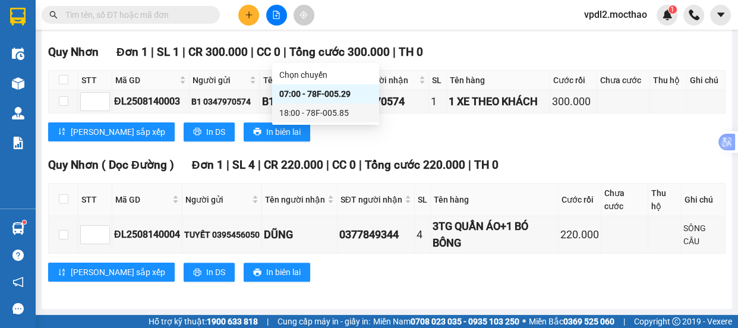
click at [338, 113] on div "18:00 - 78F-005.85" at bounding box center [325, 112] width 93 height 13
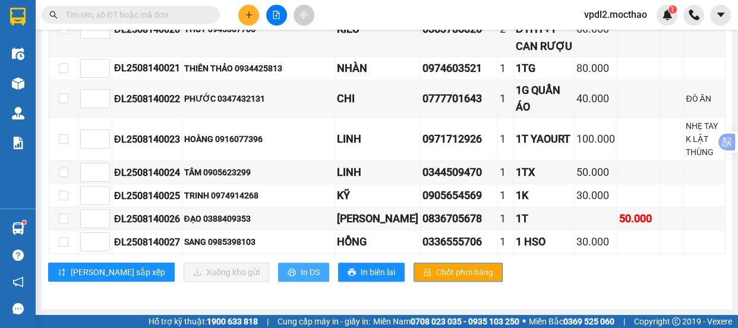
click at [301, 271] on span "In DS" at bounding box center [310, 272] width 19 height 13
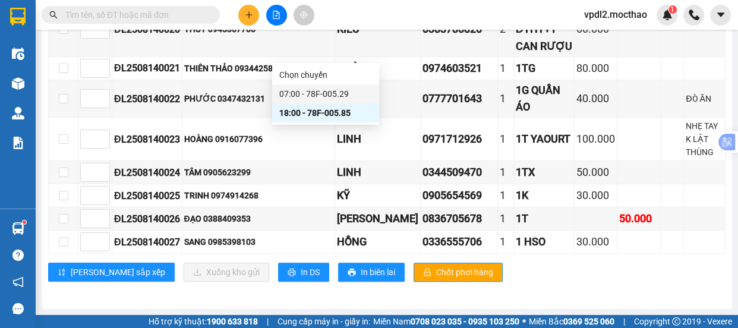
click at [323, 90] on div "07:00 - 78F-005.29" at bounding box center [325, 93] width 93 height 13
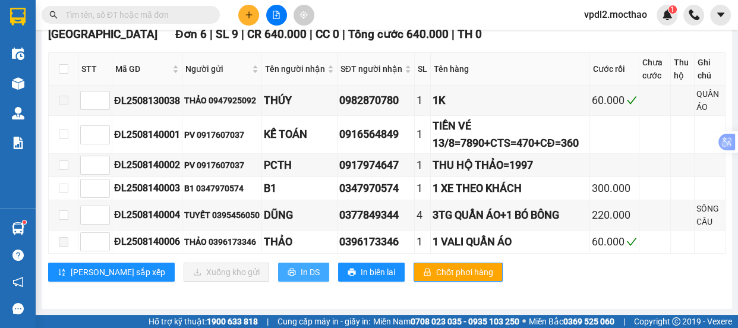
click at [301, 272] on span "In DS" at bounding box center [310, 272] width 19 height 13
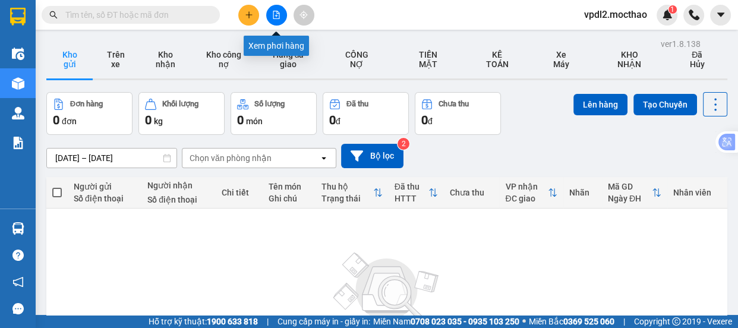
click at [276, 14] on icon "file-add" at bounding box center [276, 15] width 8 height 8
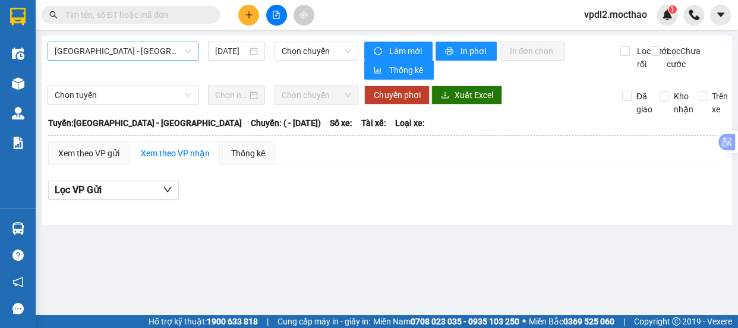
click at [130, 49] on span "[GEOGRAPHIC_DATA] - [GEOGRAPHIC_DATA]" at bounding box center [123, 51] width 137 height 18
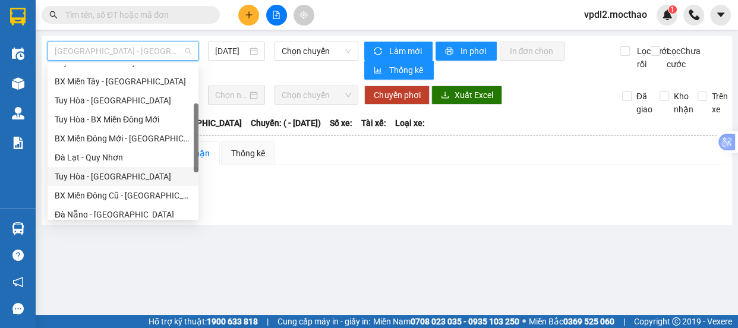
scroll to position [216, 0]
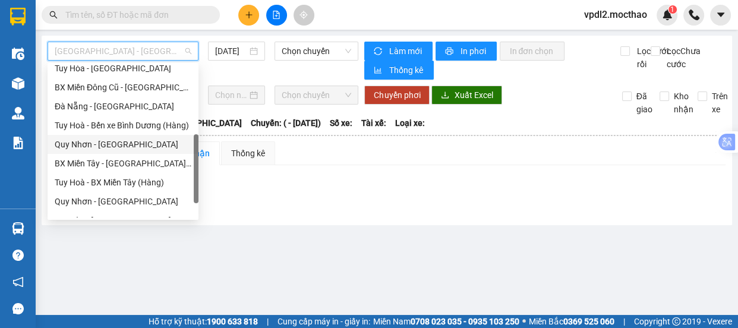
click at [111, 143] on div "Quy Nhơn - [GEOGRAPHIC_DATA]" at bounding box center [123, 144] width 137 height 13
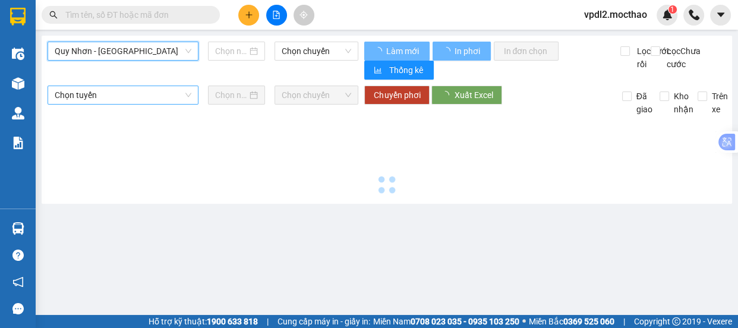
type input "[DATE]"
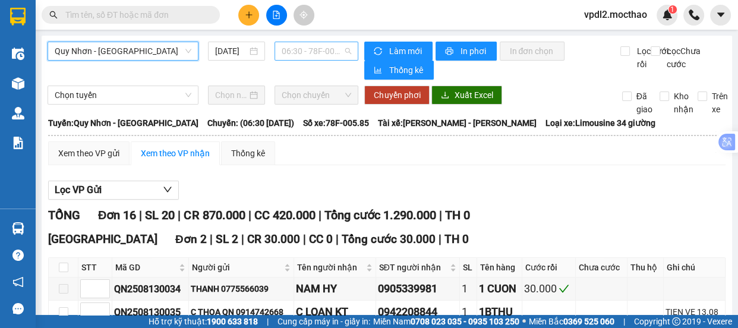
drag, startPoint x: 295, startPoint y: 54, endPoint x: 295, endPoint y: 77, distance: 23.8
click at [295, 54] on span "06:30 - 78F-005.85" at bounding box center [317, 51] width 70 height 18
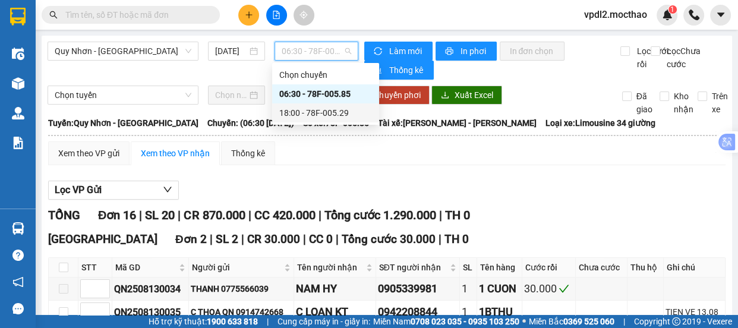
click at [304, 112] on div "18:00 - 78F-005.29" at bounding box center [325, 112] width 93 height 13
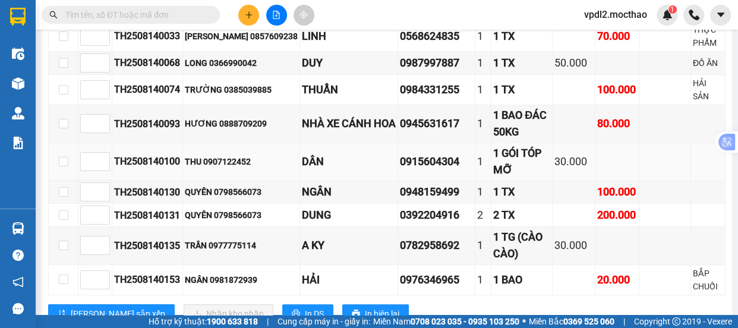
scroll to position [714, 0]
